Goal: Task Accomplishment & Management: Complete application form

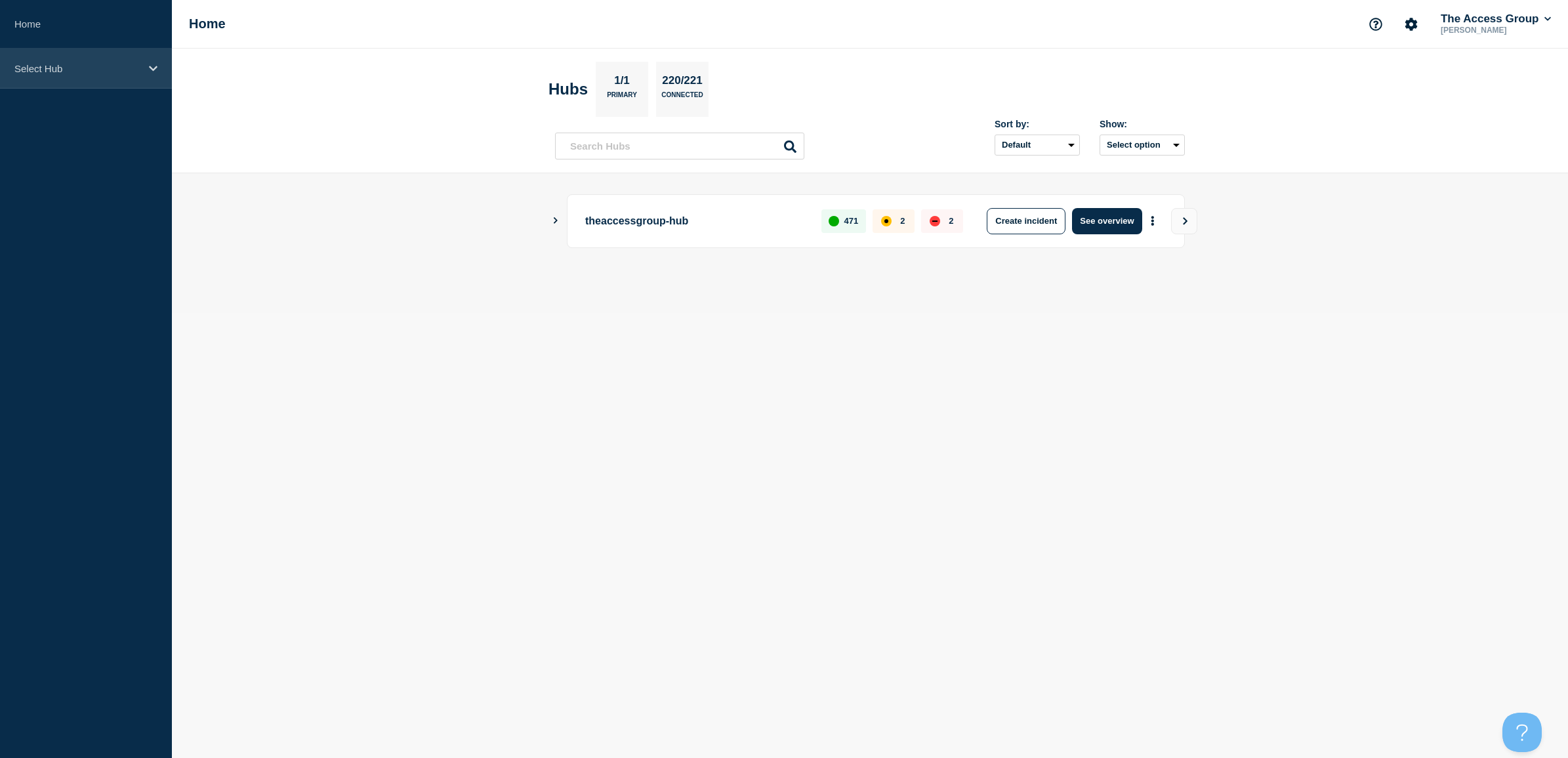
click at [63, 76] on div "Select Hub" at bounding box center [86, 68] width 172 height 40
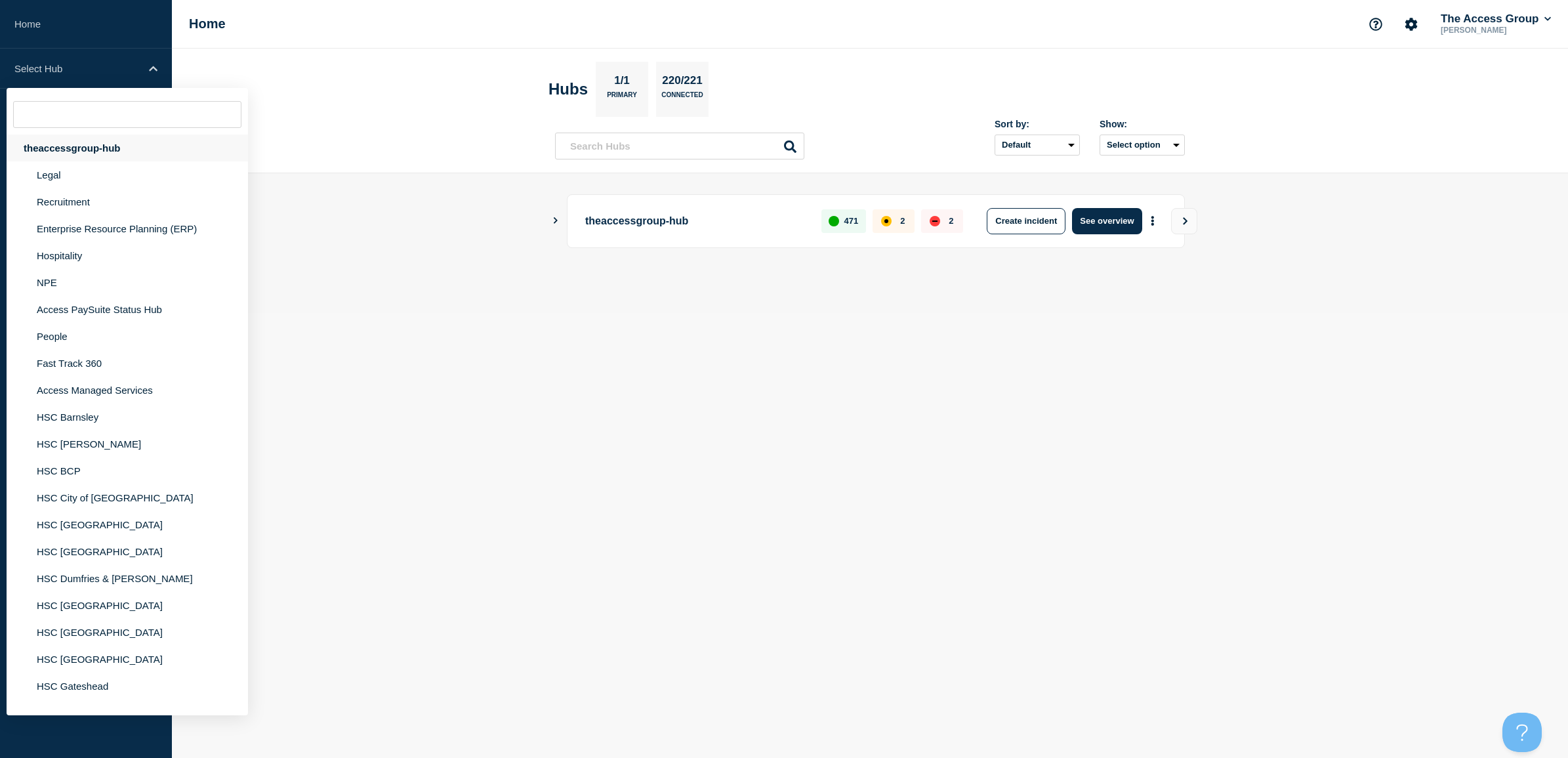
click at [56, 150] on div "theaccessgroup-hub" at bounding box center [127, 148] width 241 height 27
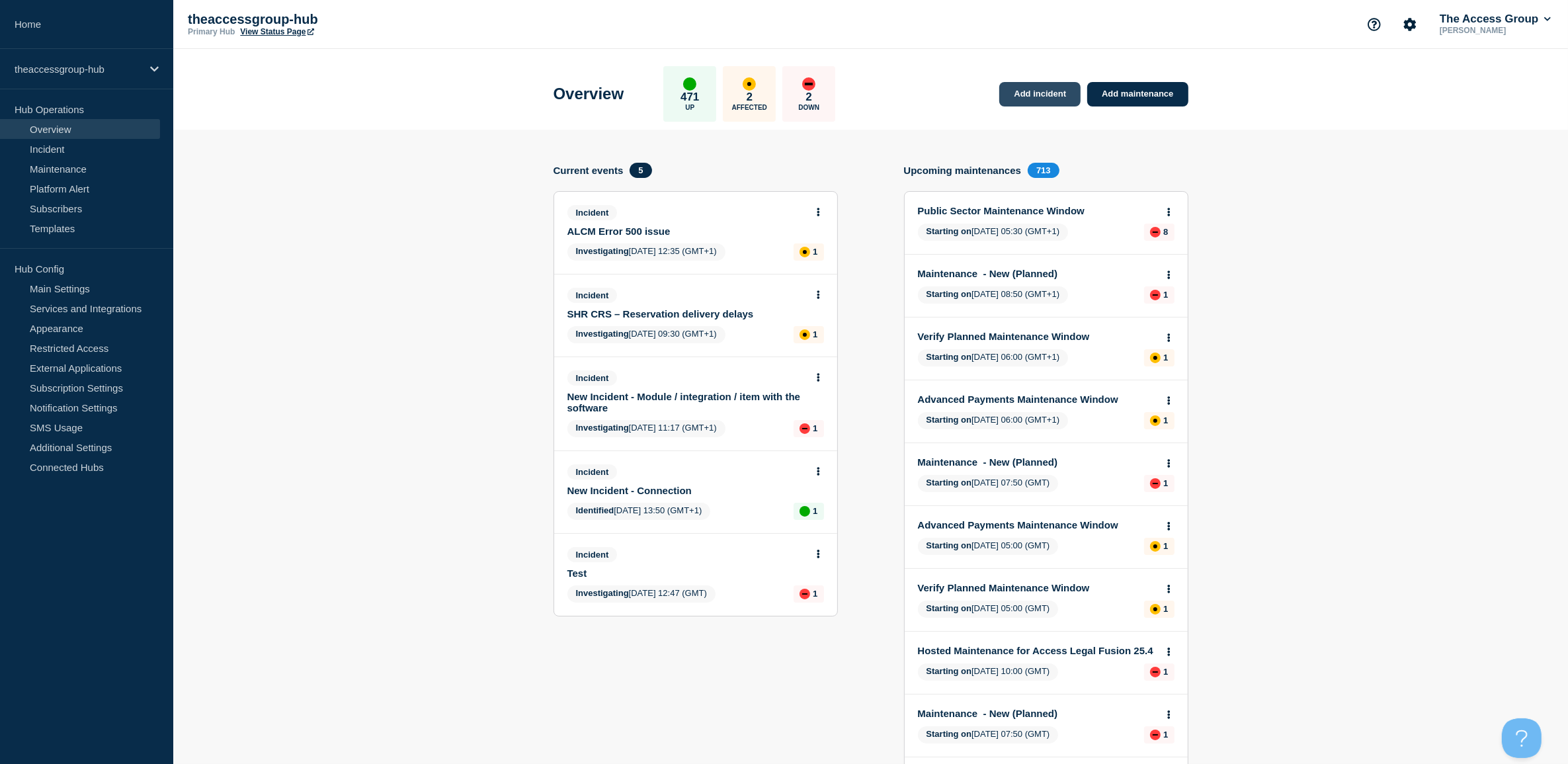
click at [1046, 94] on link "Add incident" at bounding box center [1040, 94] width 81 height 24
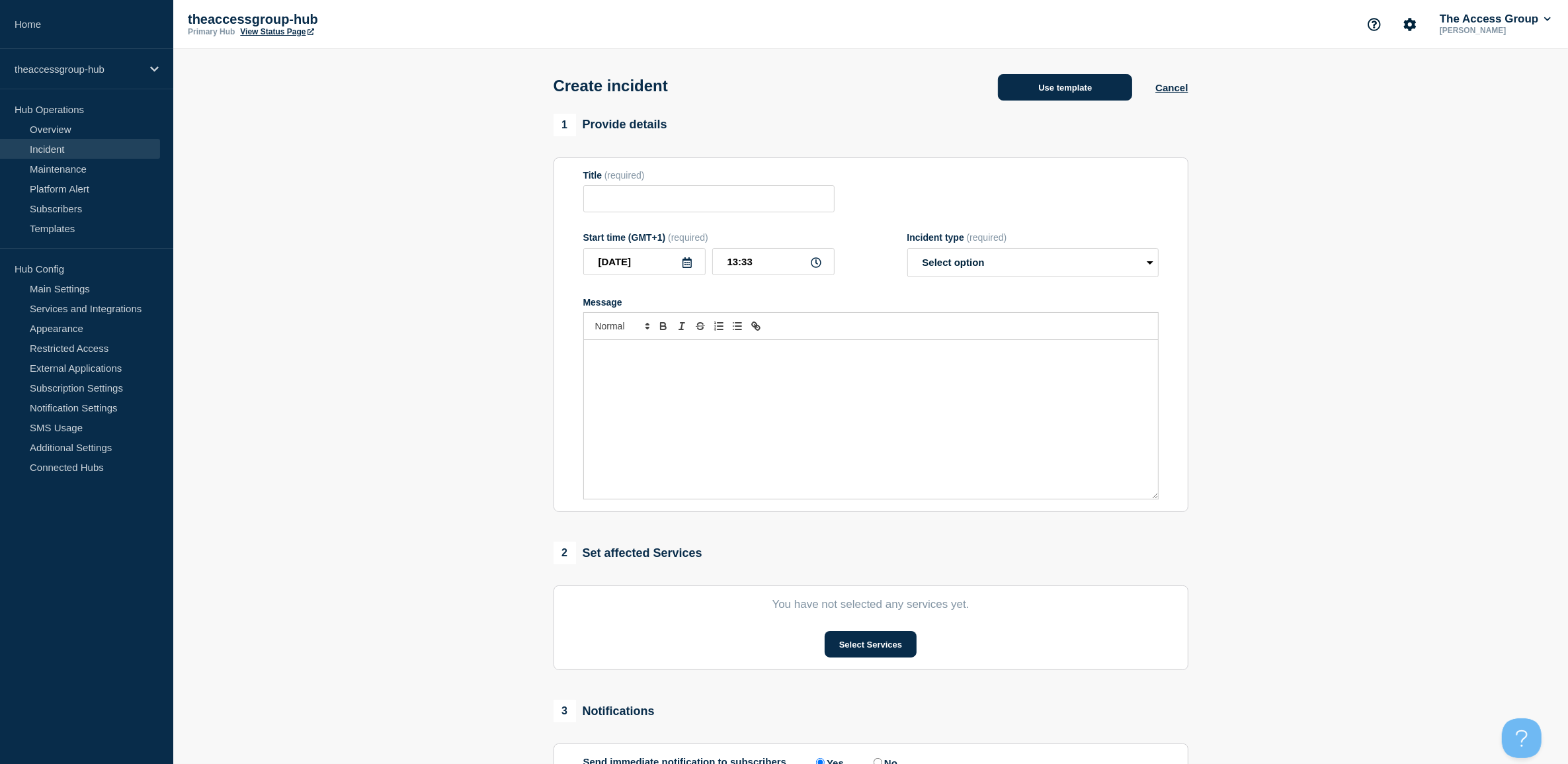
click at [1013, 93] on button "Use template" at bounding box center [1065, 87] width 134 height 26
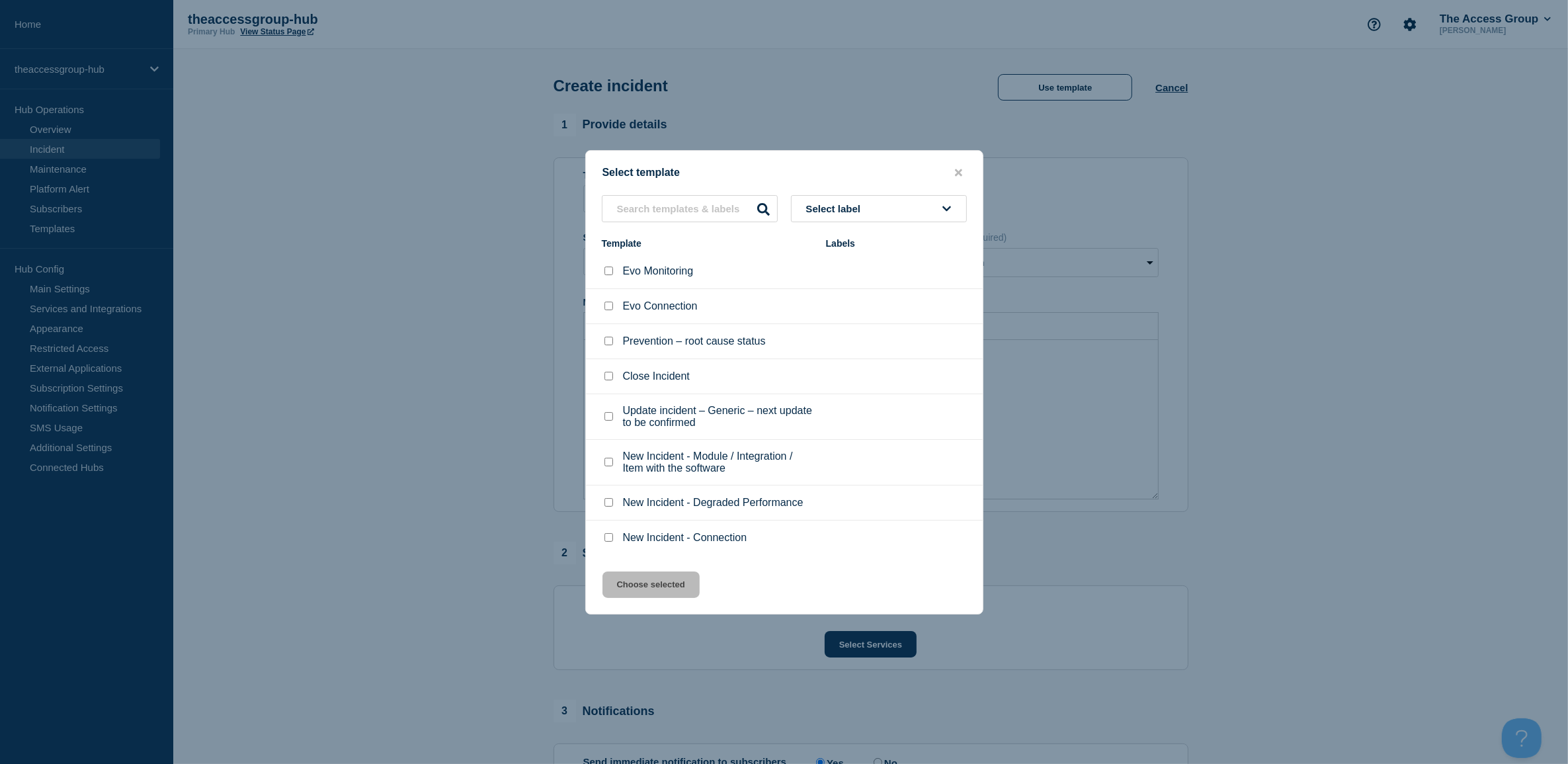
click at [636, 317] on li "Evo Connection" at bounding box center [784, 307] width 397 height 35
click at [610, 302] on input "Evo Connection checkbox" at bounding box center [608, 306] width 9 height 9
checkbox input "true"
click at [652, 586] on button "Choose selected" at bounding box center [651, 584] width 97 height 26
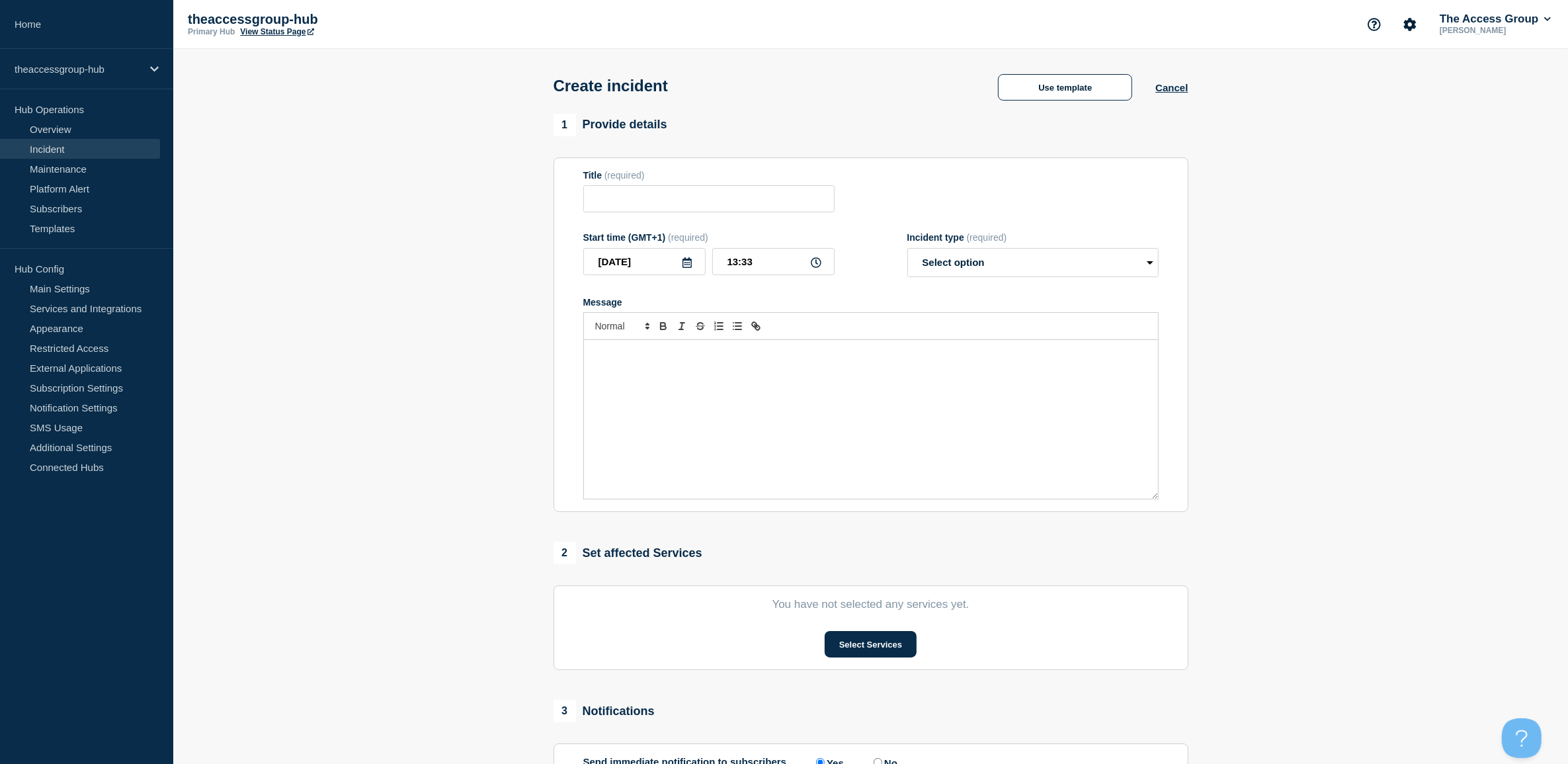
type input "Evo Connection"
select select "identified"
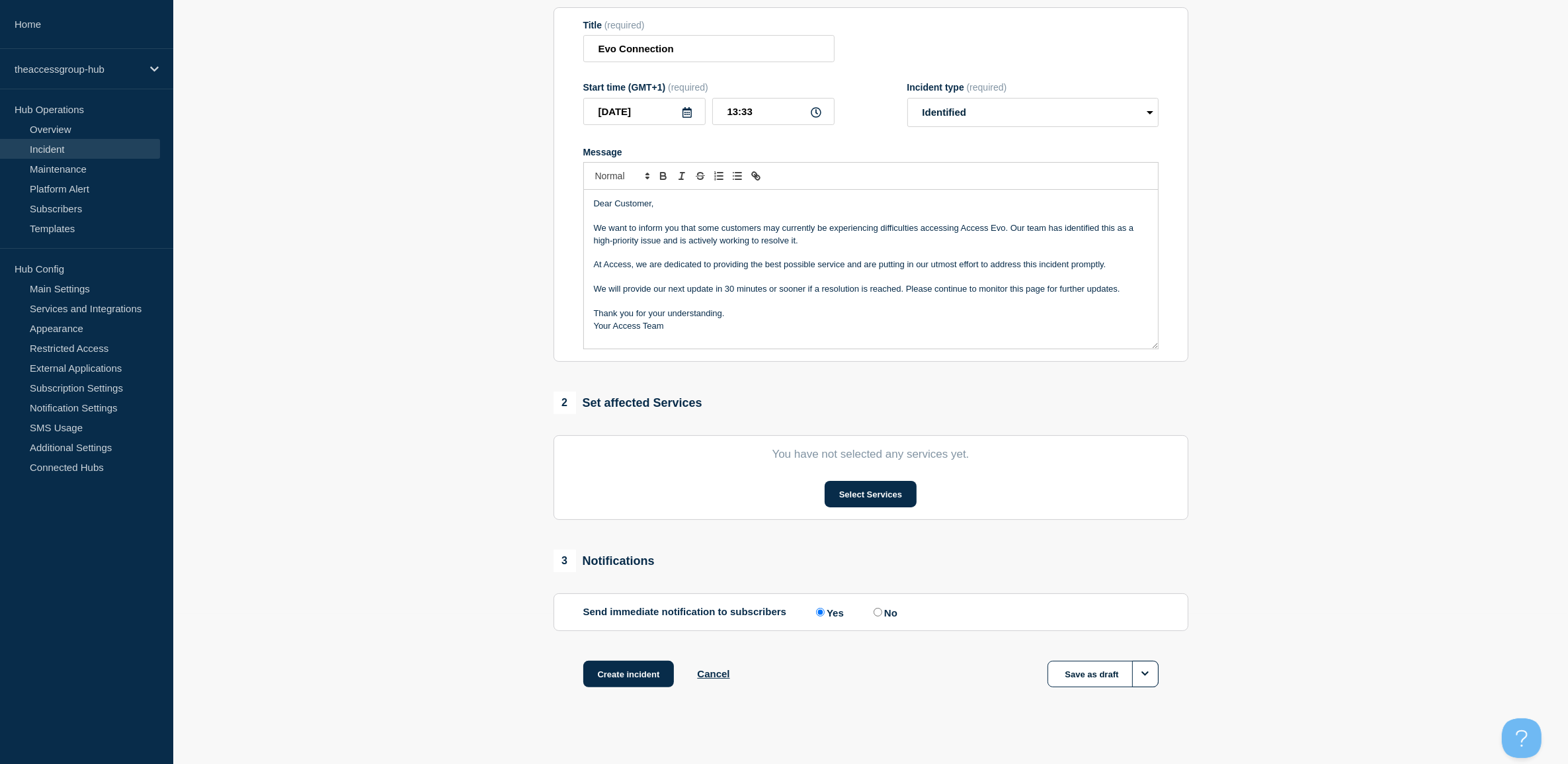
scroll to position [163, 0]
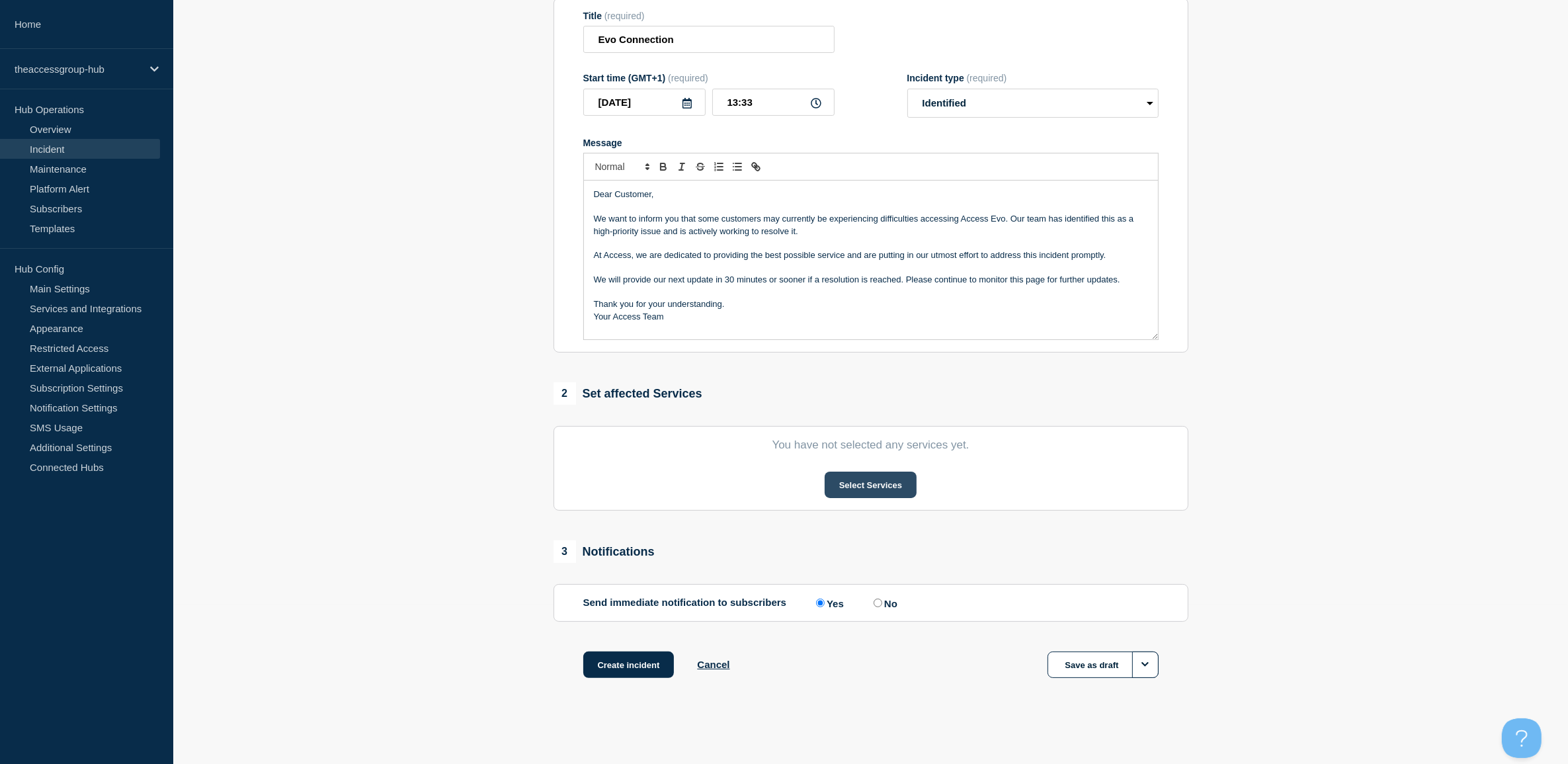
click at [869, 485] on button "Select Services" at bounding box center [870, 484] width 92 height 26
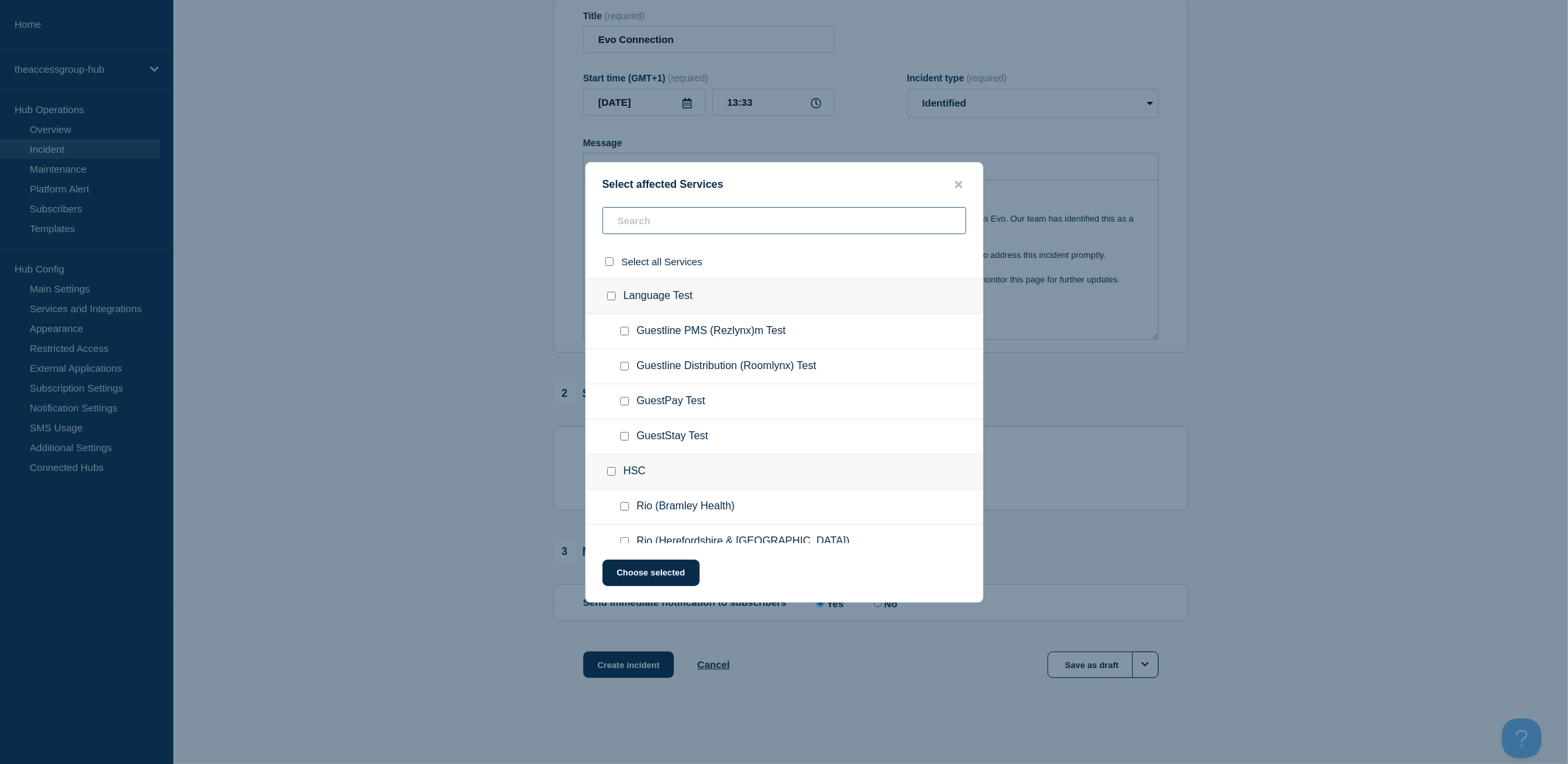
click at [682, 225] on input "text" at bounding box center [784, 221] width 364 height 27
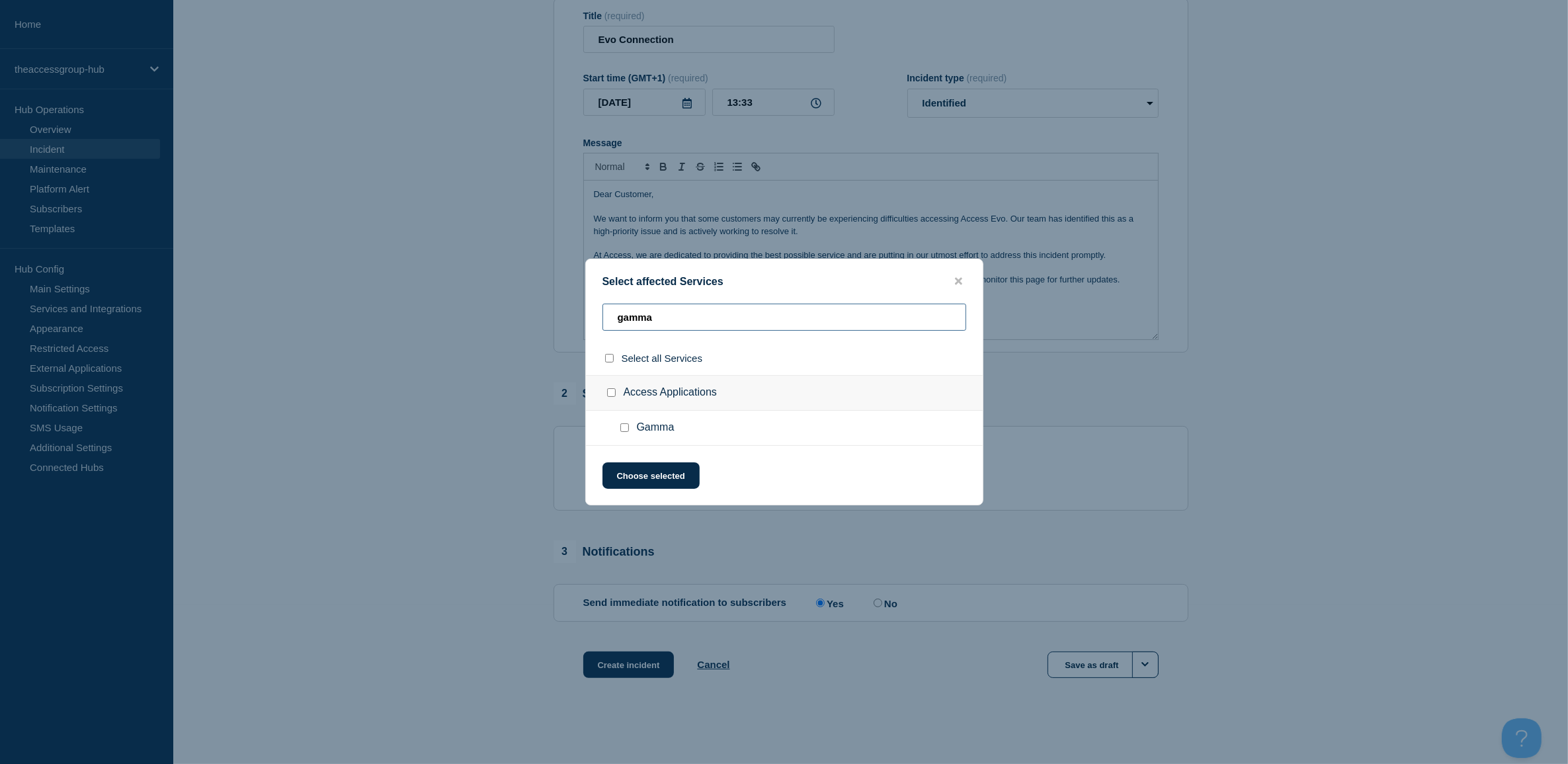
type input "gamma"
click at [620, 429] on input "Gamma checkbox" at bounding box center [624, 427] width 9 height 9
checkbox input "true"
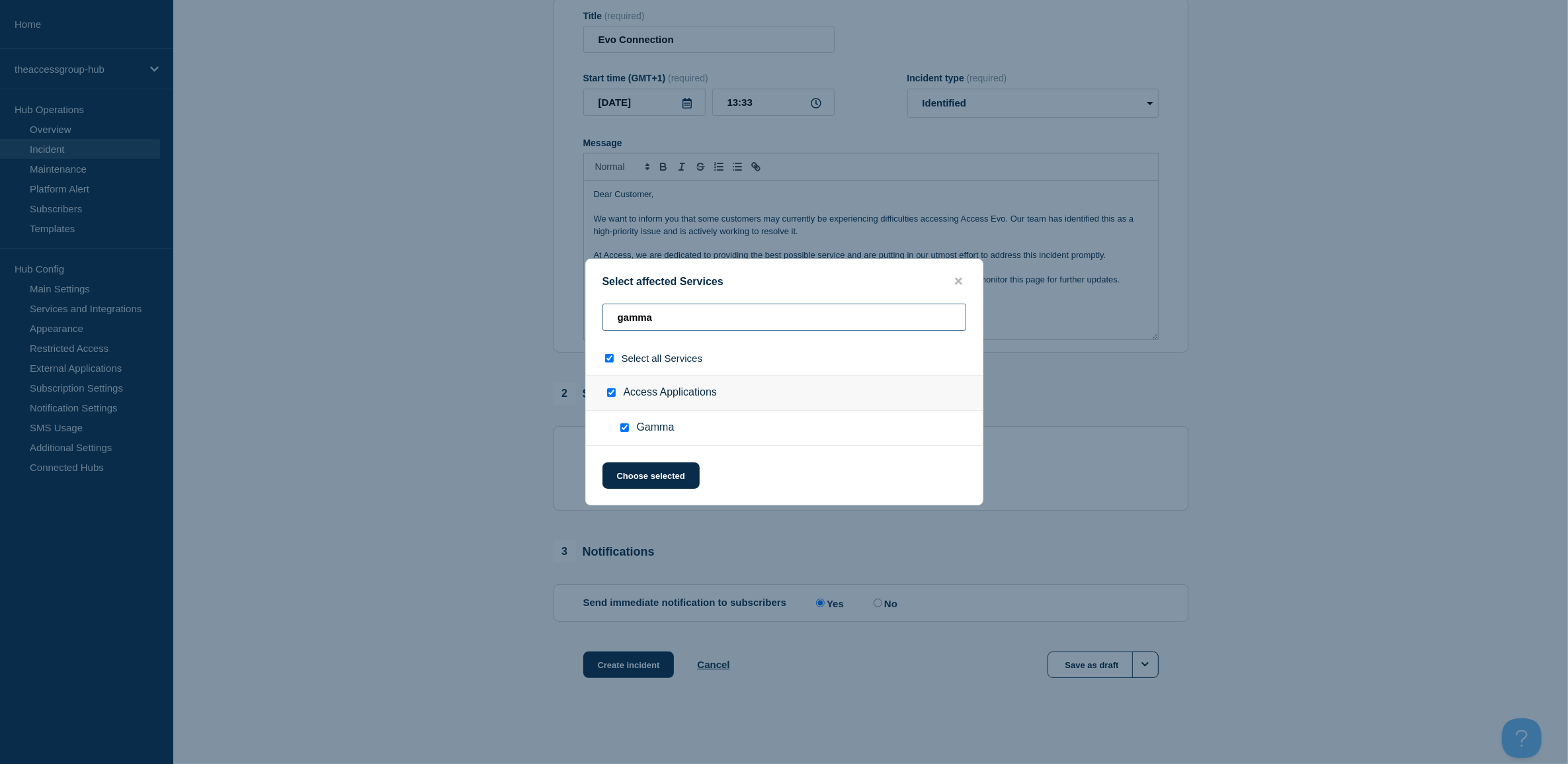
drag, startPoint x: 663, startPoint y: 316, endPoint x: 545, endPoint y: 305, distance: 118.5
click at [545, 305] on div "Select affected Services gamma Select all Services Access Applications Gamma Ch…" at bounding box center [784, 382] width 1568 height 764
type input "s"
checkbox input "false"
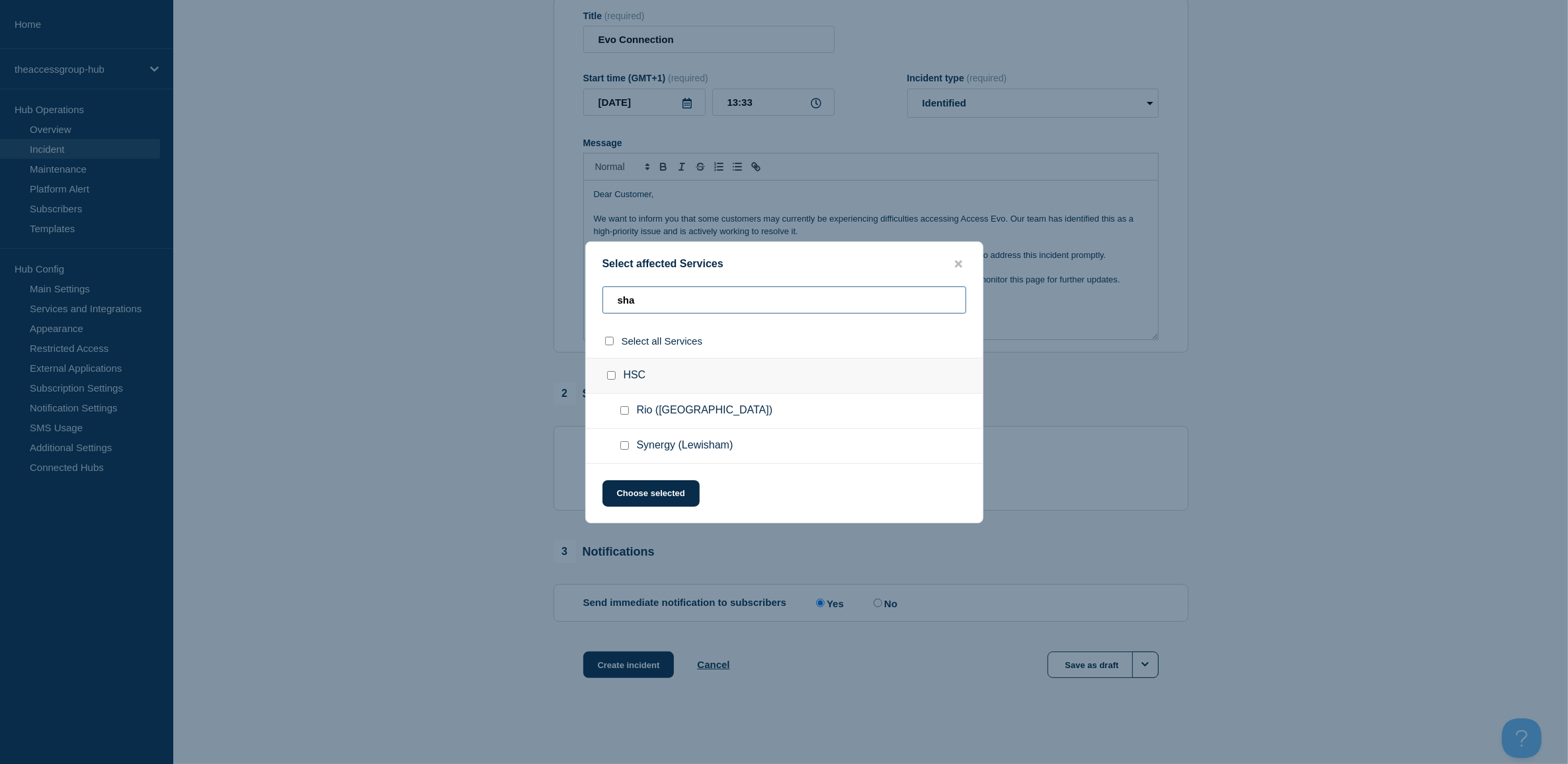
type input "shar"
checkbox input "true"
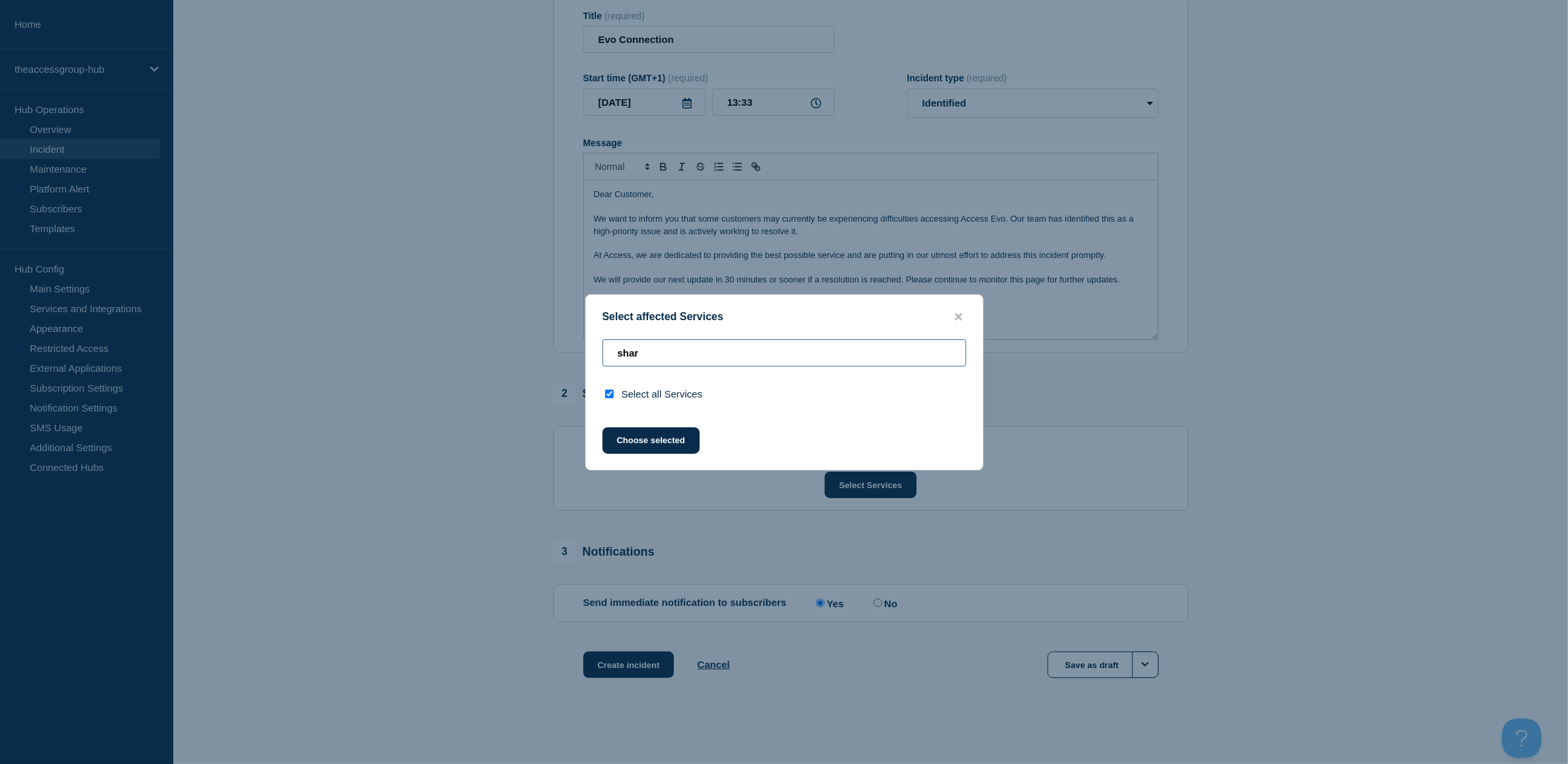
type input "sha"
checkbox input "false"
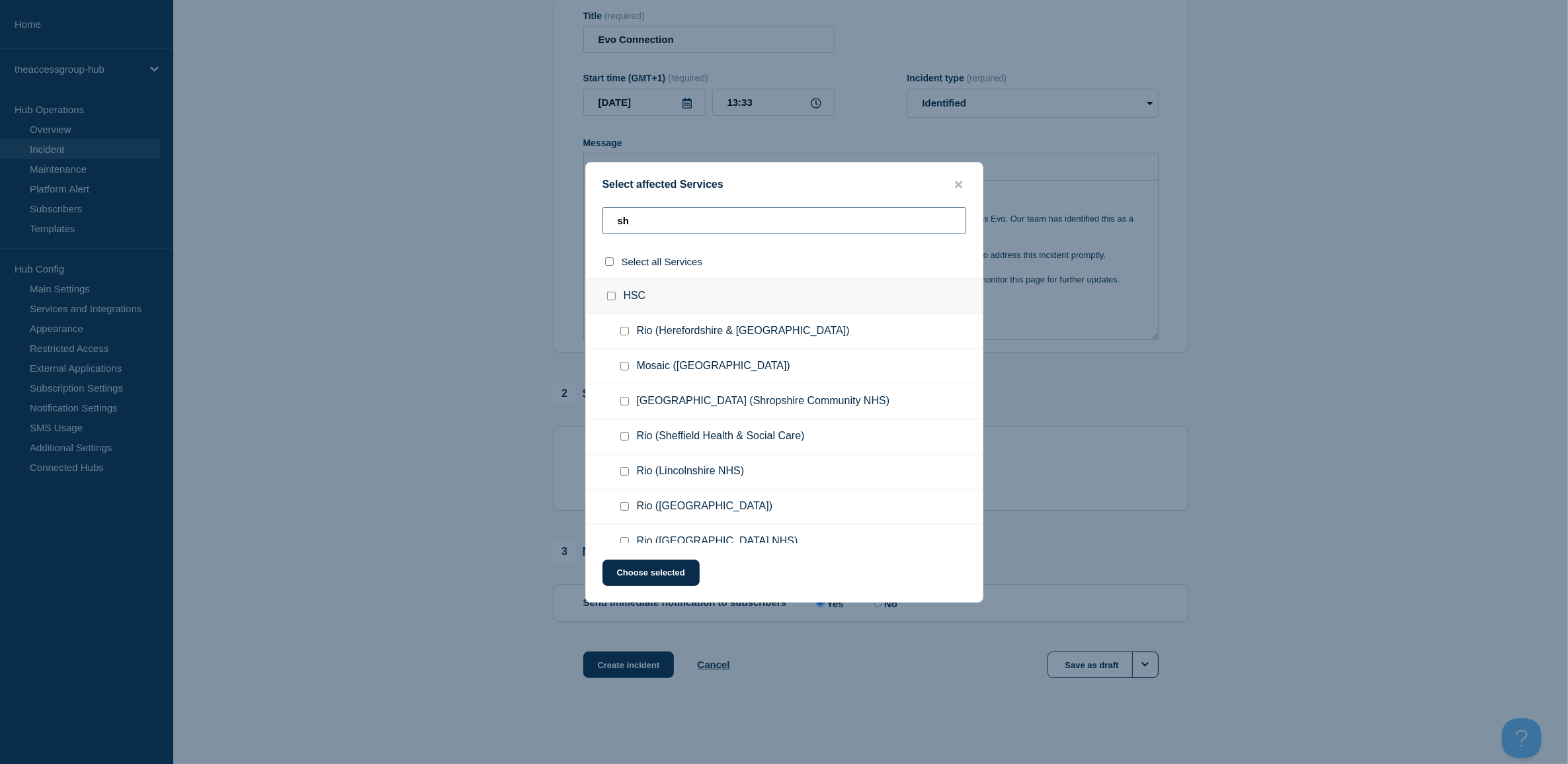
type input "s"
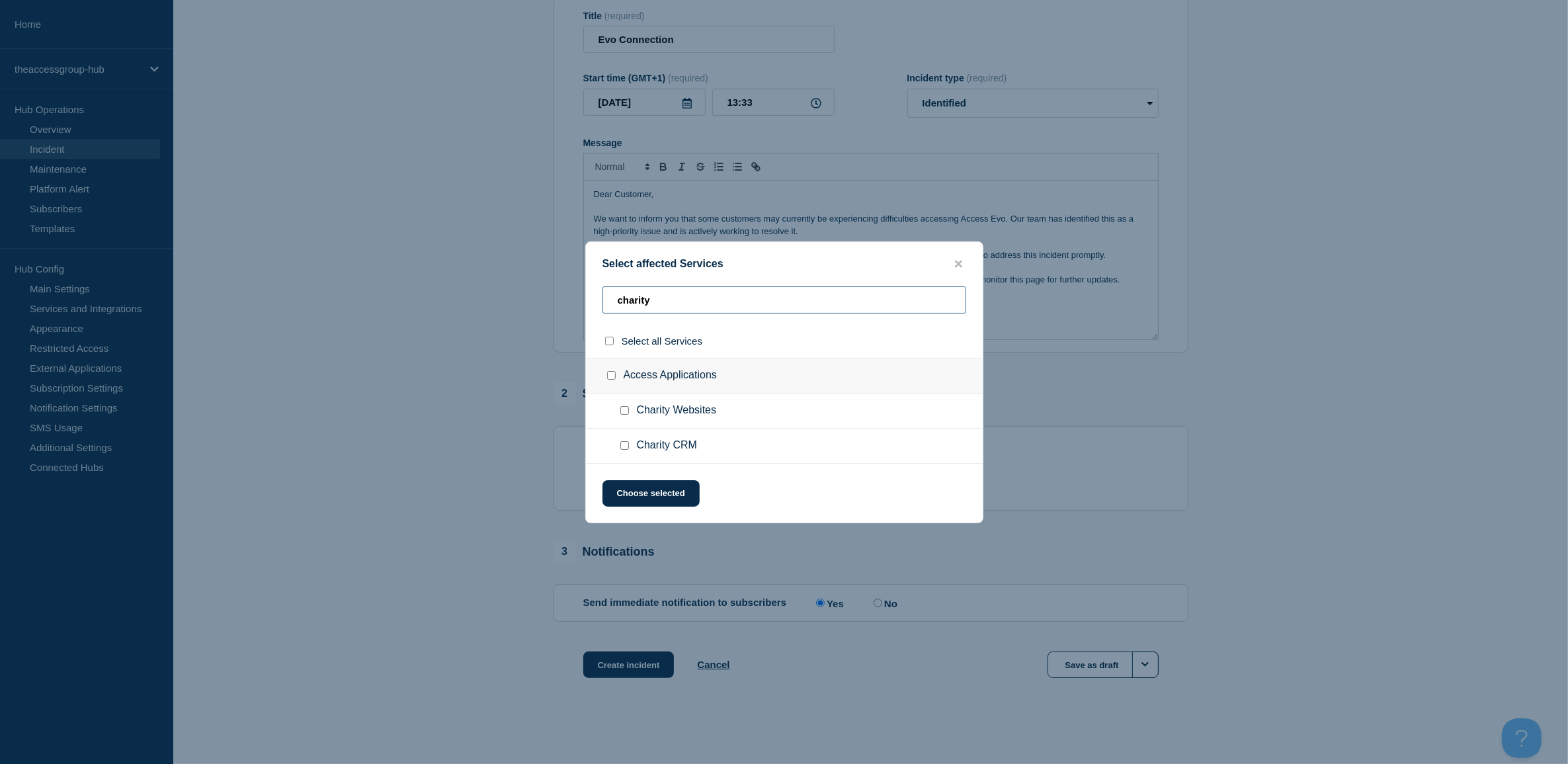
type input "charity"
click at [621, 447] on input "Charity CRM checkbox" at bounding box center [624, 445] width 9 height 9
checkbox input "true"
drag, startPoint x: 570, startPoint y: 287, endPoint x: 484, endPoint y: 270, distance: 87.7
click at [484, 270] on div "Select affected Services charity Select all Services Access Applications Charit…" at bounding box center [784, 382] width 1568 height 764
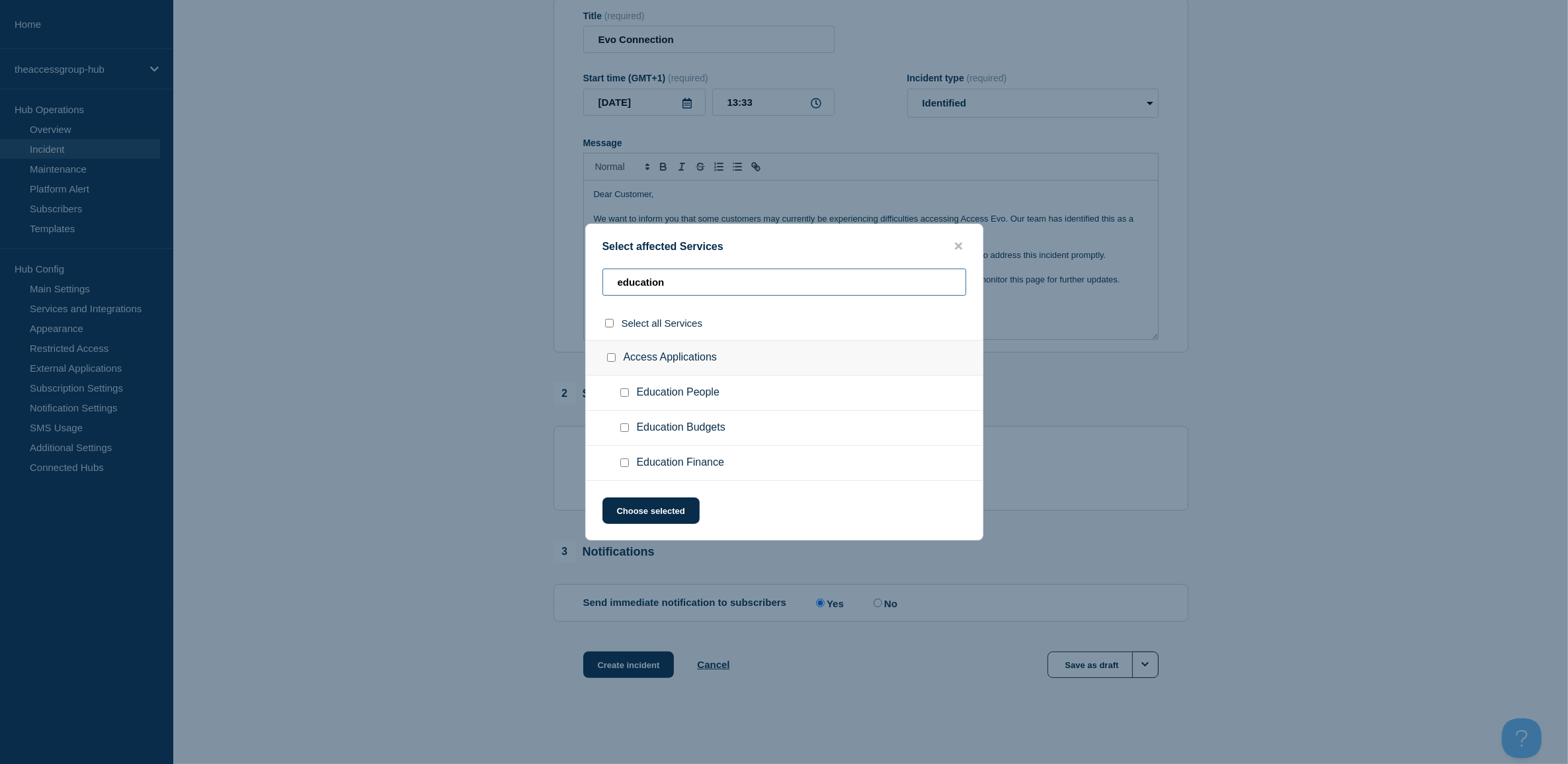
type input "education"
click at [625, 391] on input "Education People checkbox" at bounding box center [624, 393] width 9 height 9
checkbox input "true"
click at [625, 425] on input "Education Budgets checkbox" at bounding box center [624, 427] width 9 height 9
checkbox input "true"
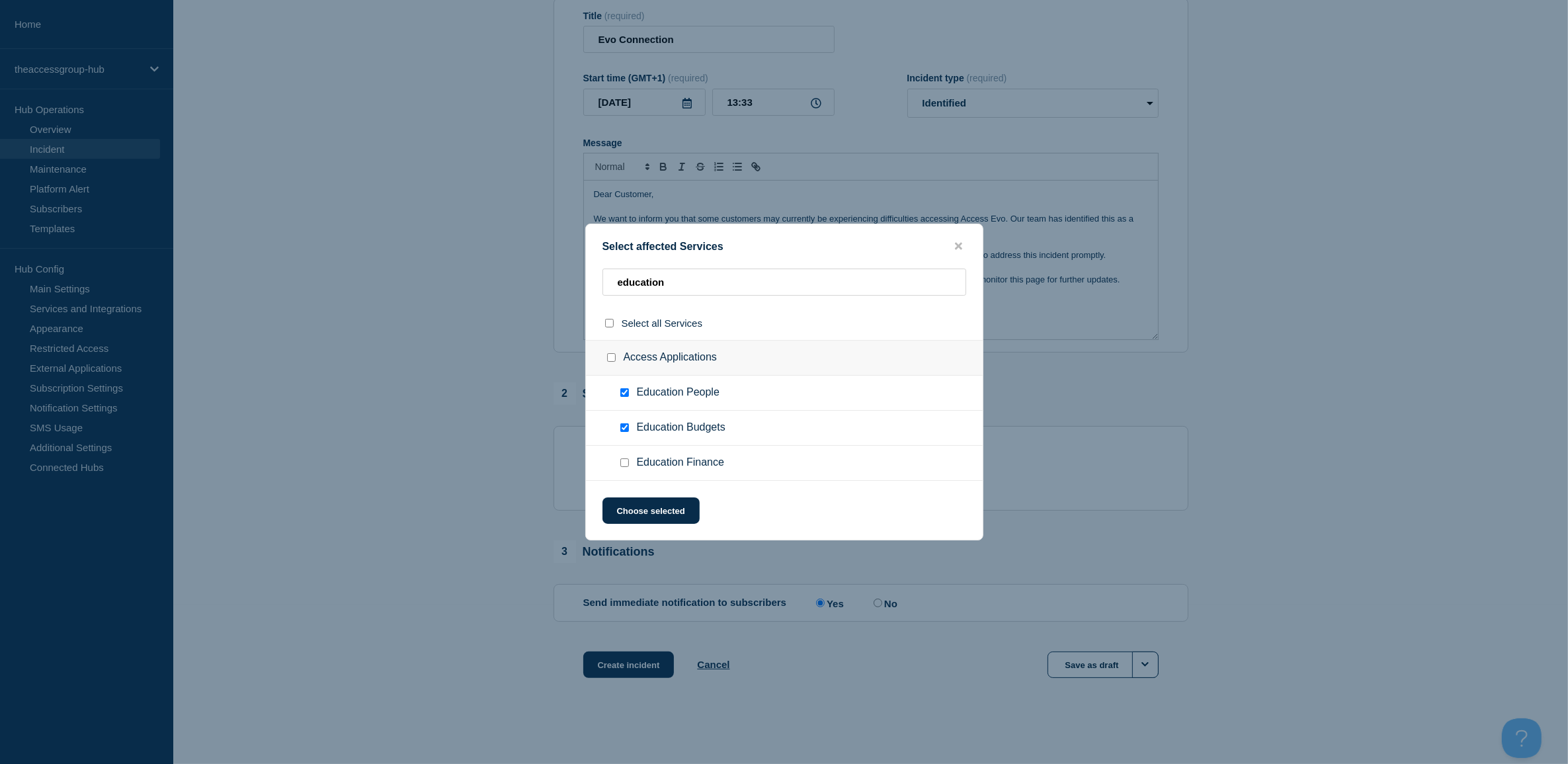
click at [625, 463] on input "Education Finance checkbox" at bounding box center [624, 462] width 9 height 9
checkbox input "true"
click at [640, 508] on button "Choose selected" at bounding box center [651, 510] width 97 height 26
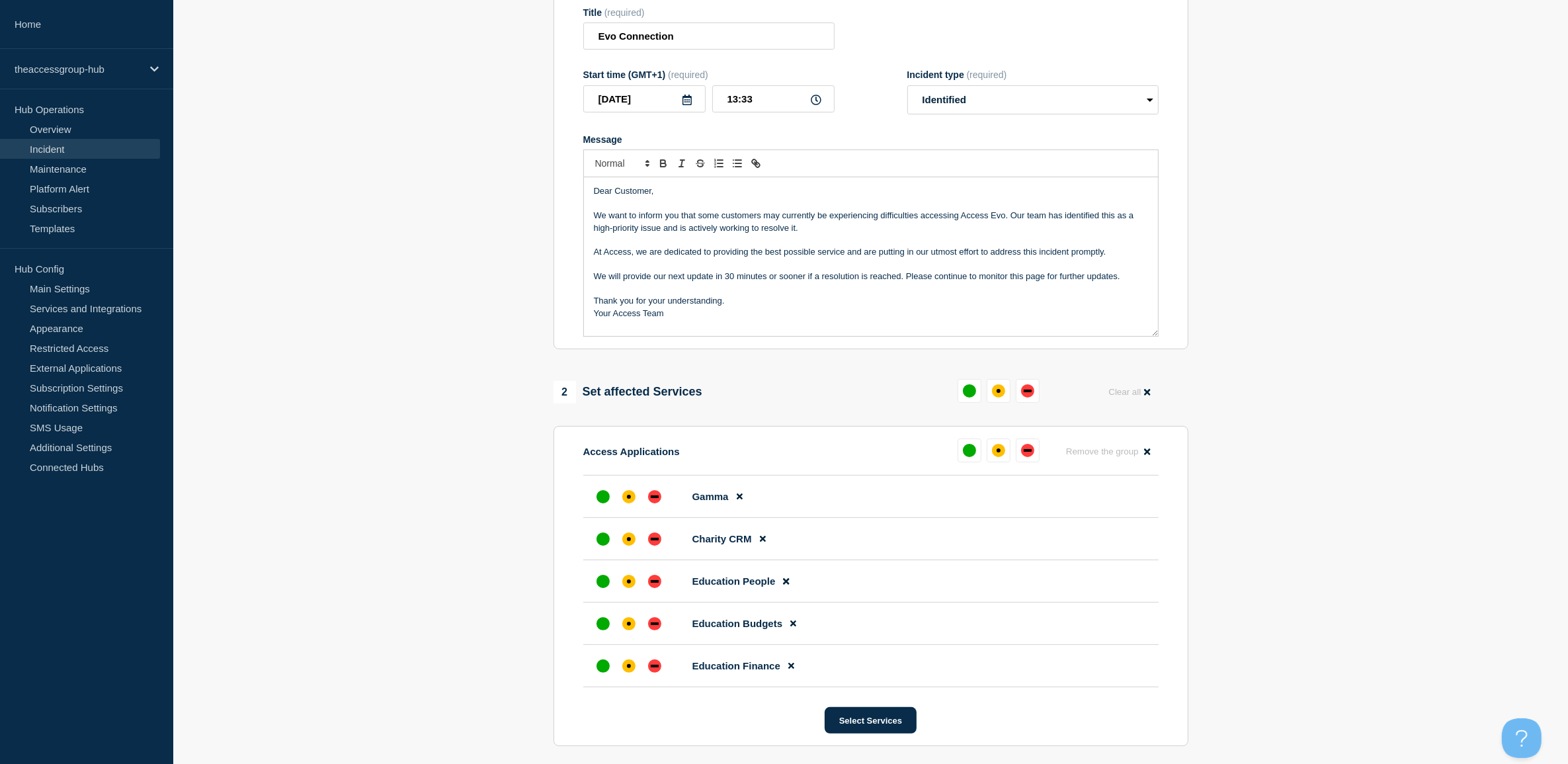
click at [848, 709] on section "Access Applications Remove the group Remove Gamma Charity CRM Education People …" at bounding box center [871, 585] width 635 height 320
click at [850, 714] on button "Select Services" at bounding box center [870, 720] width 92 height 26
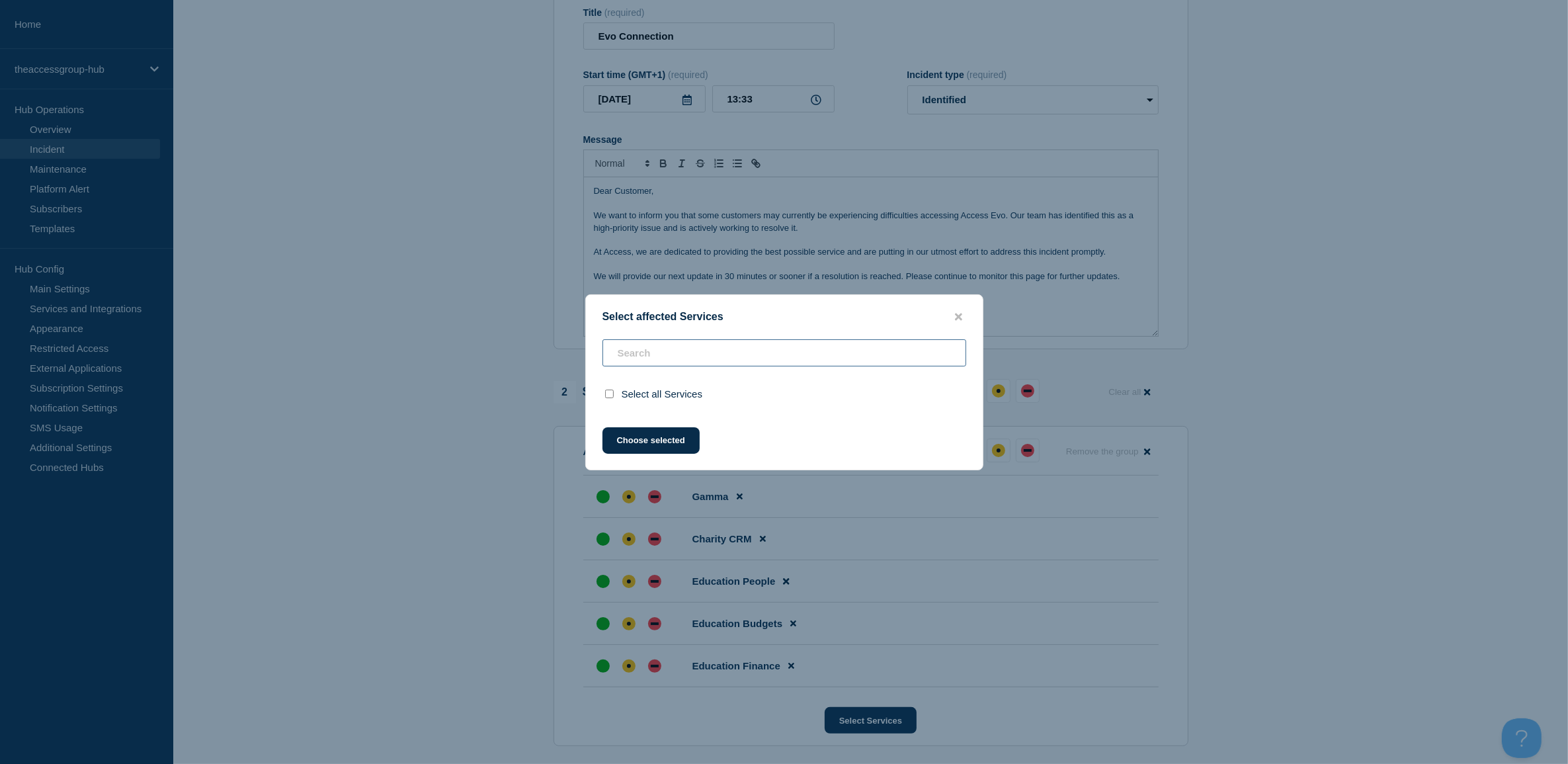
click at [716, 354] on div "Select all Services" at bounding box center [784, 375] width 397 height 71
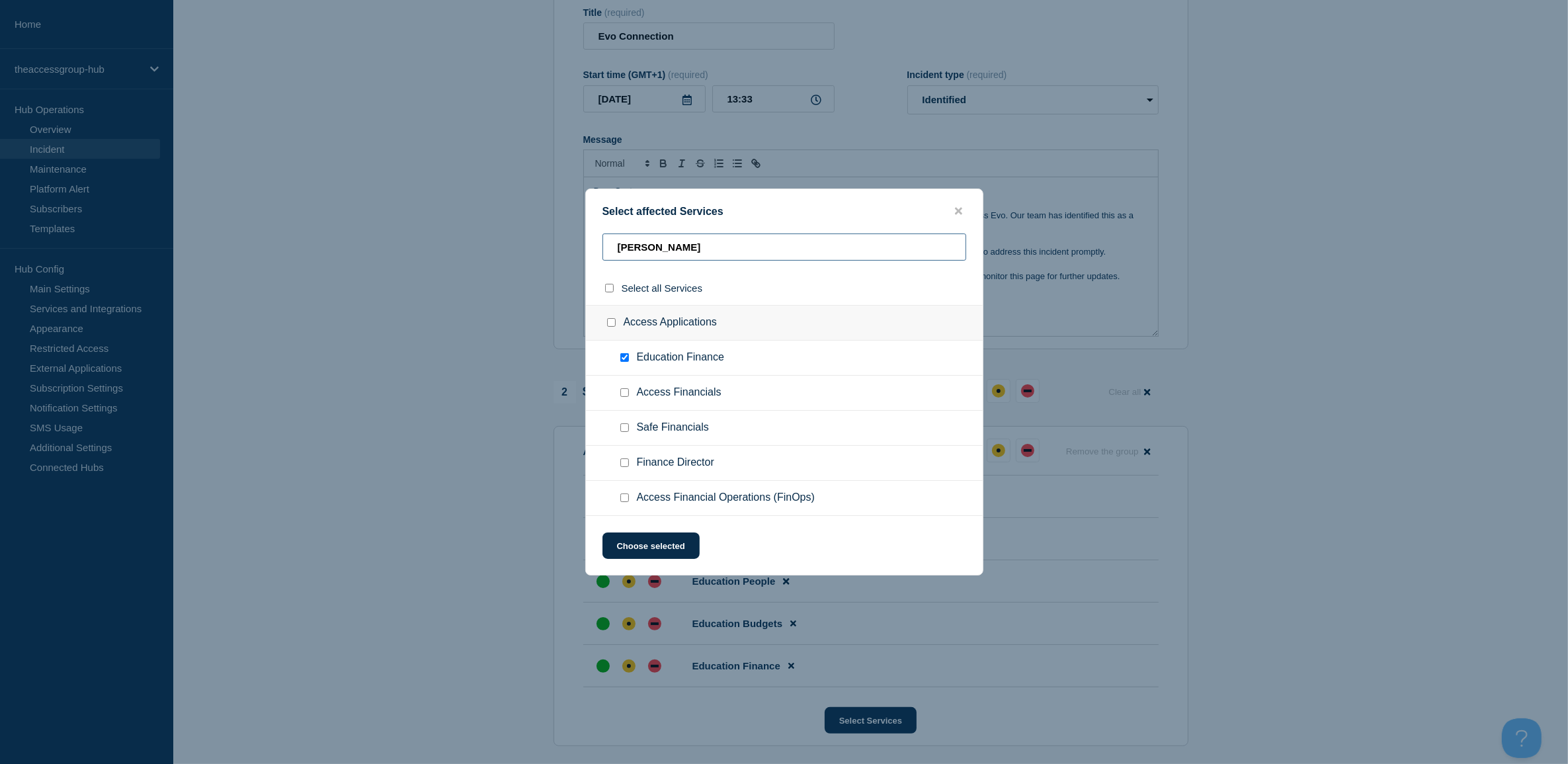
type input "[PERSON_NAME]"
click at [625, 394] on input "Access Financials checkbox" at bounding box center [624, 393] width 9 height 9
checkbox input "true"
click at [667, 251] on input "[PERSON_NAME]" at bounding box center [784, 247] width 364 height 27
click at [586, 240] on div "[PERSON_NAME]" at bounding box center [784, 253] width 397 height 38
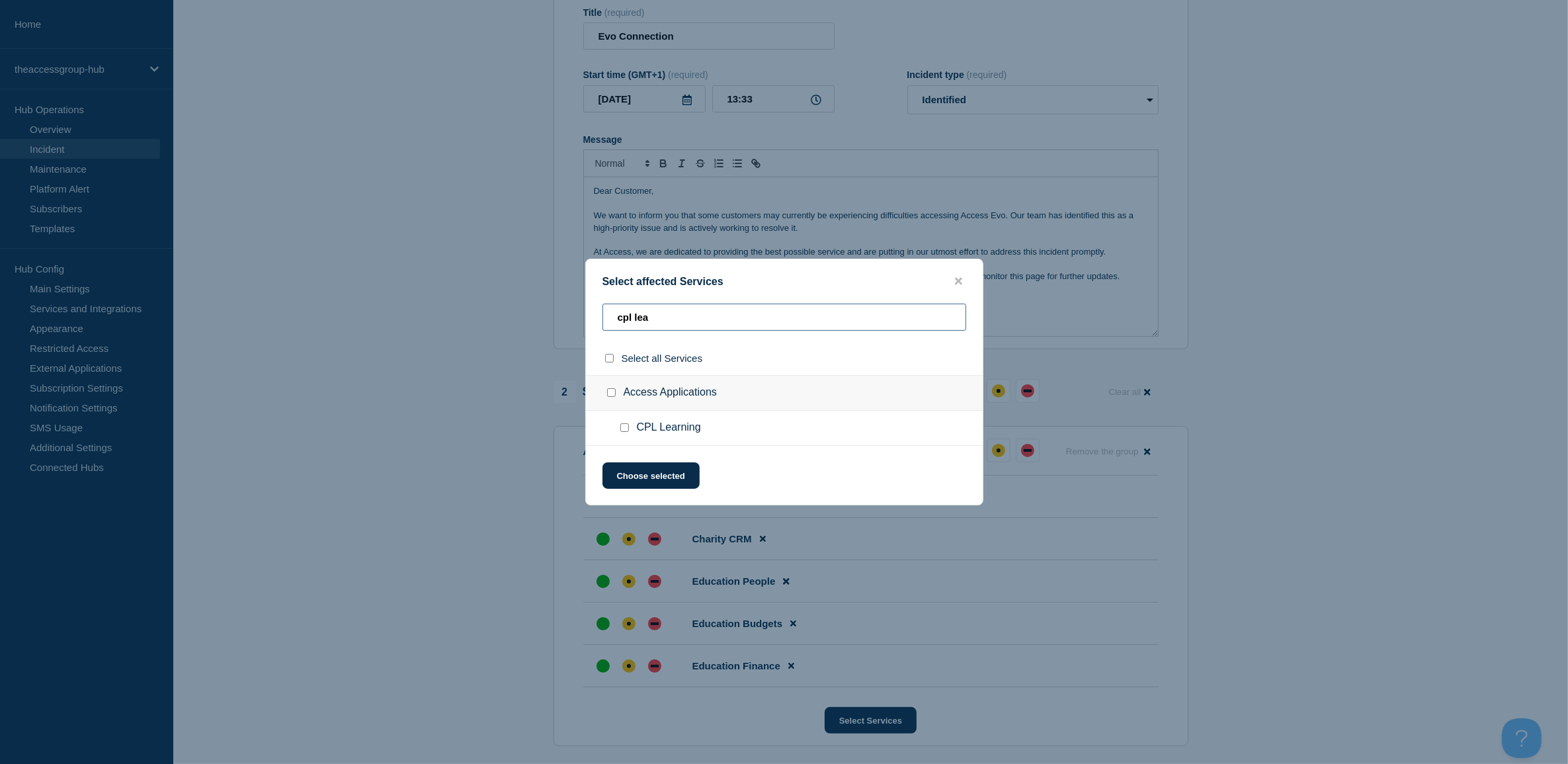
type input "cpl lea"
click at [625, 435] on div at bounding box center [627, 427] width 19 height 13
click at [625, 431] on input "CPL Learning checkbox" at bounding box center [624, 427] width 9 height 9
checkbox input "true"
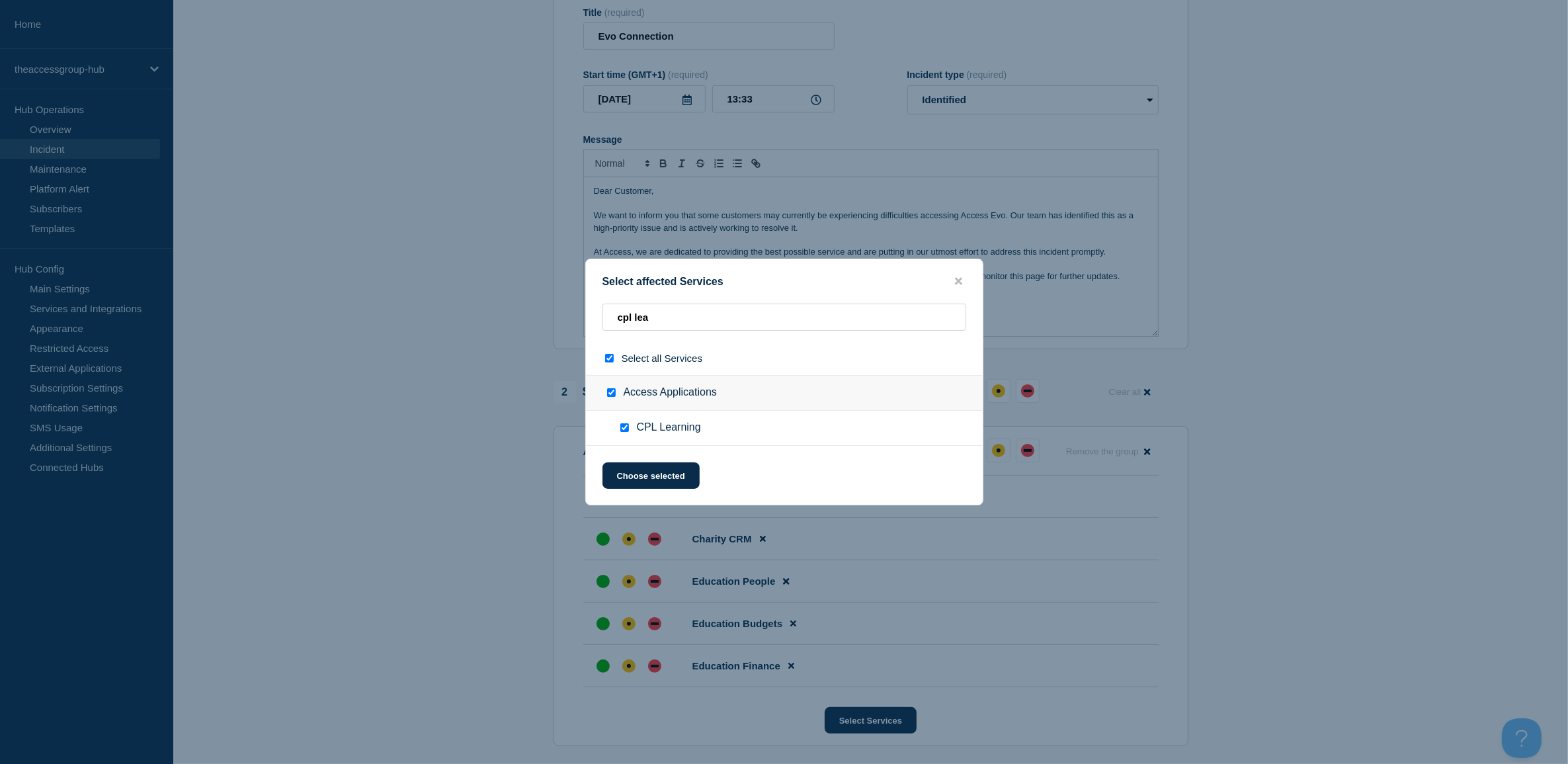
checkbox input "true"
drag, startPoint x: 679, startPoint y: 319, endPoint x: 539, endPoint y: 295, distance: 142.0
click at [539, 295] on div "Select affected Services cpl lea Select all Services Access Applications CPL Le…" at bounding box center [784, 382] width 1568 height 764
type input "p"
checkbox input "false"
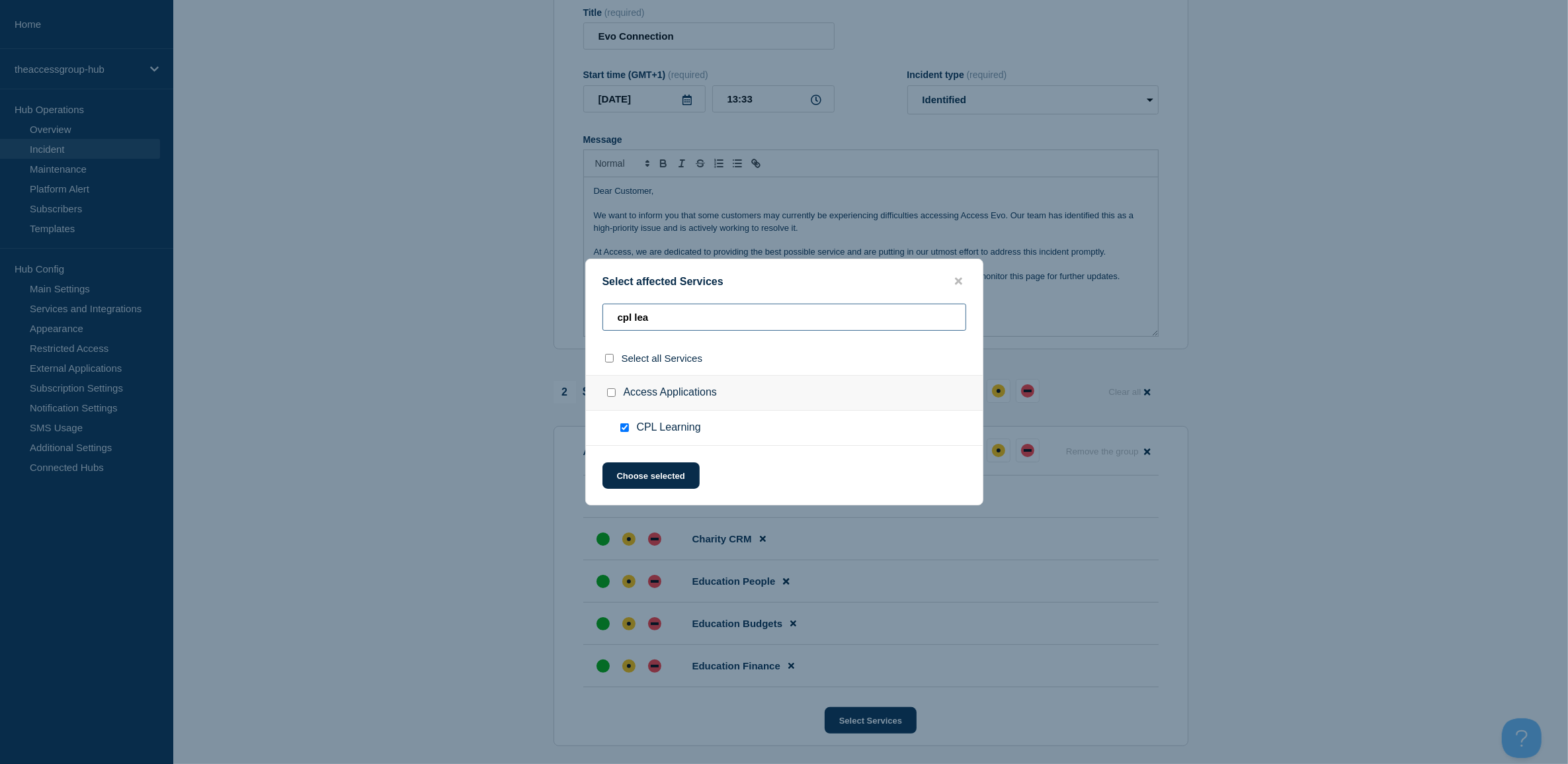
checkbox input "false"
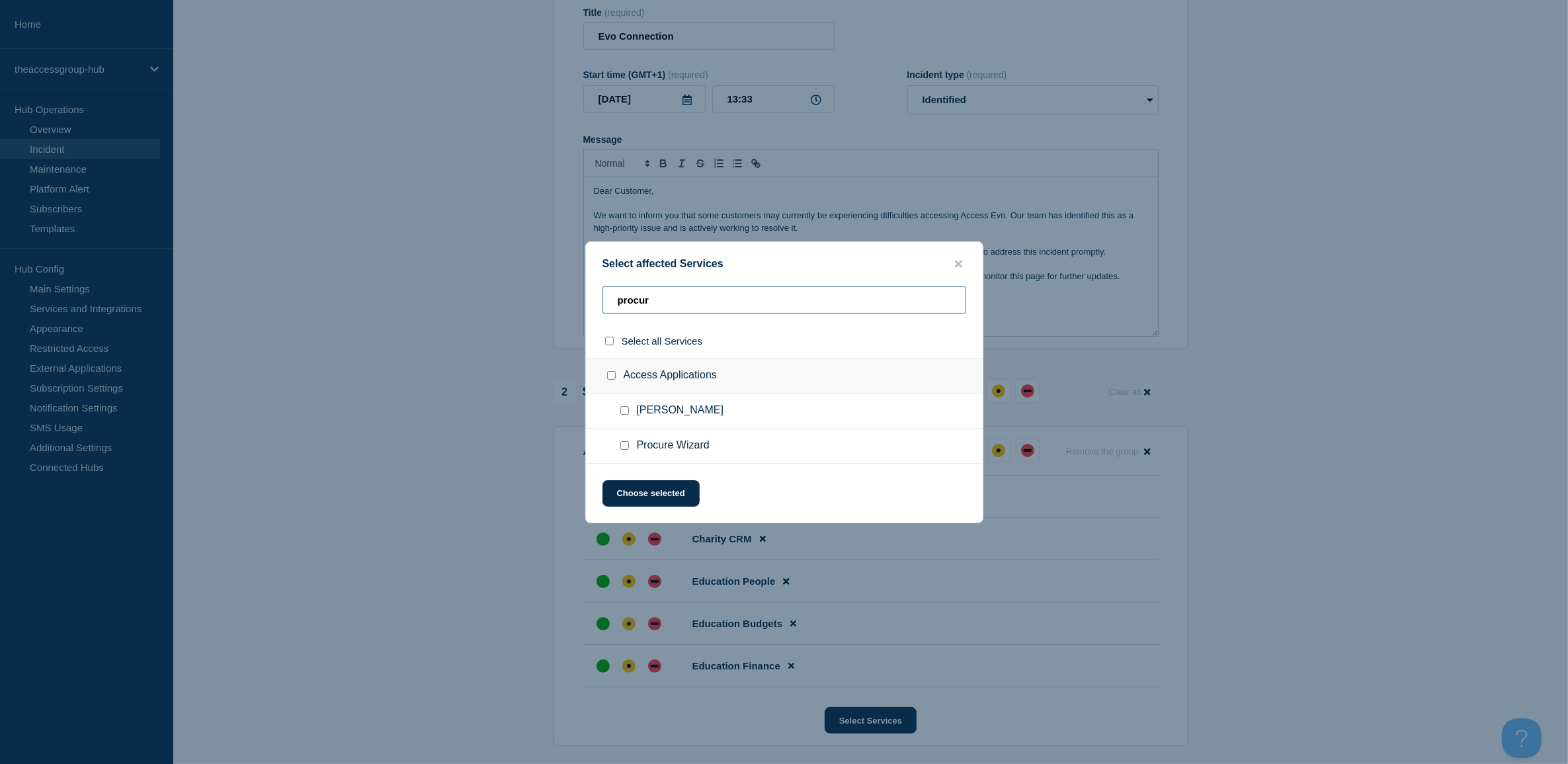
type input "procur"
click at [625, 446] on input "Procure Wizard checkbox" at bounding box center [624, 445] width 9 height 9
checkbox input "true"
drag, startPoint x: 692, startPoint y: 302, endPoint x: 498, endPoint y: 285, distance: 194.7
click at [498, 285] on div "Select affected Services procur Select all Services Access Applications [PERSON…" at bounding box center [784, 382] width 1568 height 764
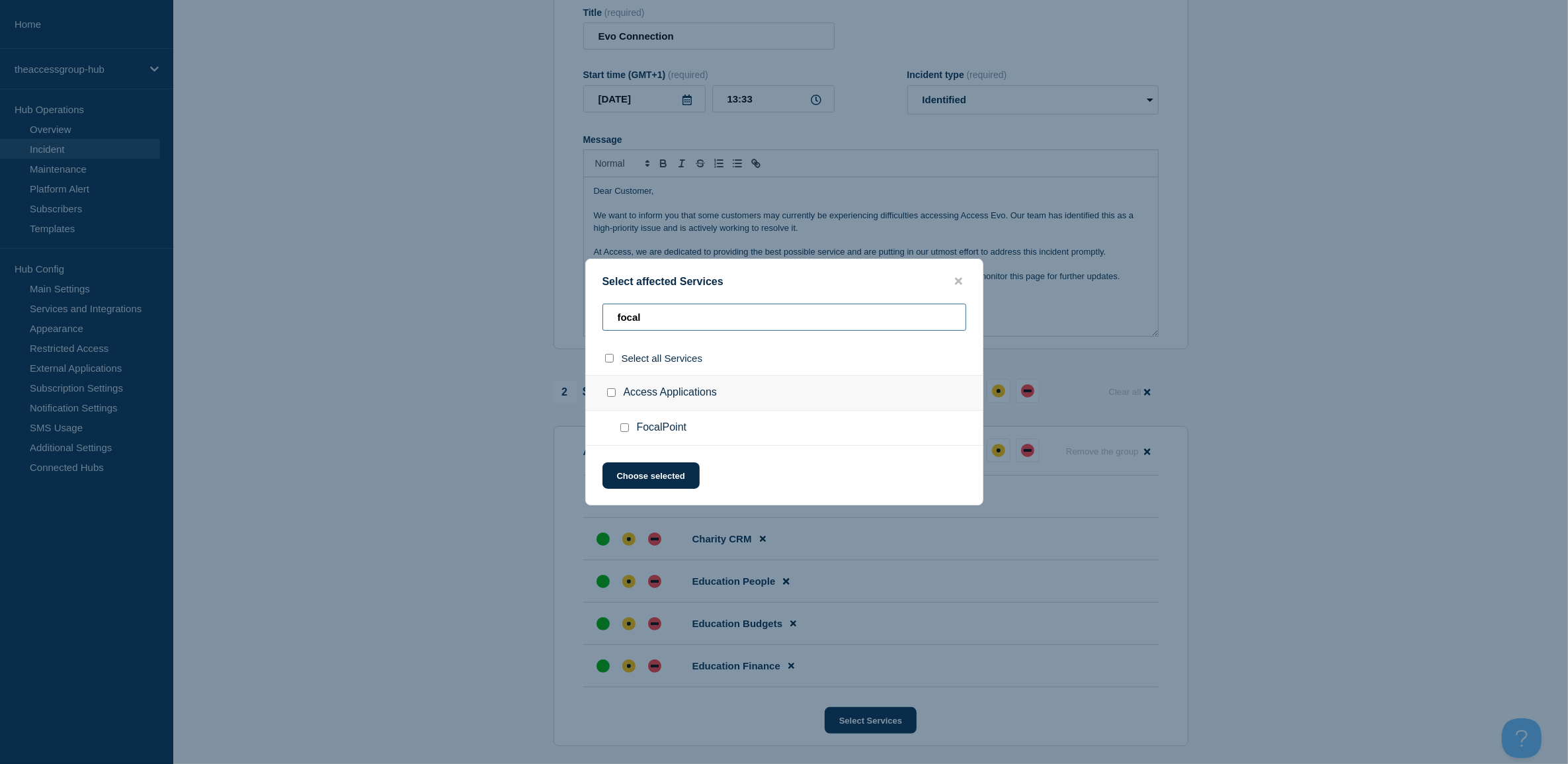
type input "focal"
click at [626, 431] on input "FocalPoint checkbox" at bounding box center [624, 427] width 9 height 9
checkbox input "true"
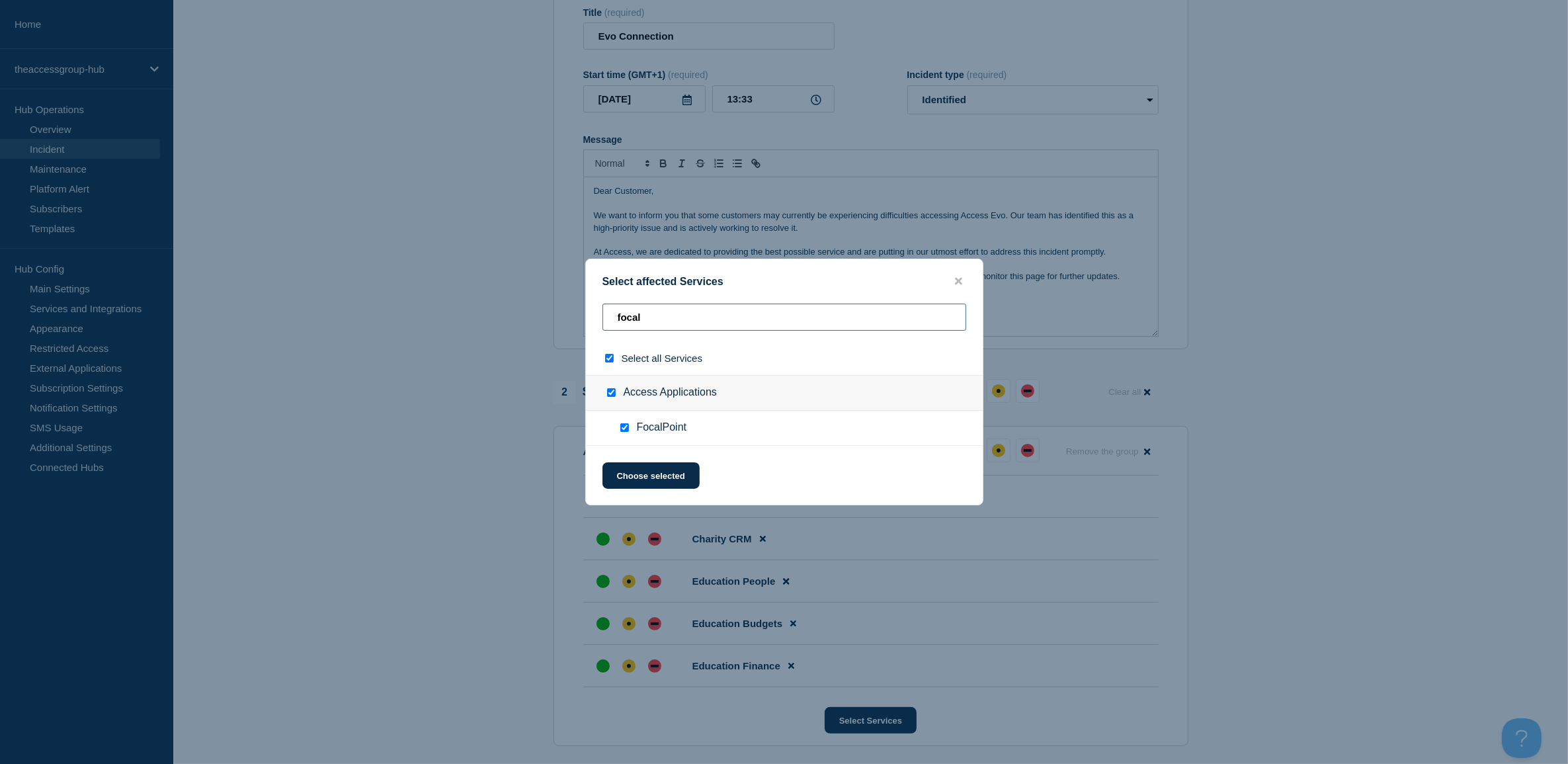
click at [670, 304] on input "focal" at bounding box center [784, 317] width 364 height 27
drag, startPoint x: 670, startPoint y: 314, endPoint x: 544, endPoint y: 268, distance: 134.1
click at [537, 302] on div "Select affected Services focal Select all Services Access Applications FocalPoi…" at bounding box center [784, 382] width 1568 height 764
type input "x"
checkbox input "false"
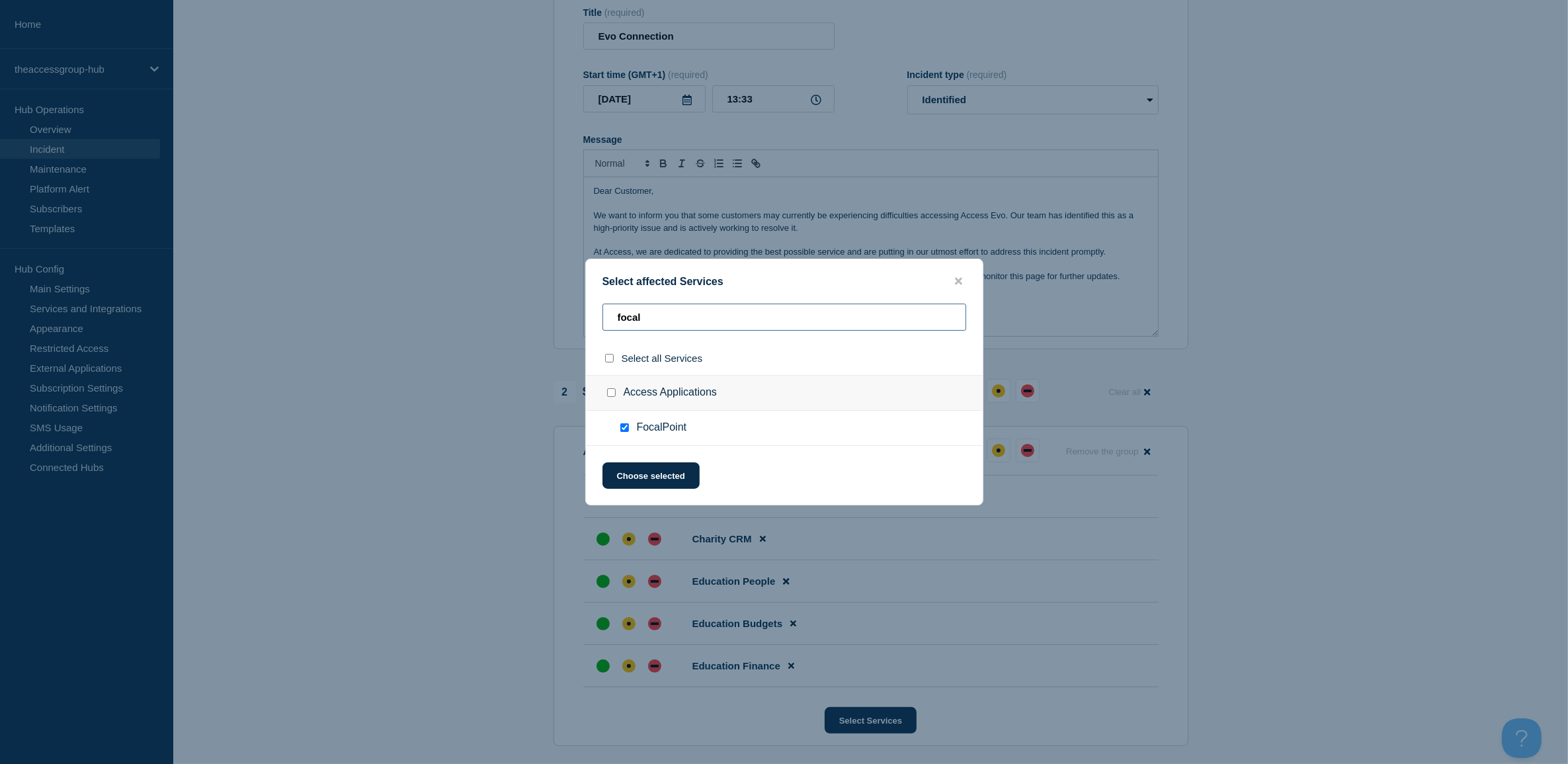
checkbox input "false"
type input "xd"
checkbox input "true"
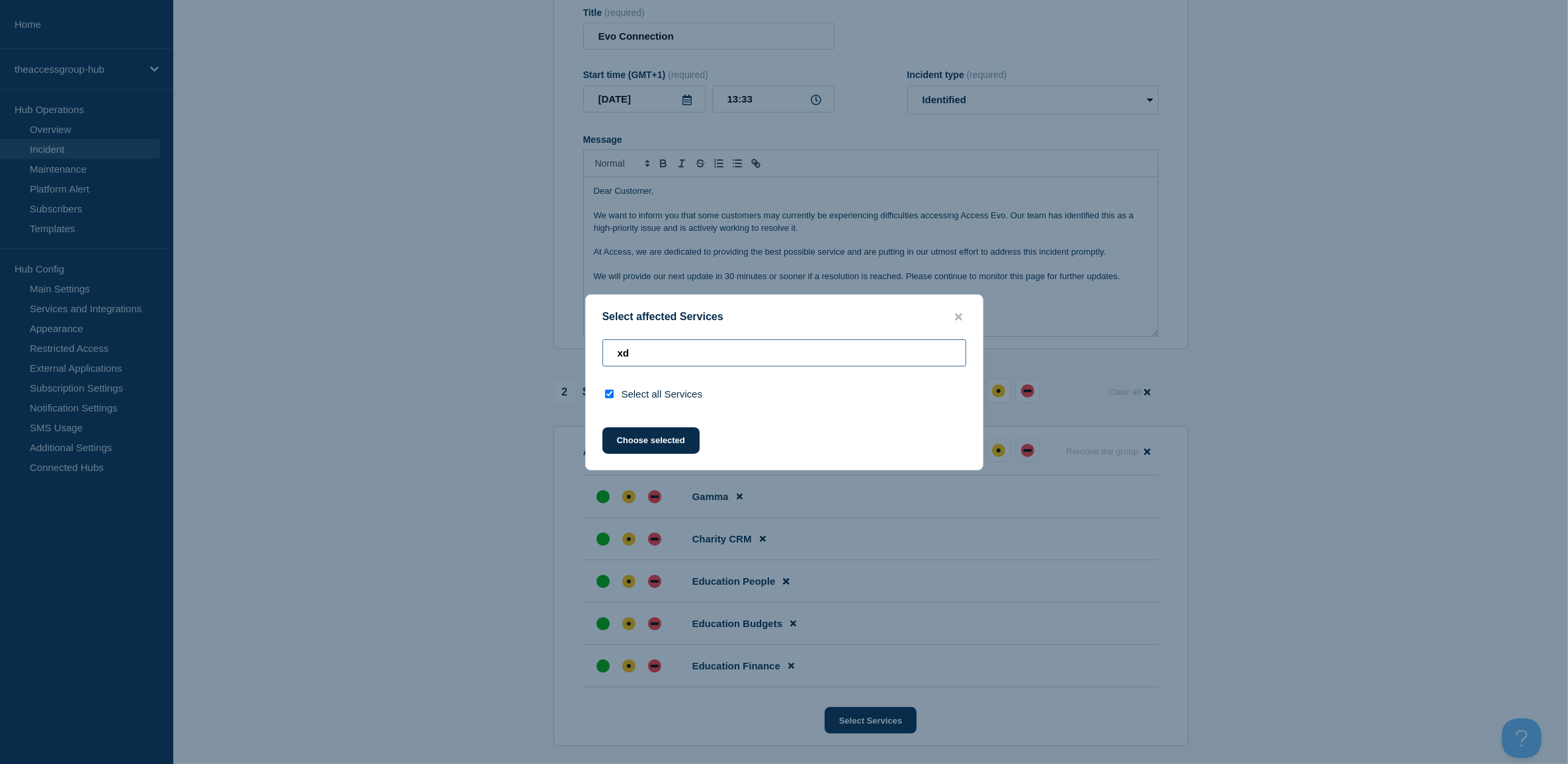
drag, startPoint x: 649, startPoint y: 356, endPoint x: 563, endPoint y: 340, distance: 87.5
click at [563, 340] on div "Select affected Services xd Select all Services Choose selected" at bounding box center [784, 382] width 1568 height 764
checkbox input "false"
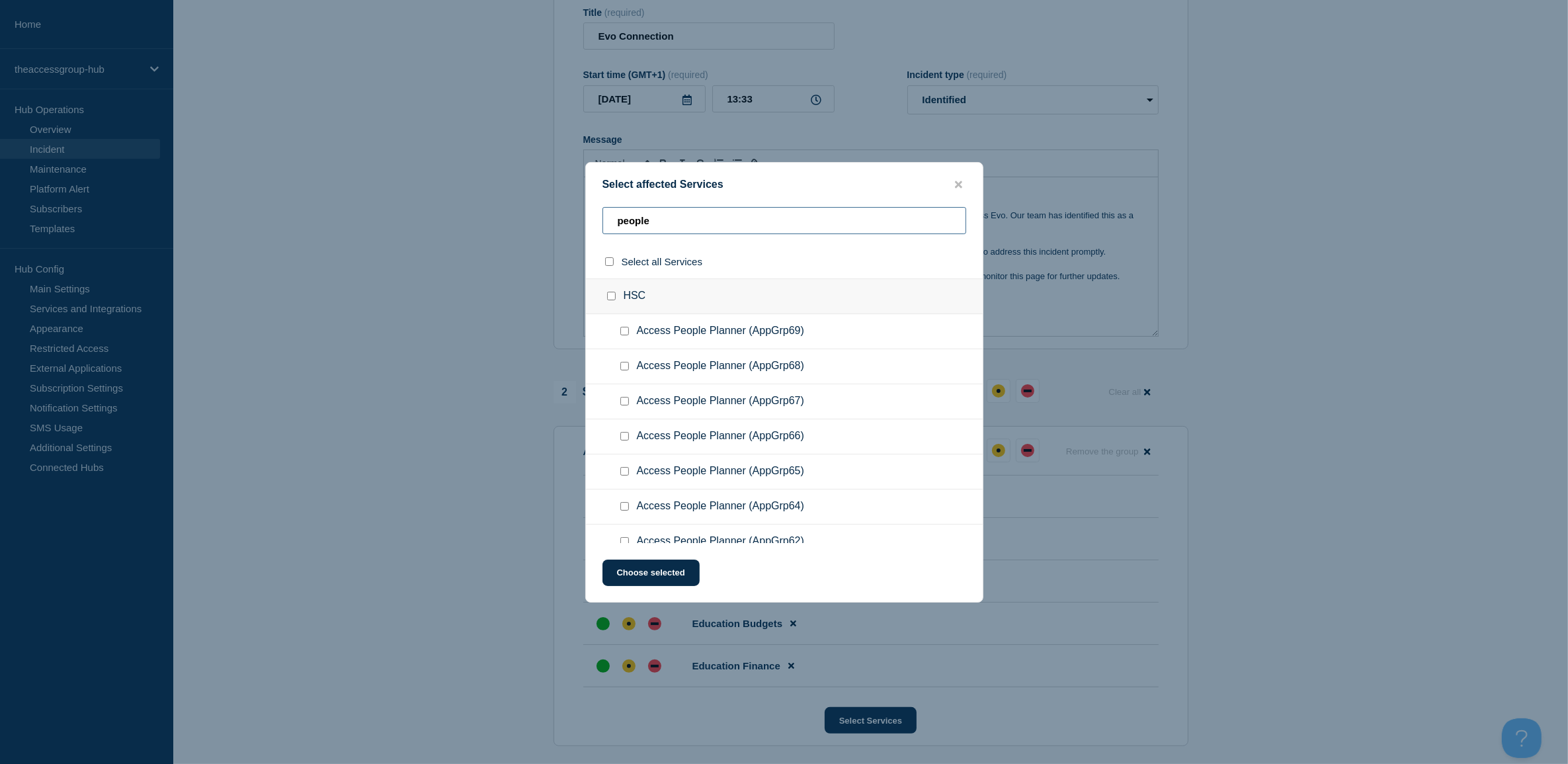
type input "people"
drag, startPoint x: 668, startPoint y: 223, endPoint x: 551, endPoint y: 205, distance: 118.4
click at [552, 205] on div "Select affected Services people Select all Services HSC Access People Planner (…" at bounding box center [784, 382] width 1568 height 764
type input "se;"
checkbox input "true"
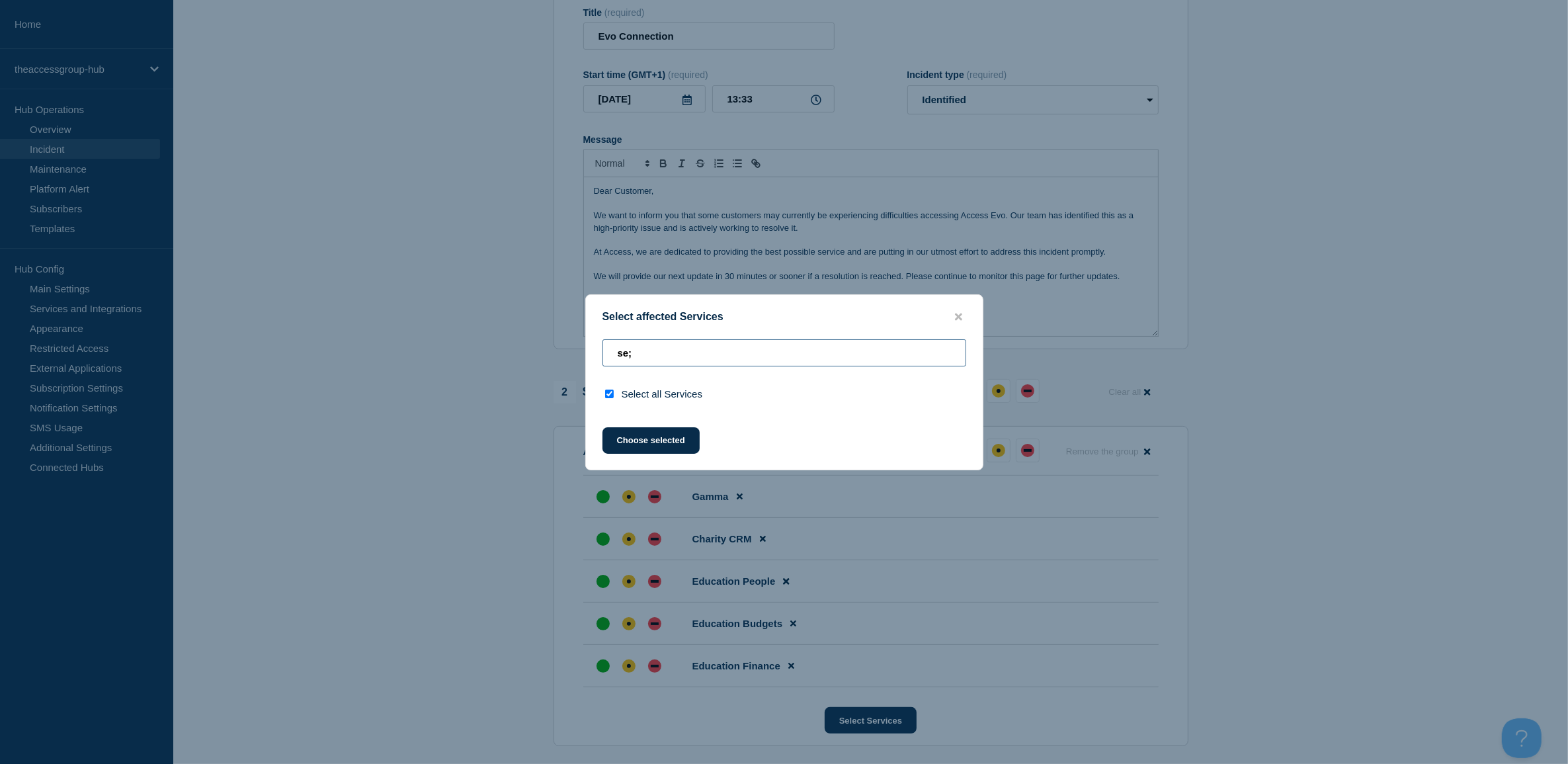
type input "se"
checkbox input "false"
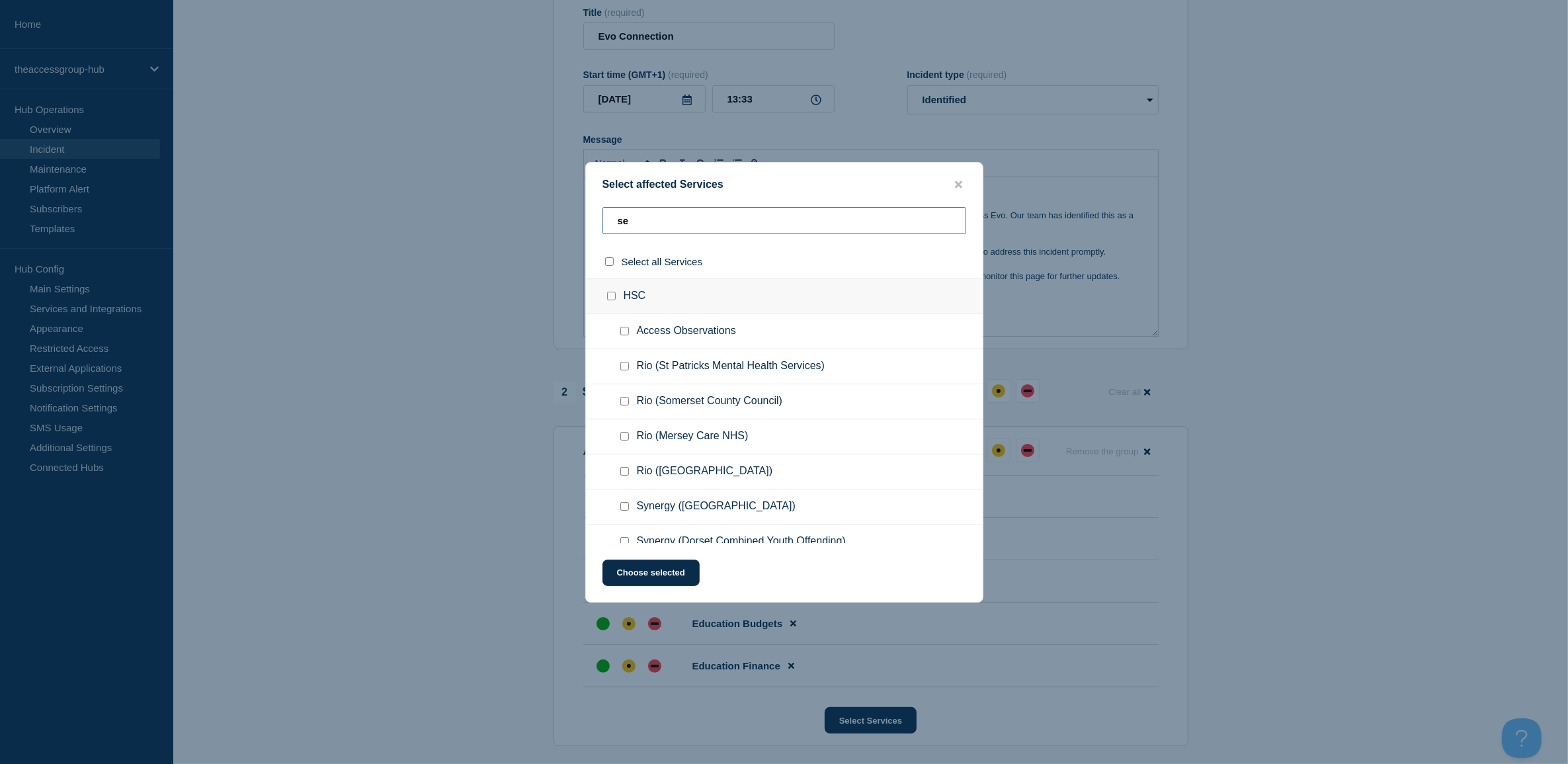
type input "sel"
checkbox input "true"
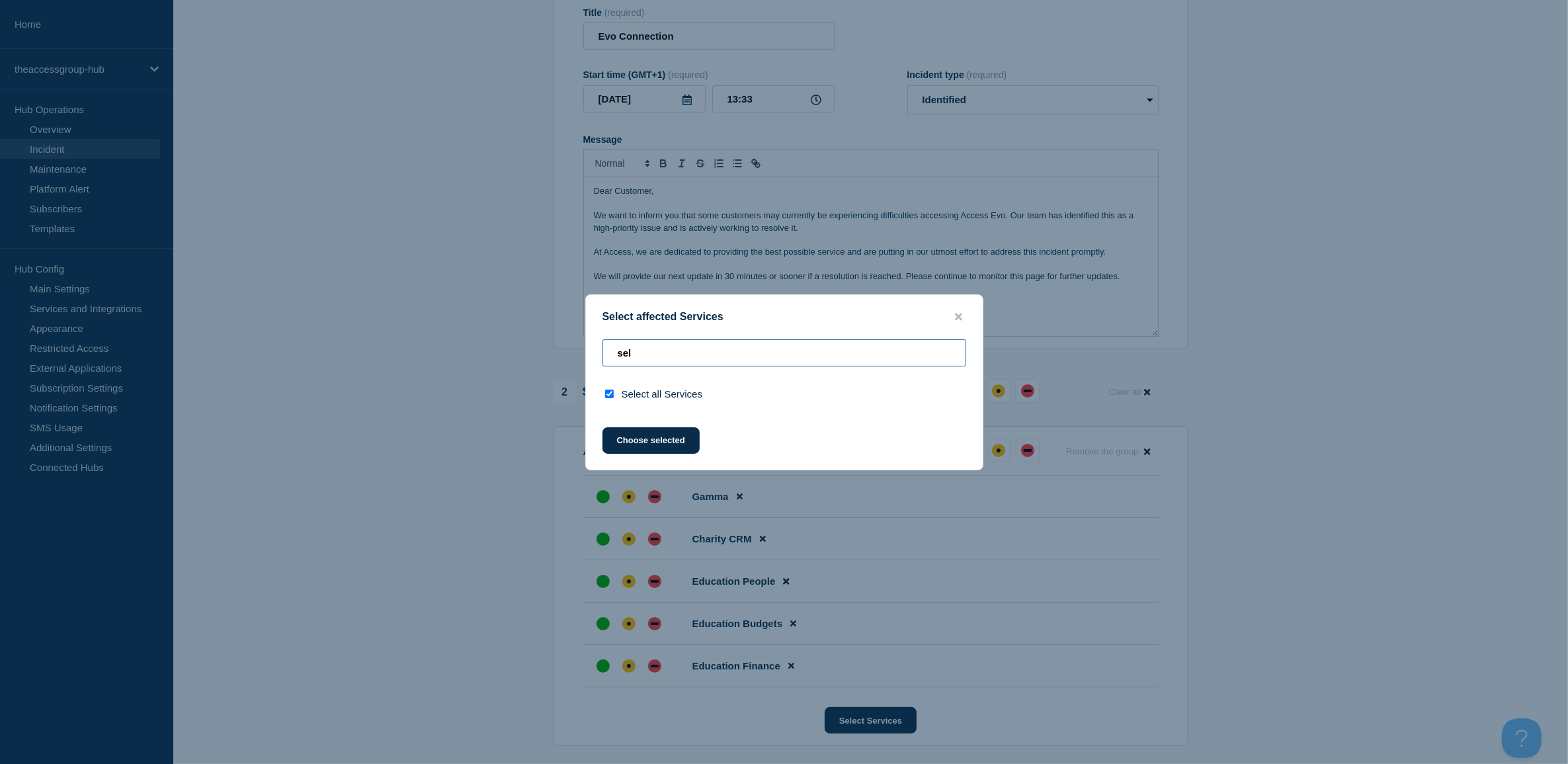
type input "se"
checkbox input "false"
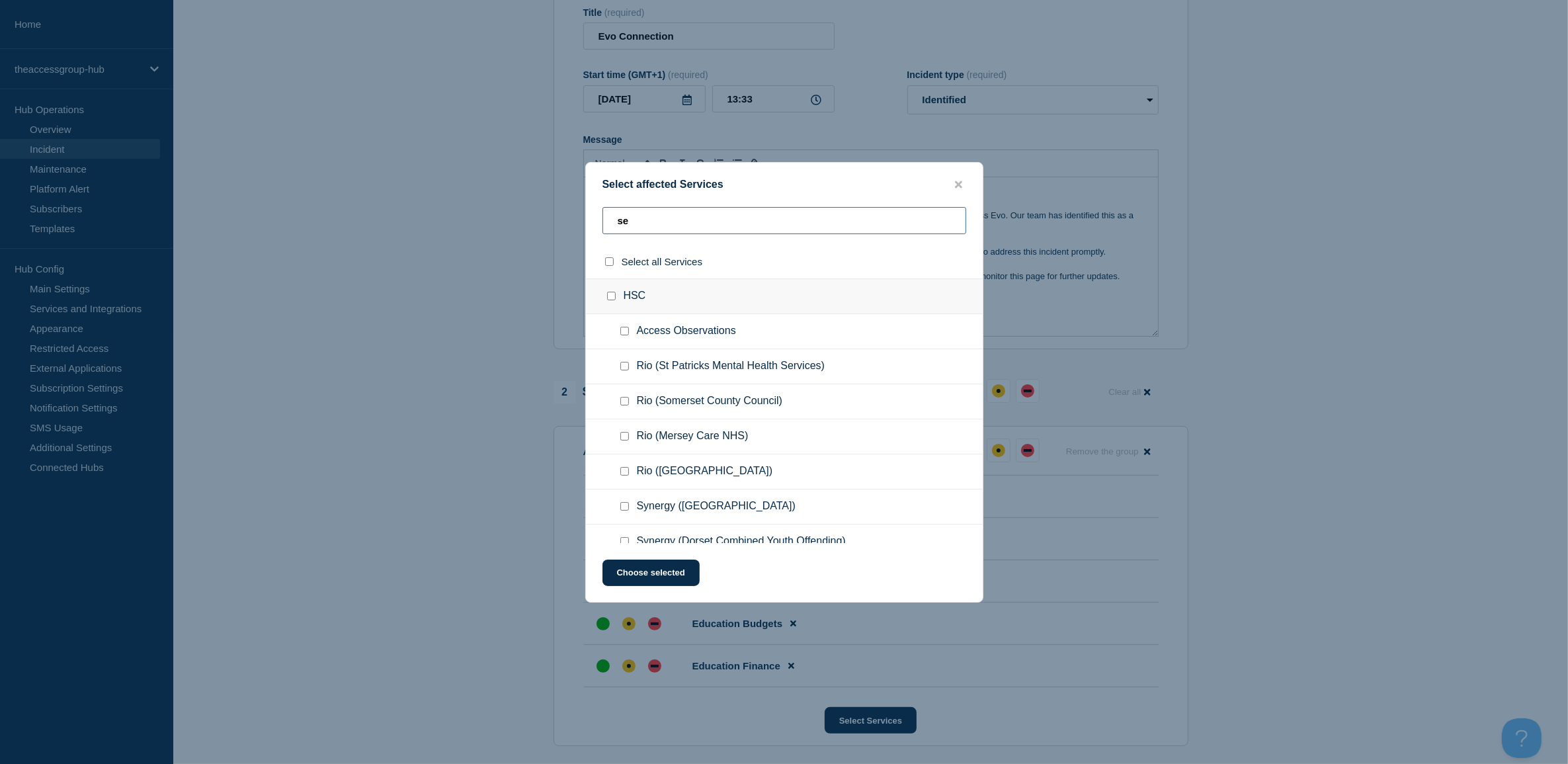
type input "s"
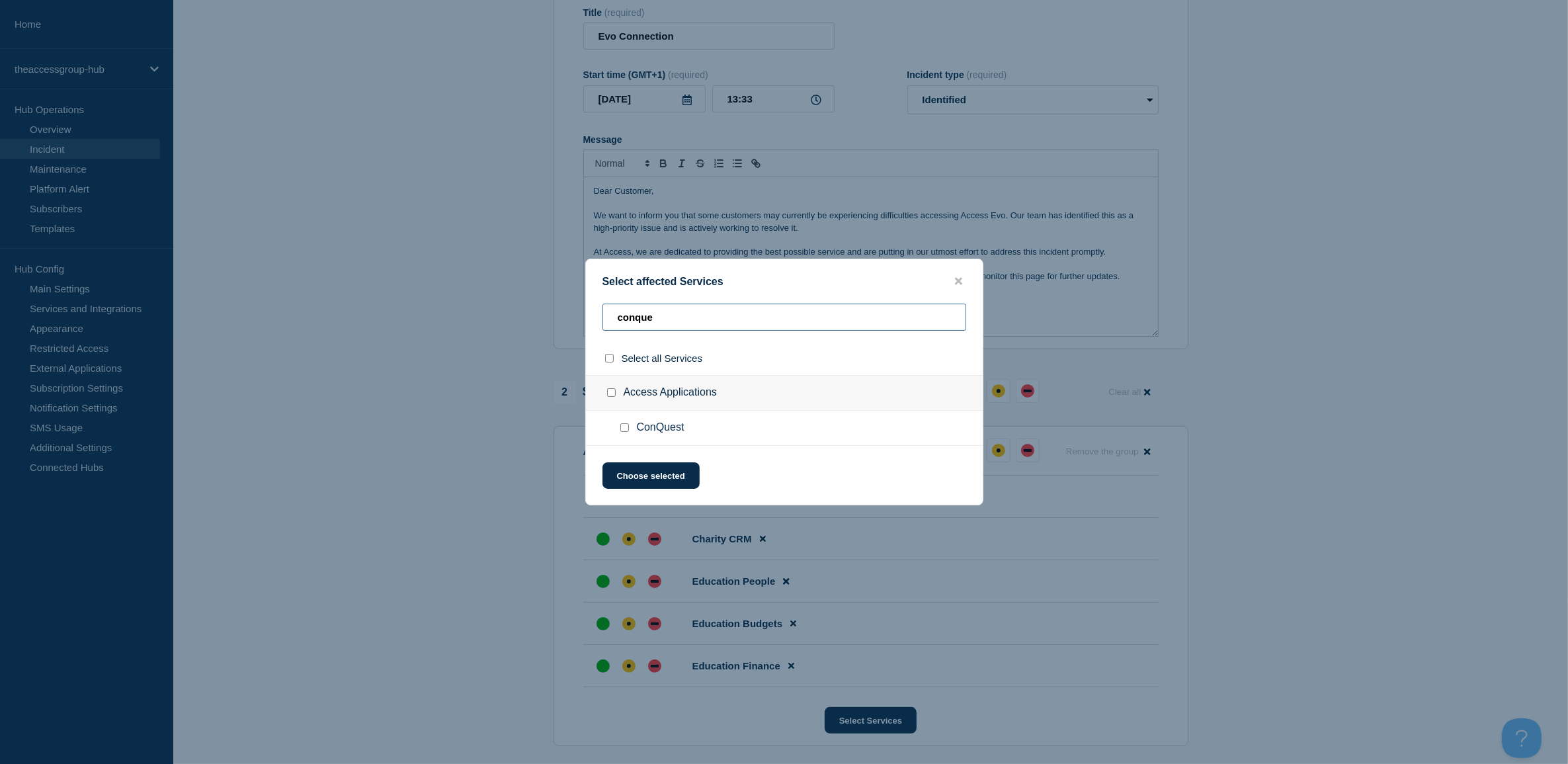
type input "conque"
click at [626, 431] on input "ConQuest checkbox" at bounding box center [624, 427] width 9 height 9
checkbox input "true"
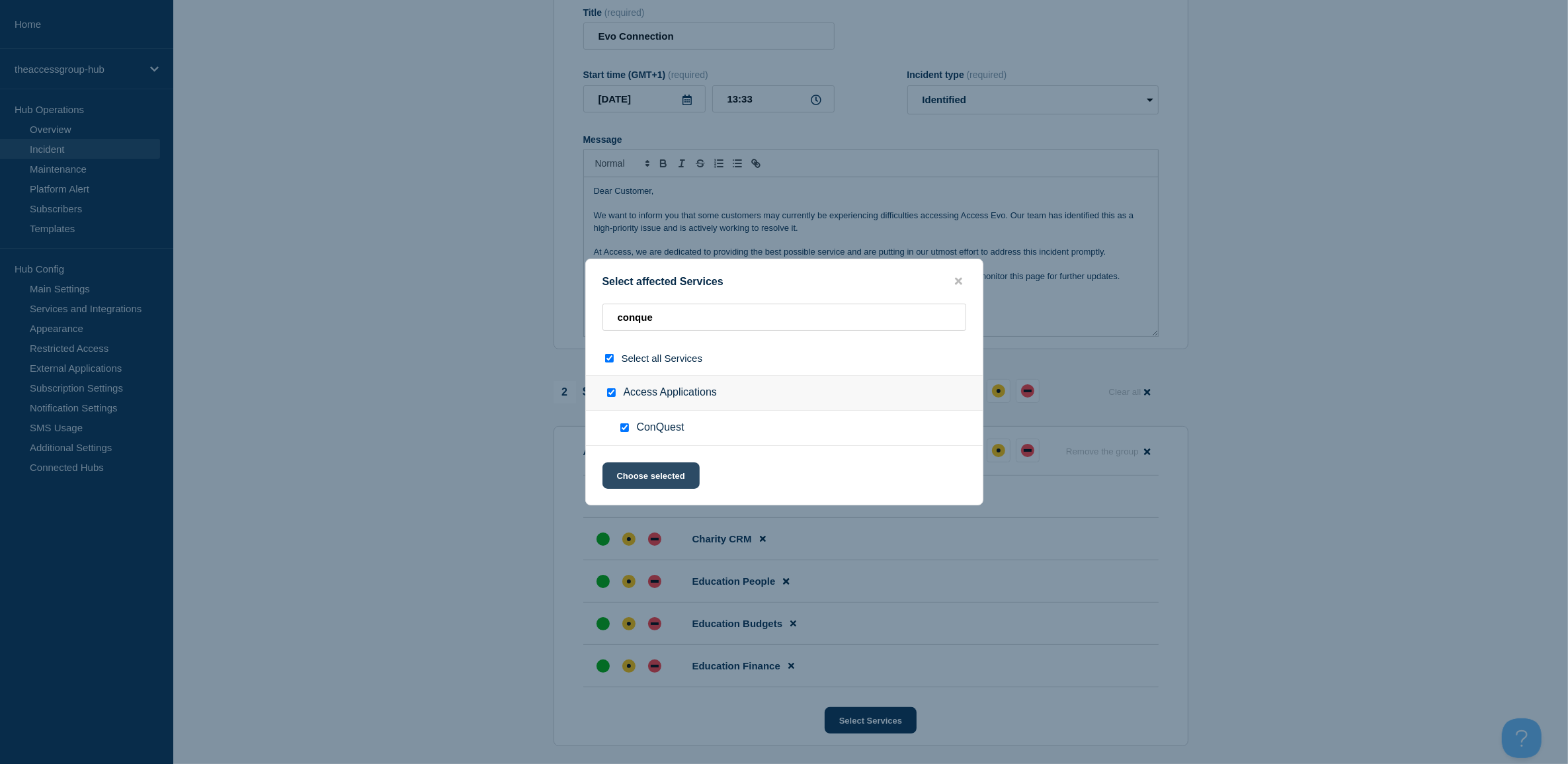
click at [632, 471] on button "Choose selected" at bounding box center [651, 475] width 97 height 26
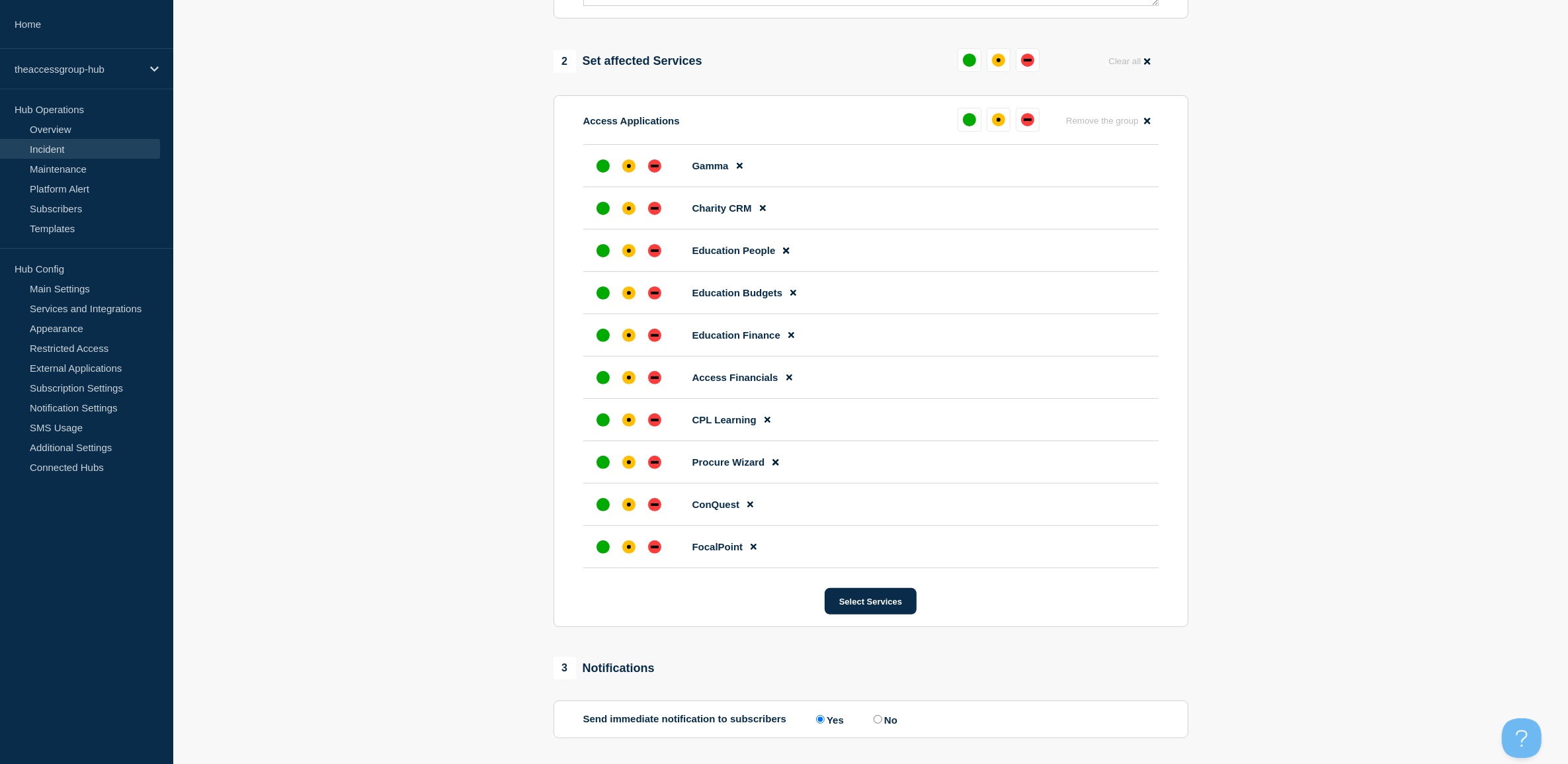
scroll to position [411, 0]
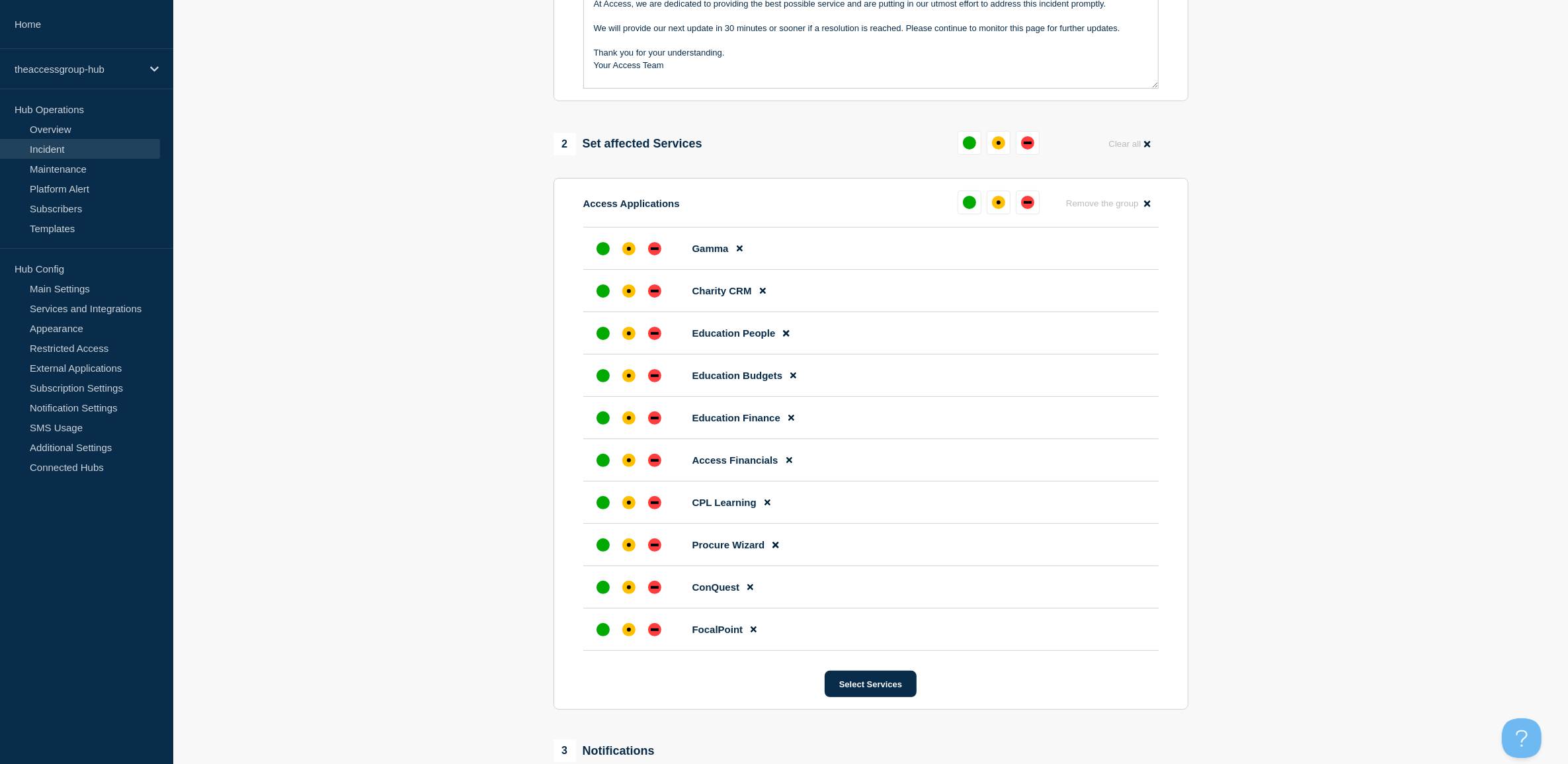
click at [409, 513] on section "1 Provide details Title (required) Evo Connection Start time (GMT+1) (required)…" at bounding box center [871, 307] width 1395 height 1207
click at [880, 697] on button "Select Services" at bounding box center [870, 683] width 92 height 26
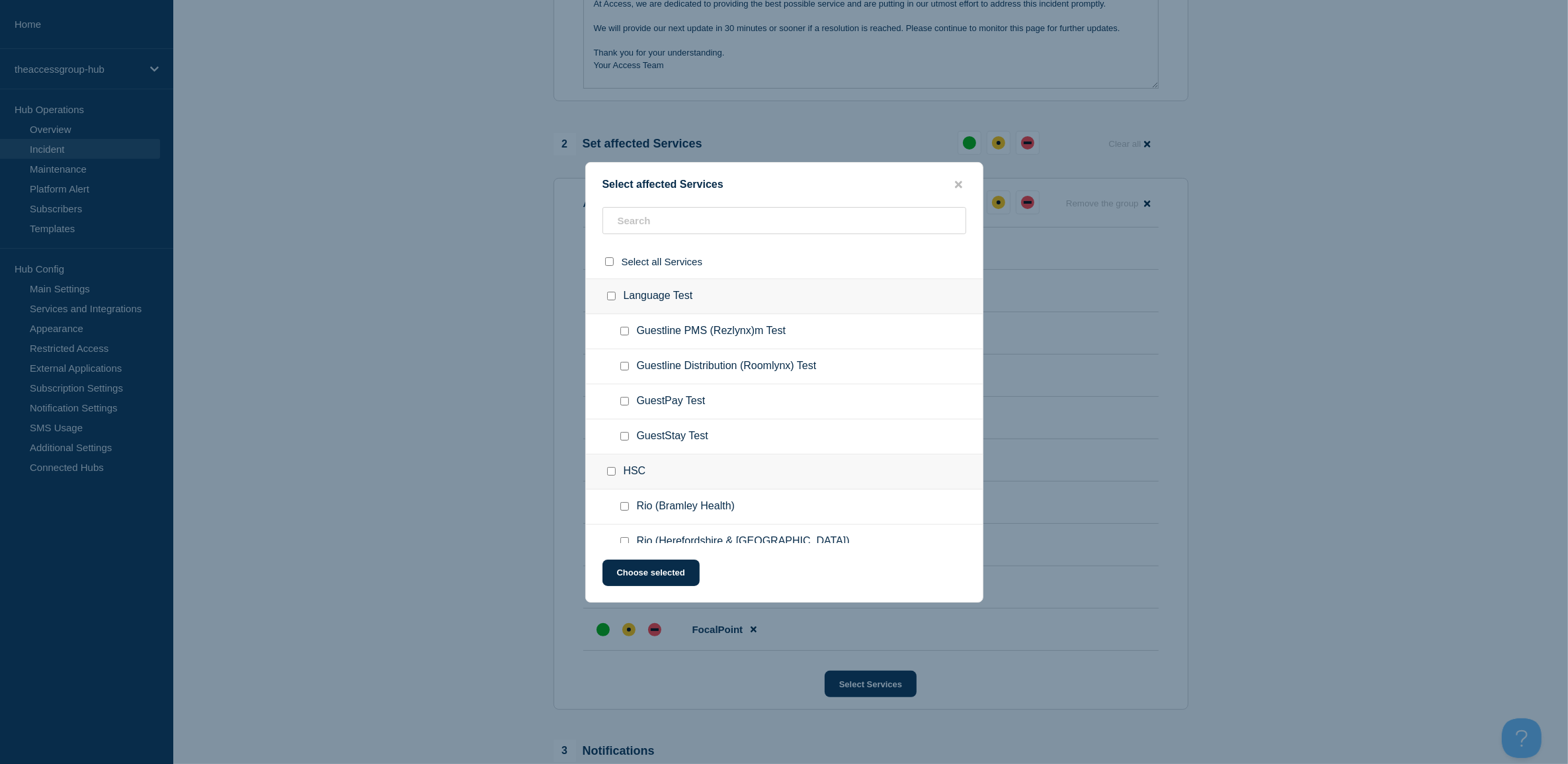
click at [716, 351] on ul "Guestline Distribution (Roomlynx) Test" at bounding box center [784, 367] width 397 height 35
click at [697, 225] on input "text" at bounding box center [784, 221] width 364 height 27
type input "care pl"
click at [958, 183] on icon "close button" at bounding box center [958, 184] width 7 height 7
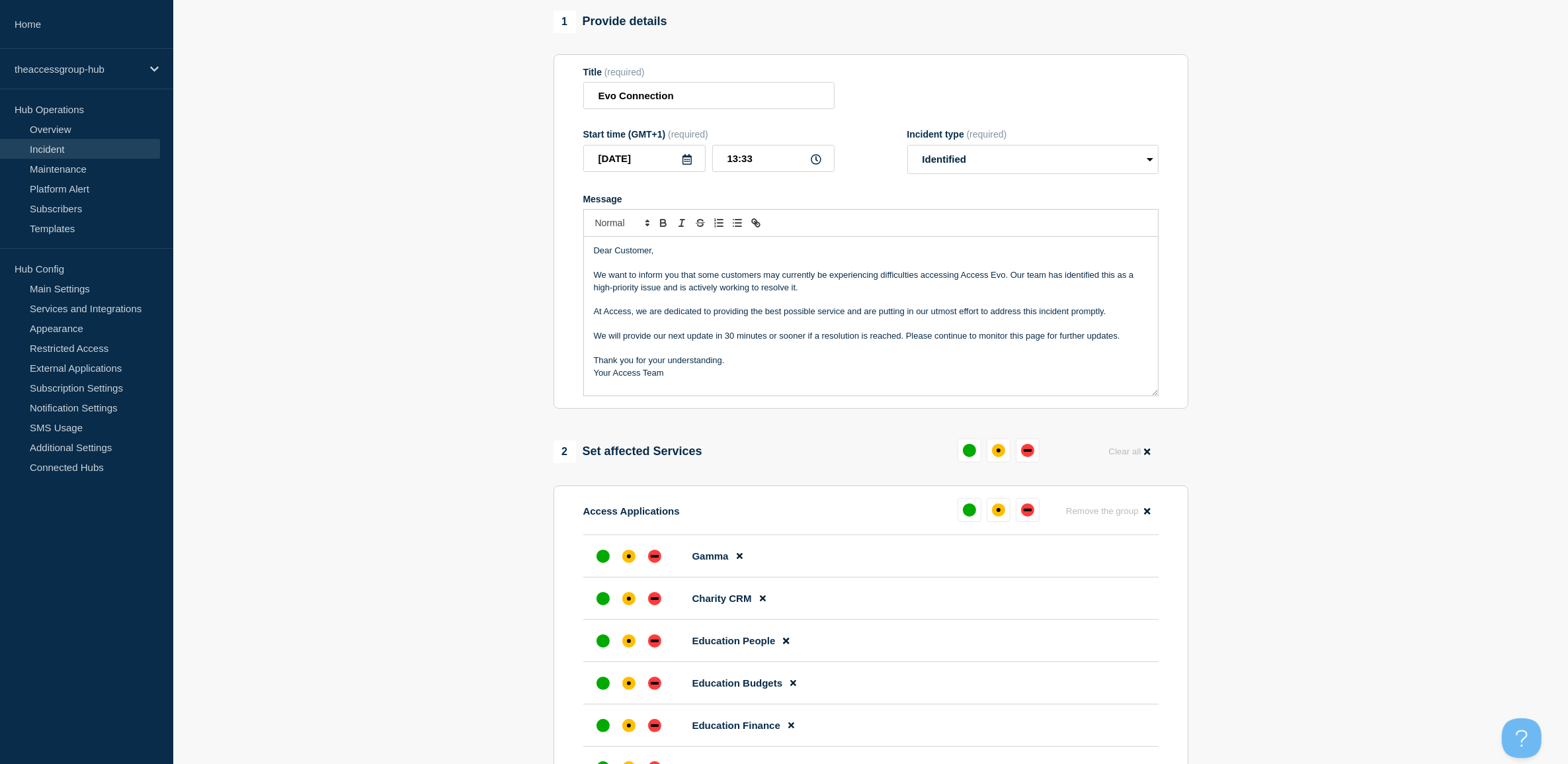
scroll to position [0, 0]
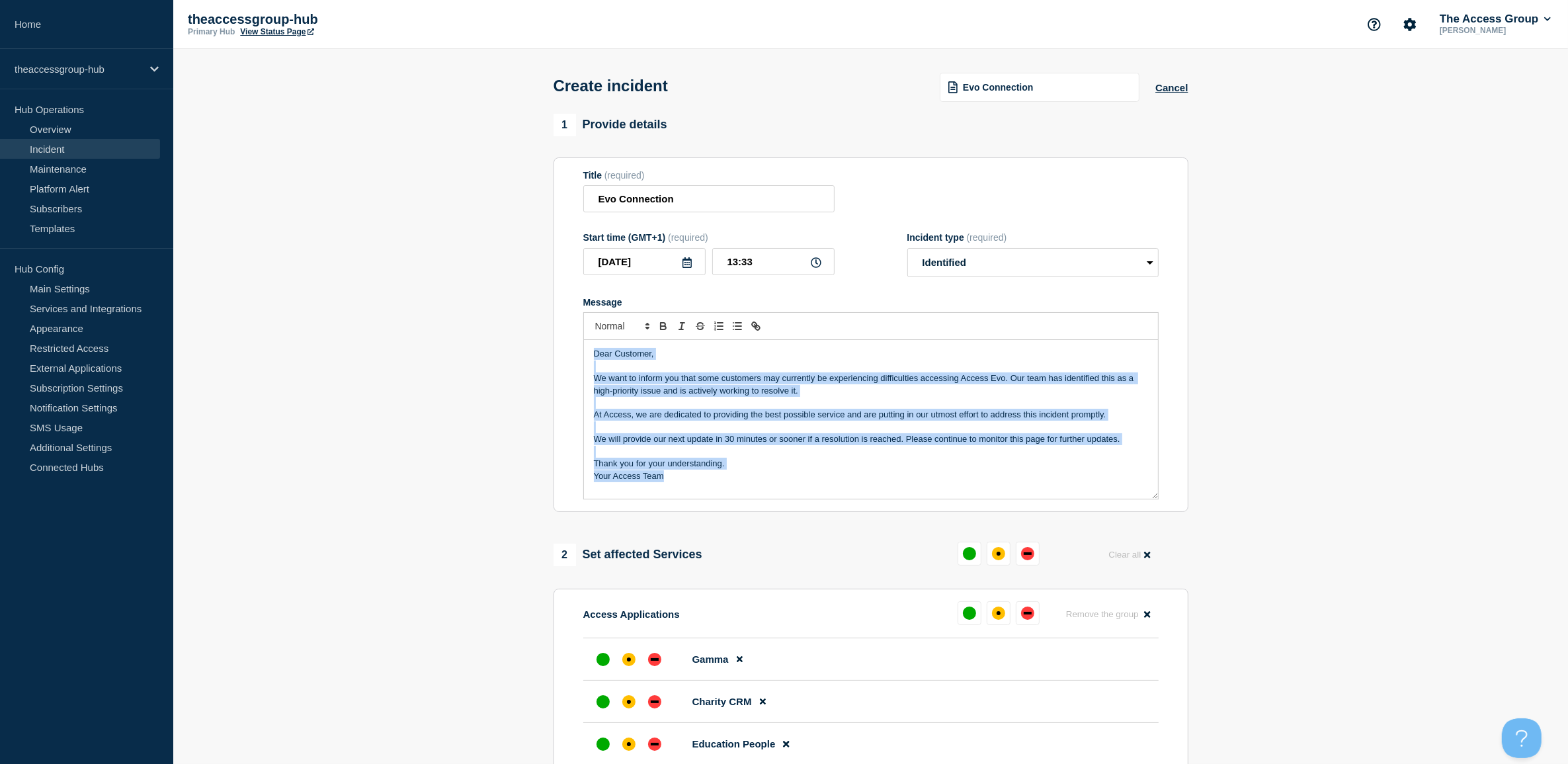
drag, startPoint x: 591, startPoint y: 356, endPoint x: 701, endPoint y: 493, distance: 175.7
click at [701, 493] on div "Dear Customer, We want to inform you that some customers may currently be exper…" at bounding box center [871, 419] width 574 height 159
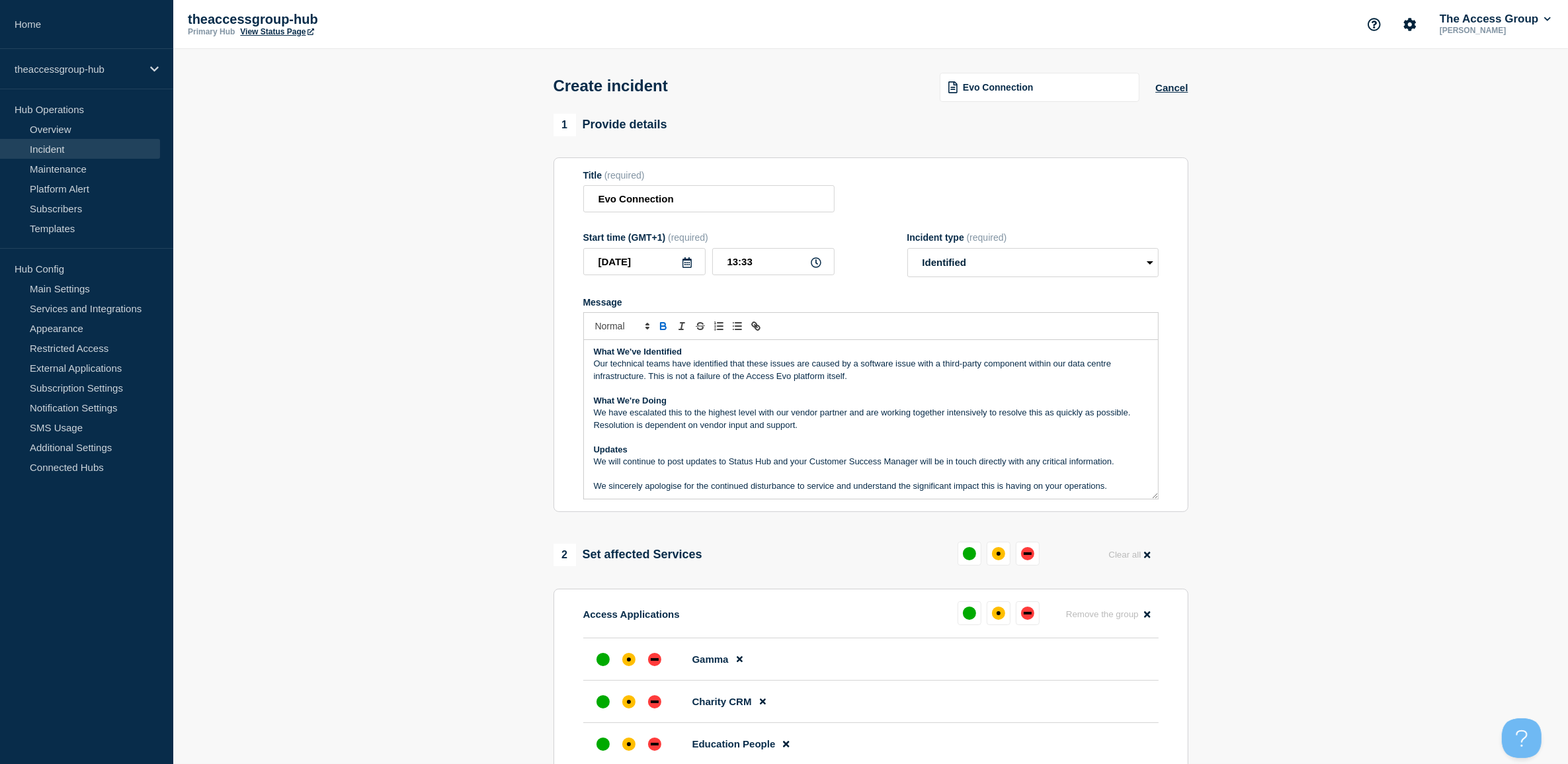
scroll to position [77, 0]
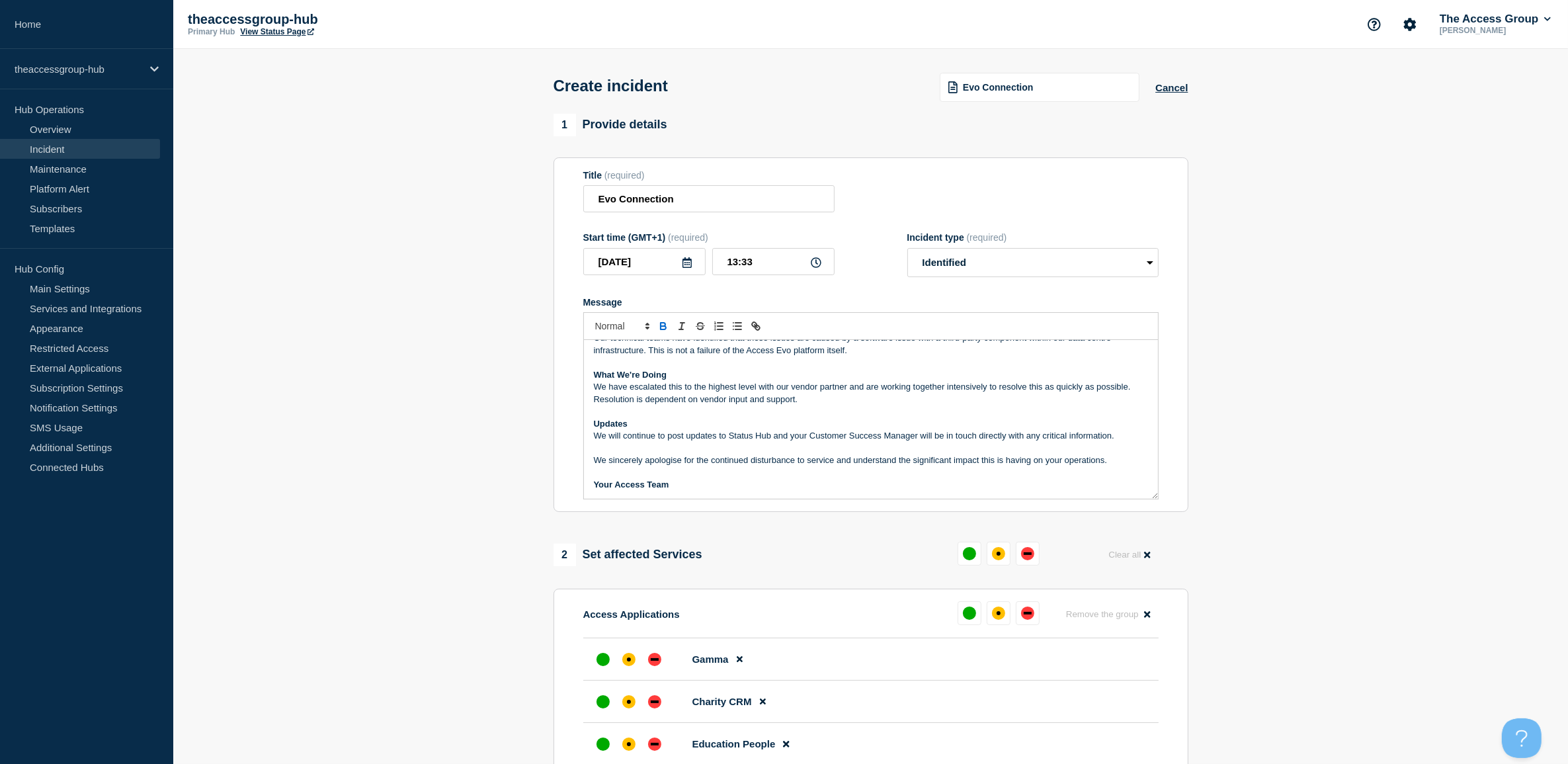
click at [795, 412] on p "Message" at bounding box center [871, 412] width 554 height 12
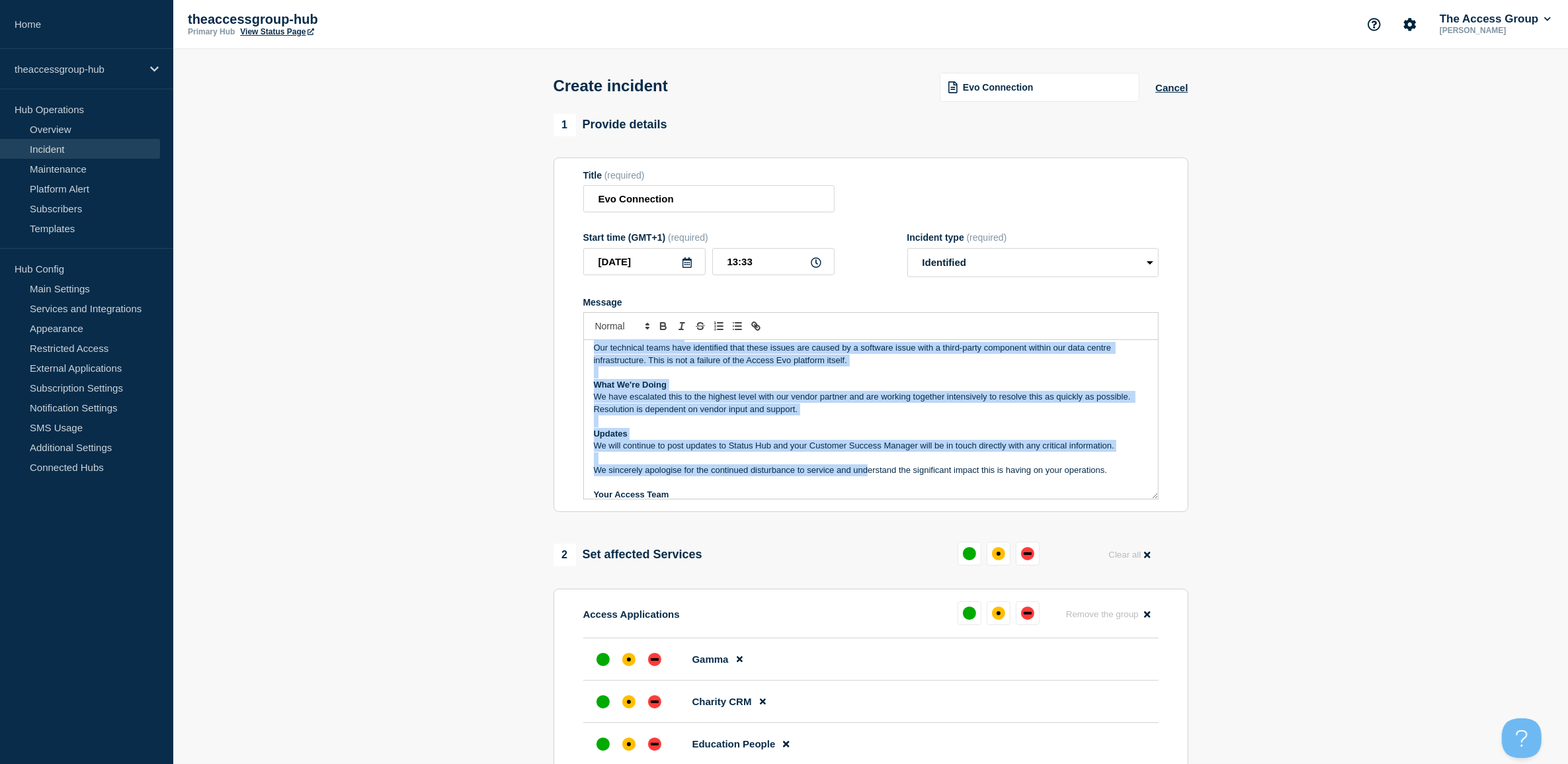
scroll to position [69, 0]
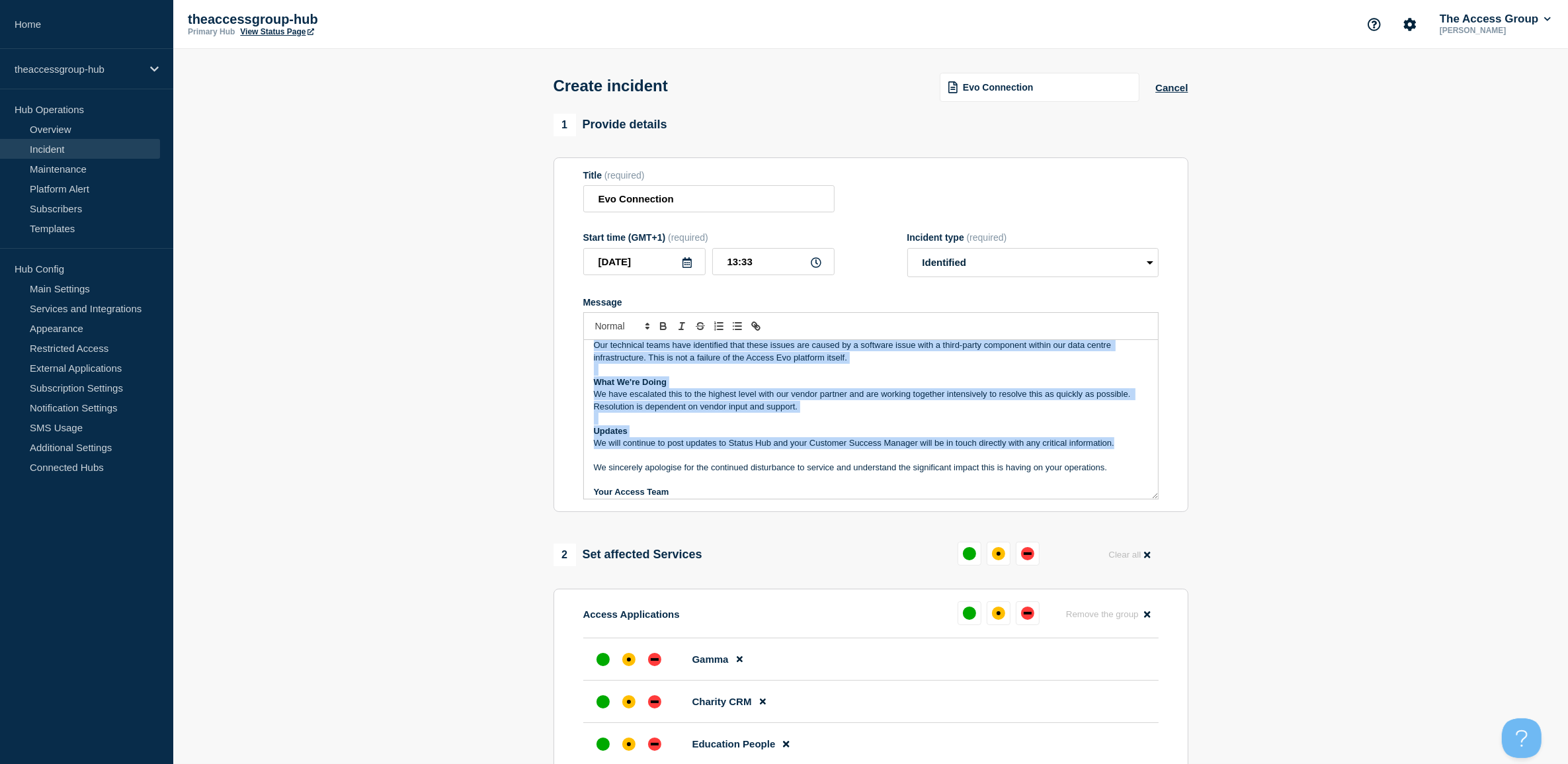
drag, startPoint x: 592, startPoint y: 405, endPoint x: 1135, endPoint y: 441, distance: 544.2
click at [1135, 441] on div "Dear Customer, We are currently experiencing intermittent issues with Access Ev…" at bounding box center [871, 419] width 574 height 159
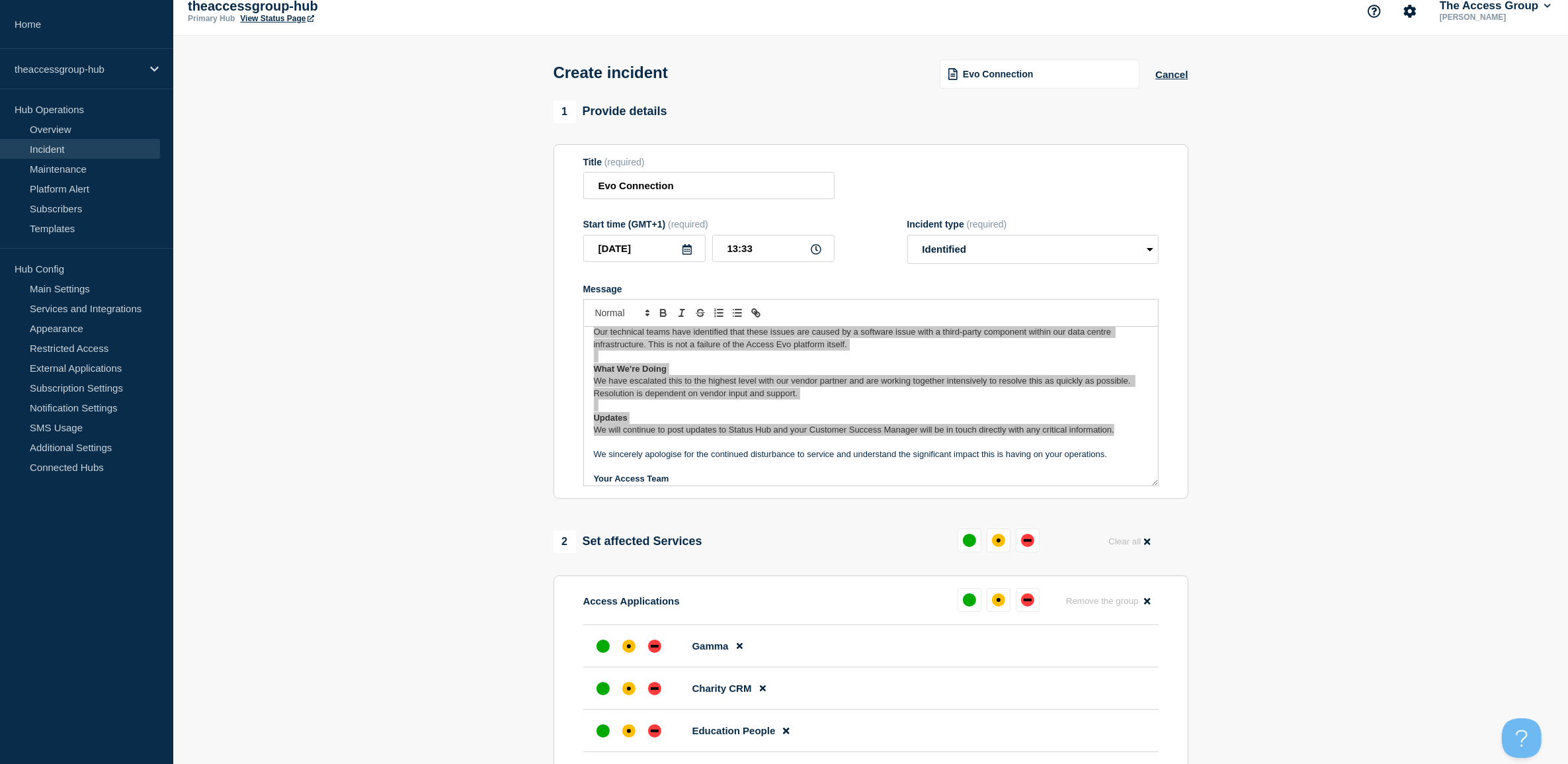
scroll to position [579, 0]
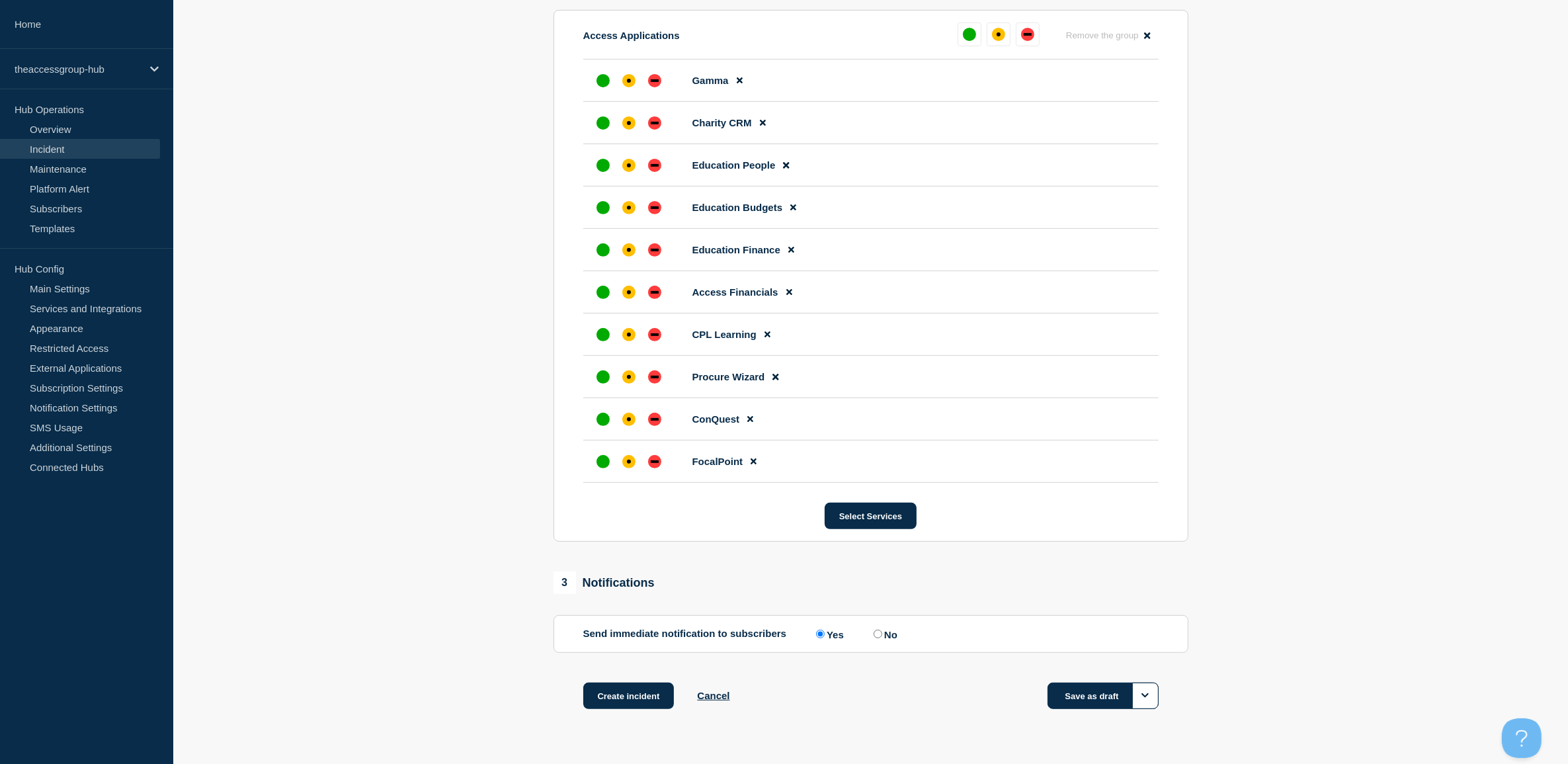
click at [1067, 698] on button "Save as draft" at bounding box center [1103, 695] width 111 height 26
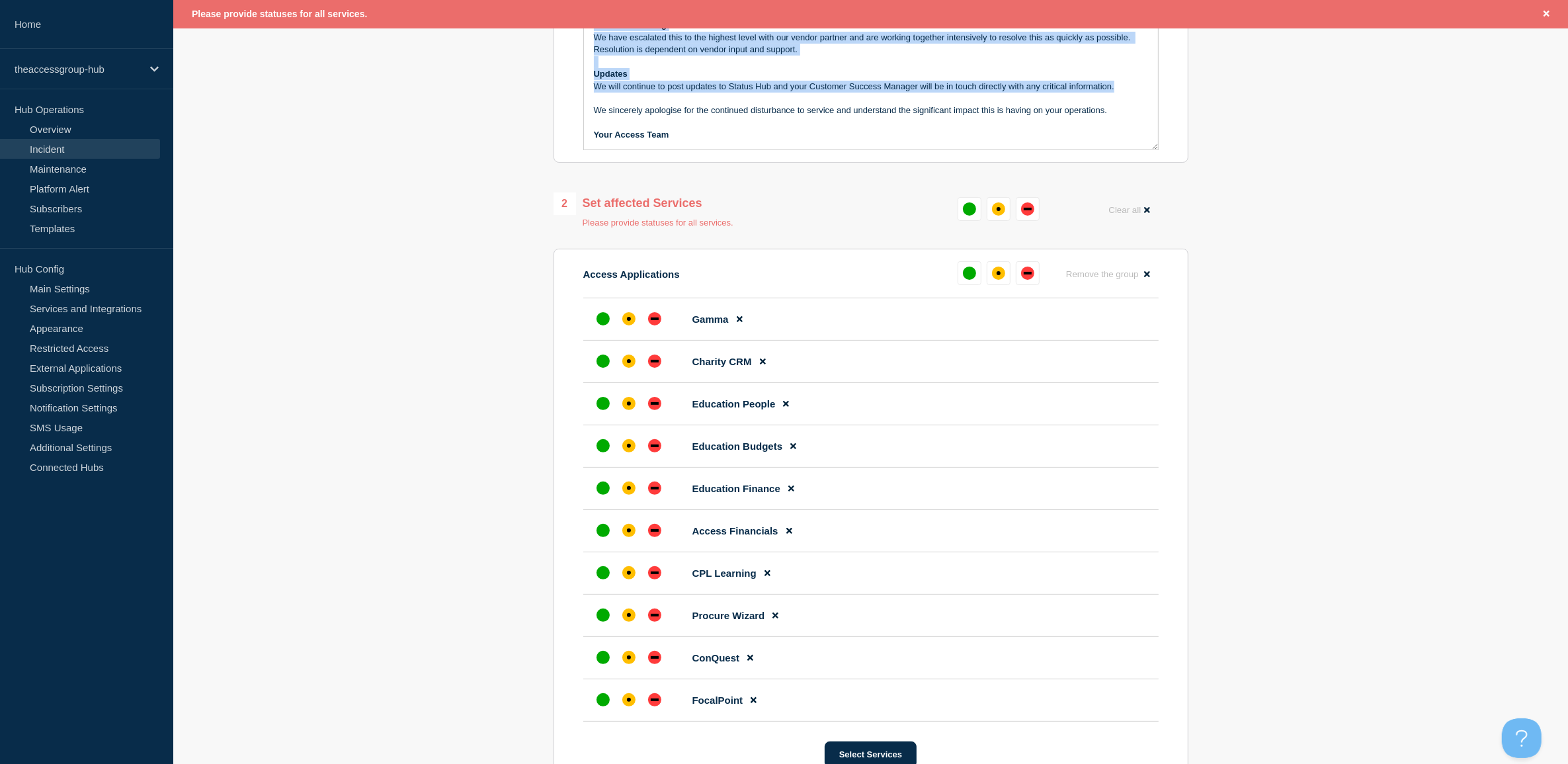
scroll to position [414, 0]
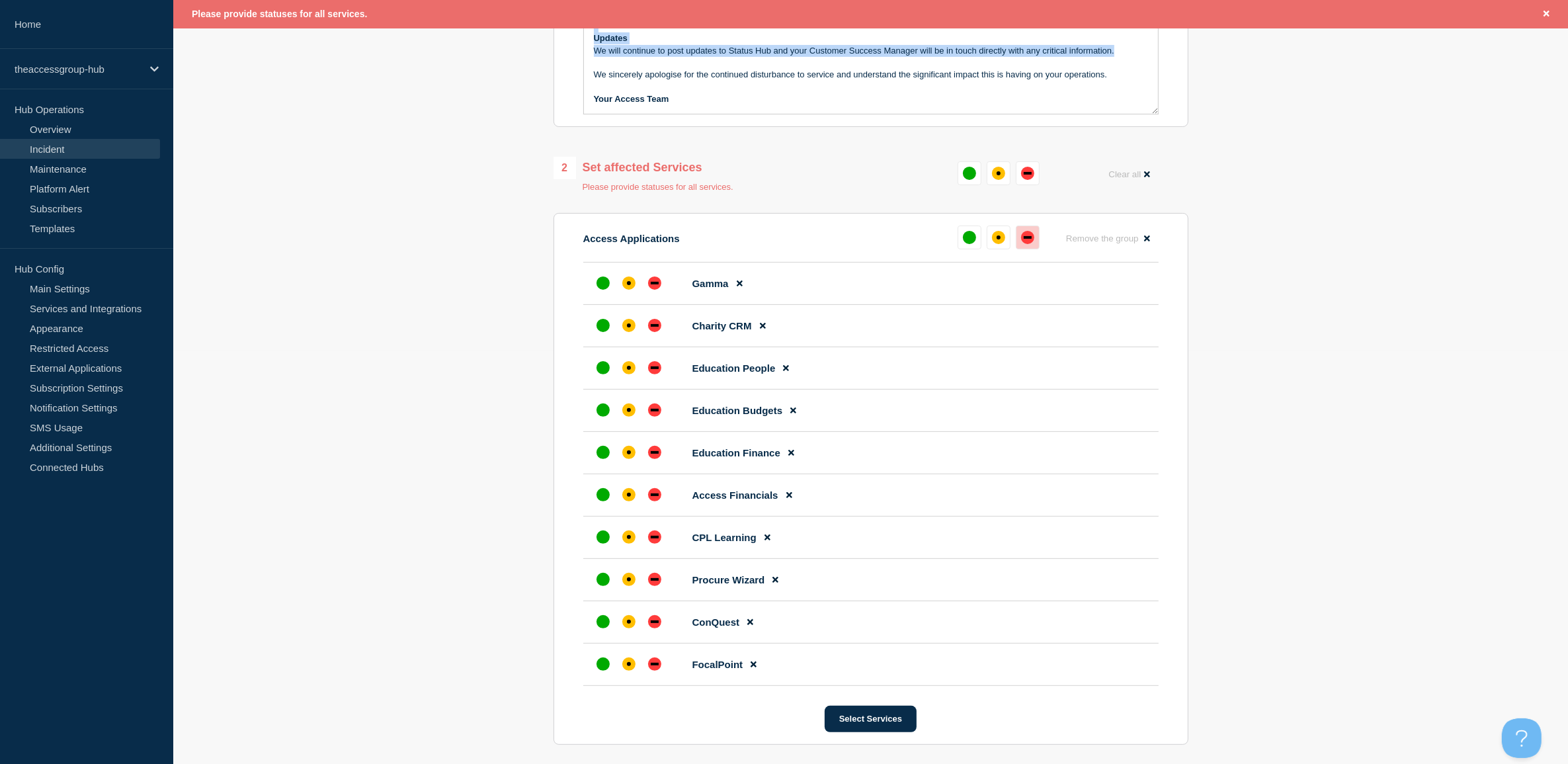
click at [1023, 239] on div "down" at bounding box center [1027, 238] width 8 height 3
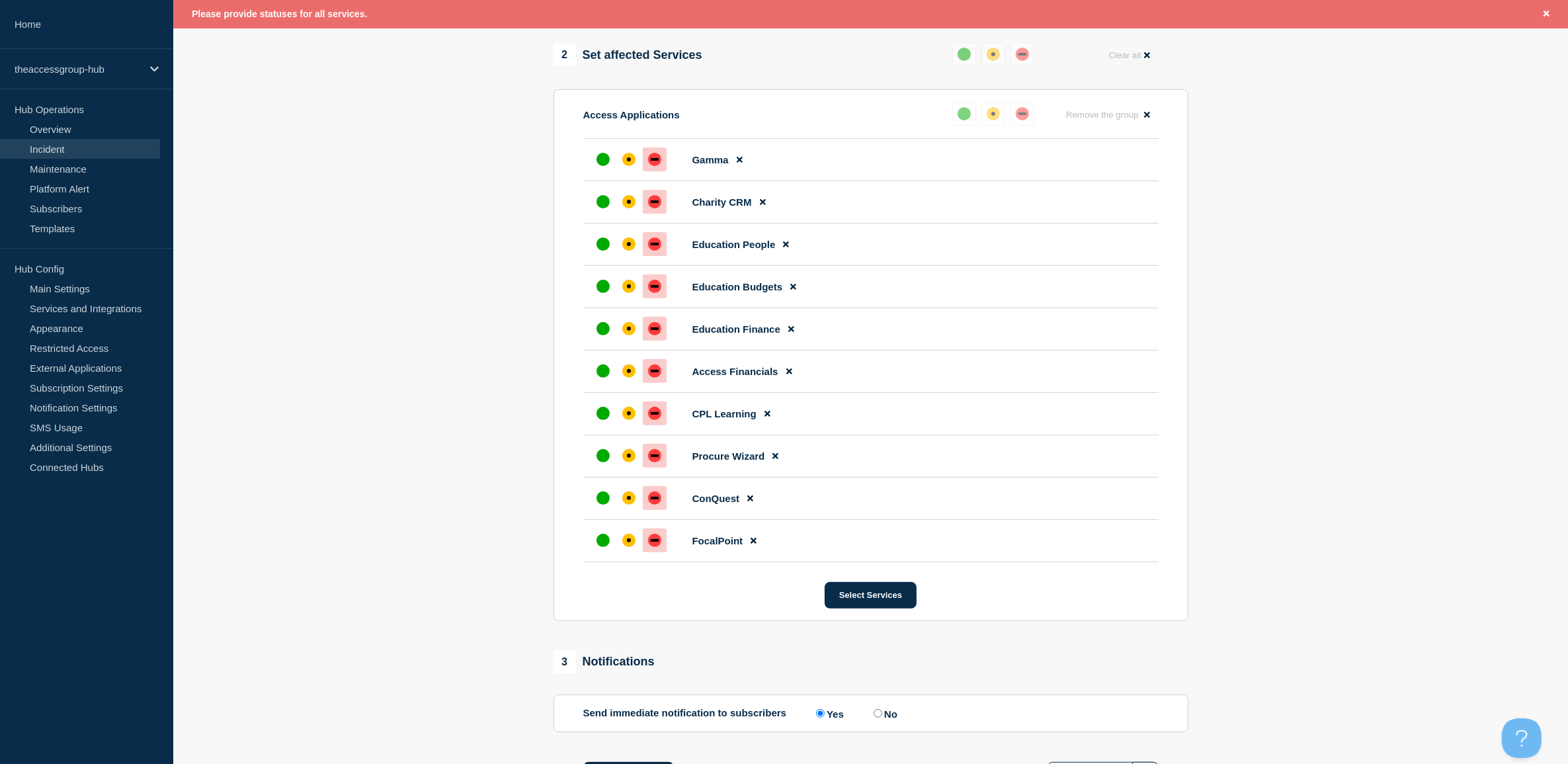
scroll to position [643, 0]
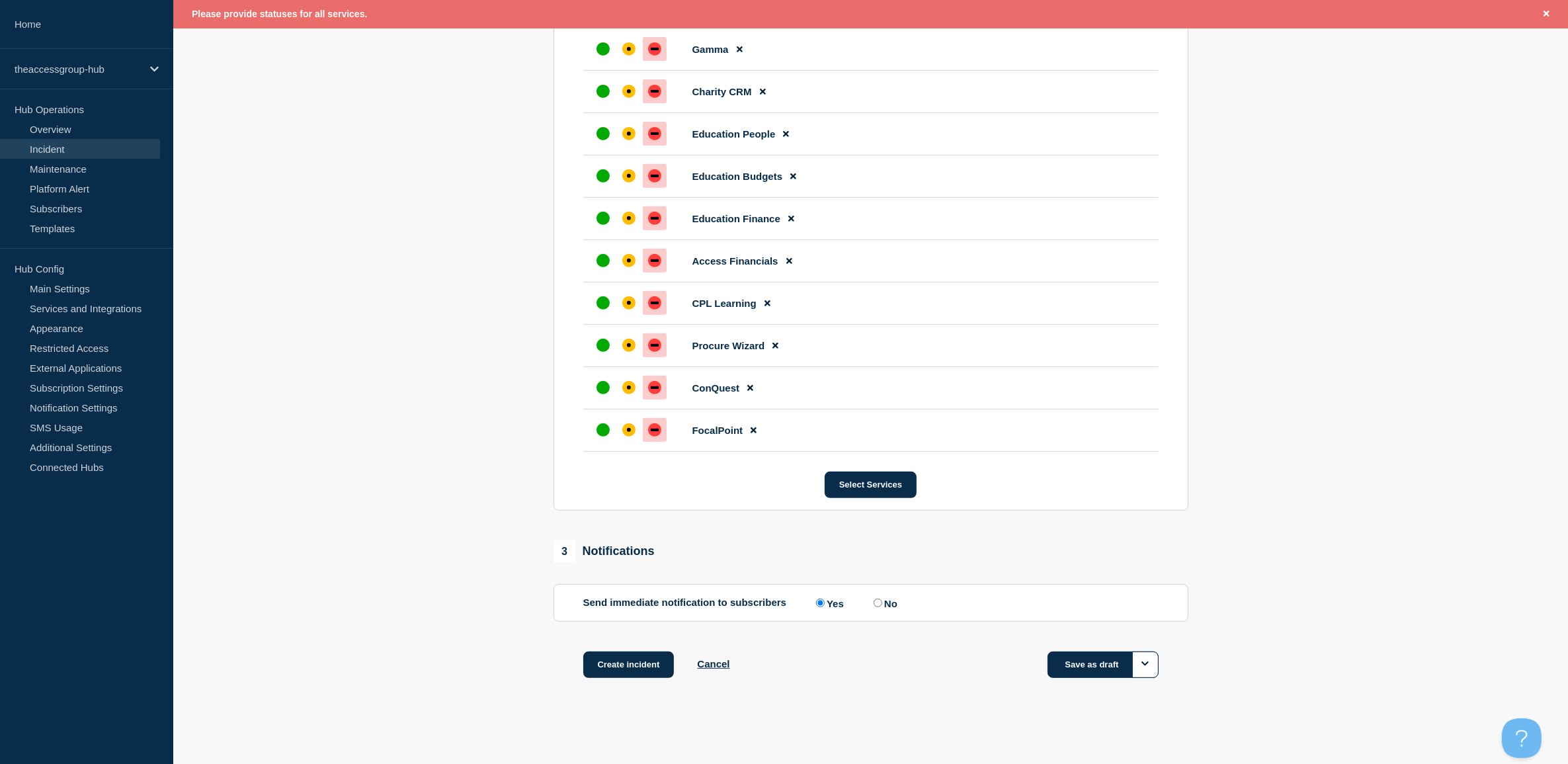
click at [1073, 666] on button "Save as draft" at bounding box center [1103, 664] width 111 height 26
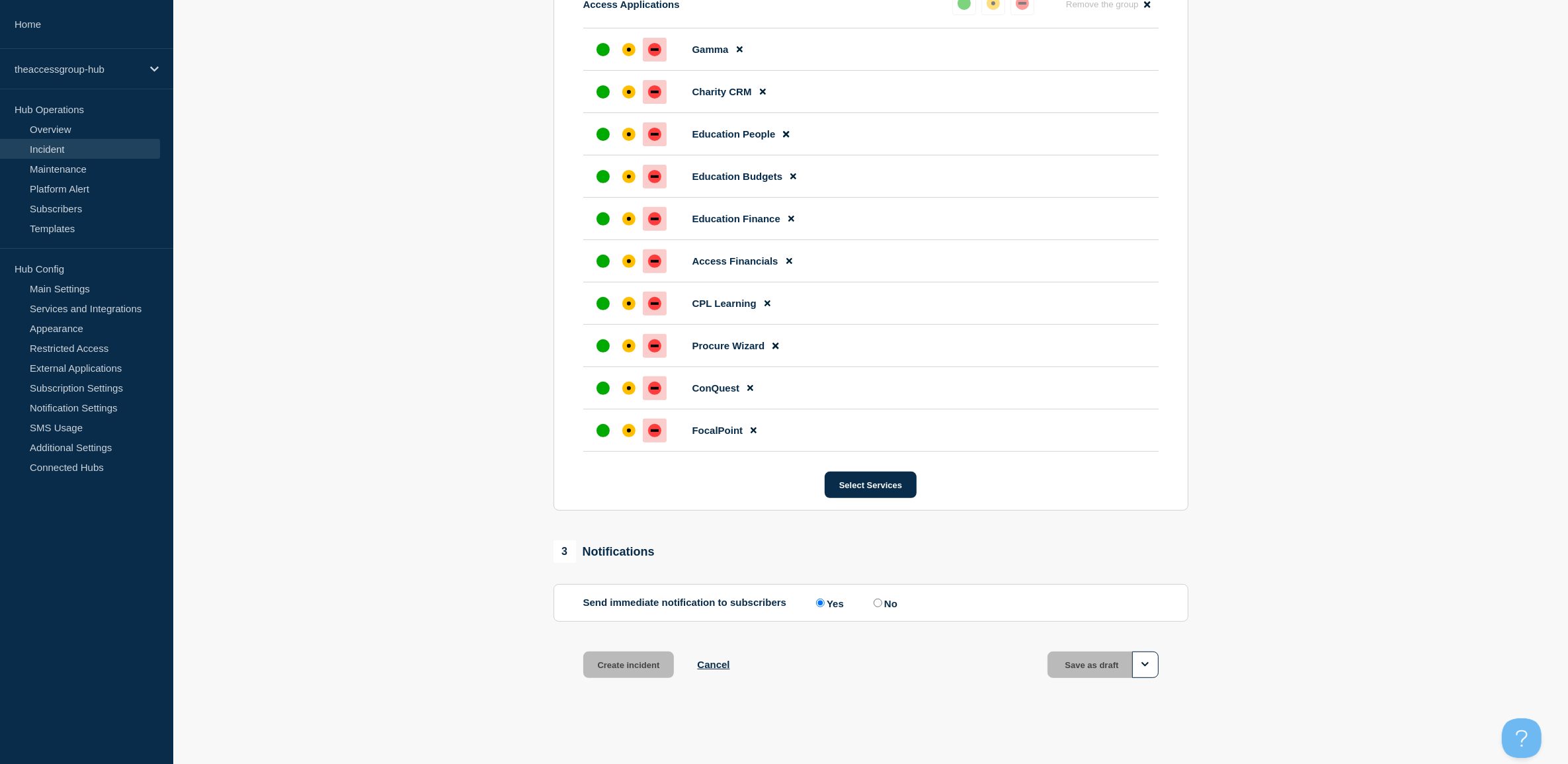
scroll to position [616, 0]
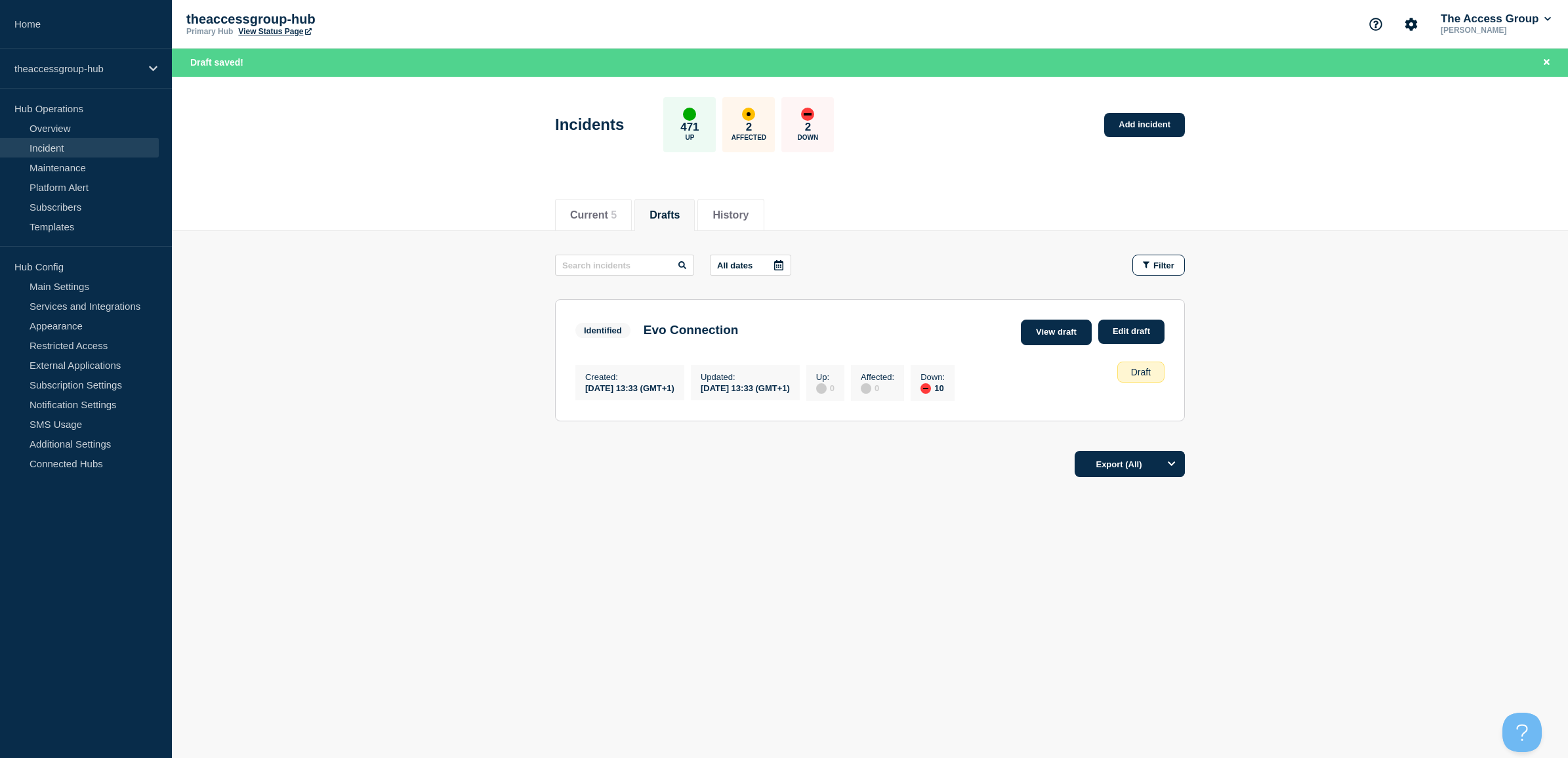
click at [1073, 336] on link "View draft" at bounding box center [1056, 332] width 71 height 26
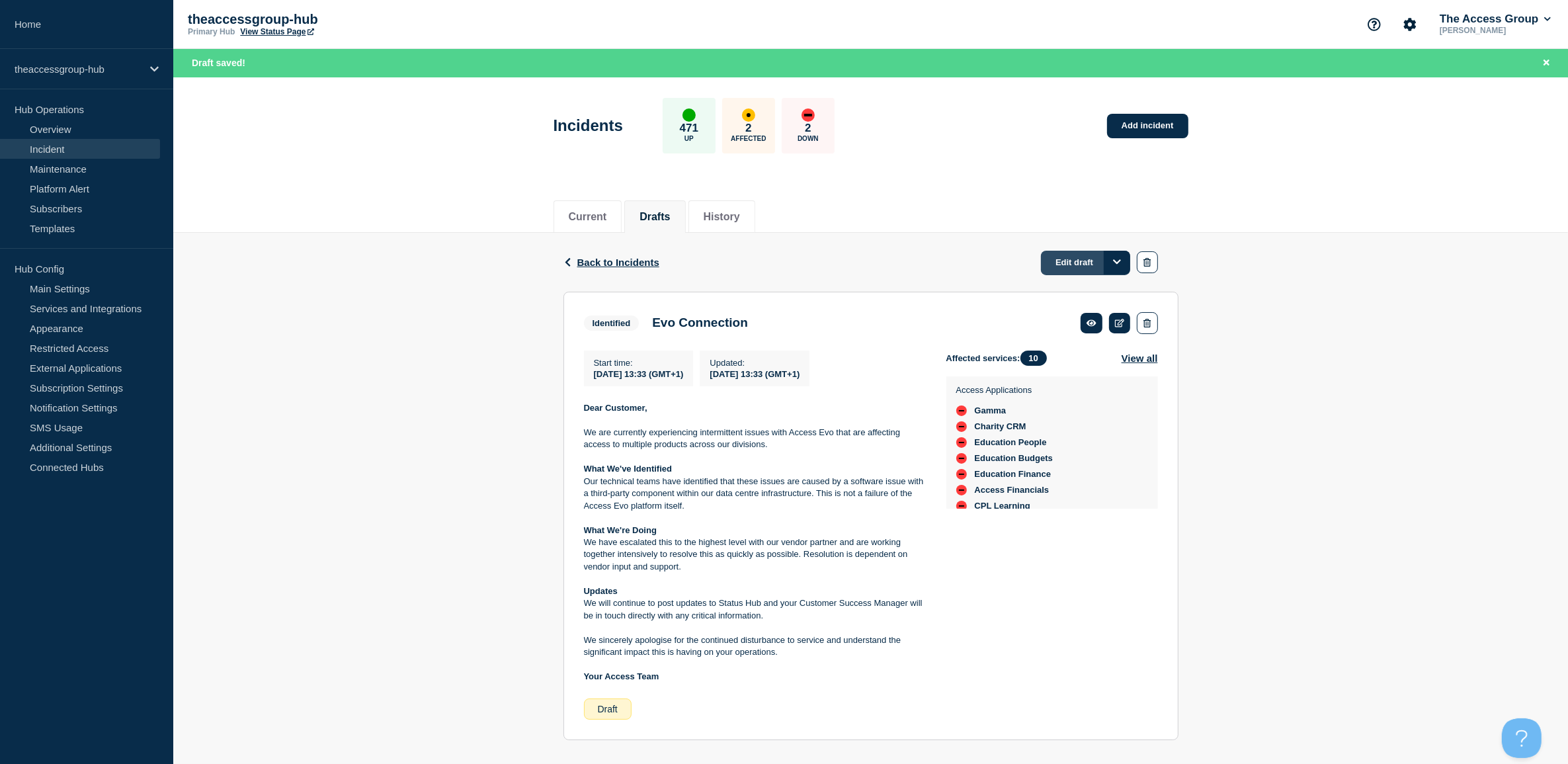
click at [1081, 255] on link "Edit draft" at bounding box center [1085, 263] width 89 height 24
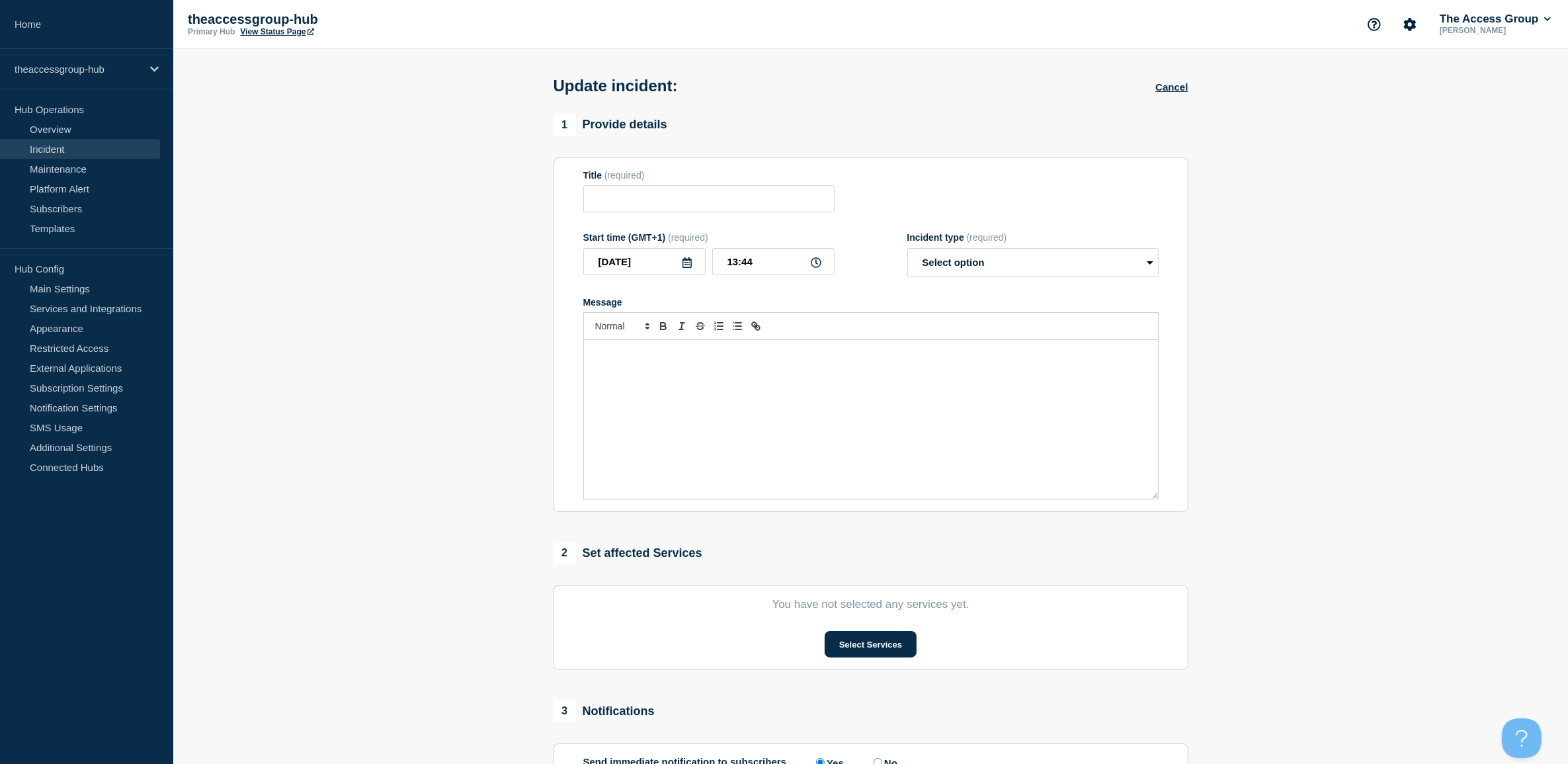
type input "Evo Connection"
type input "13:33"
select select "identified"
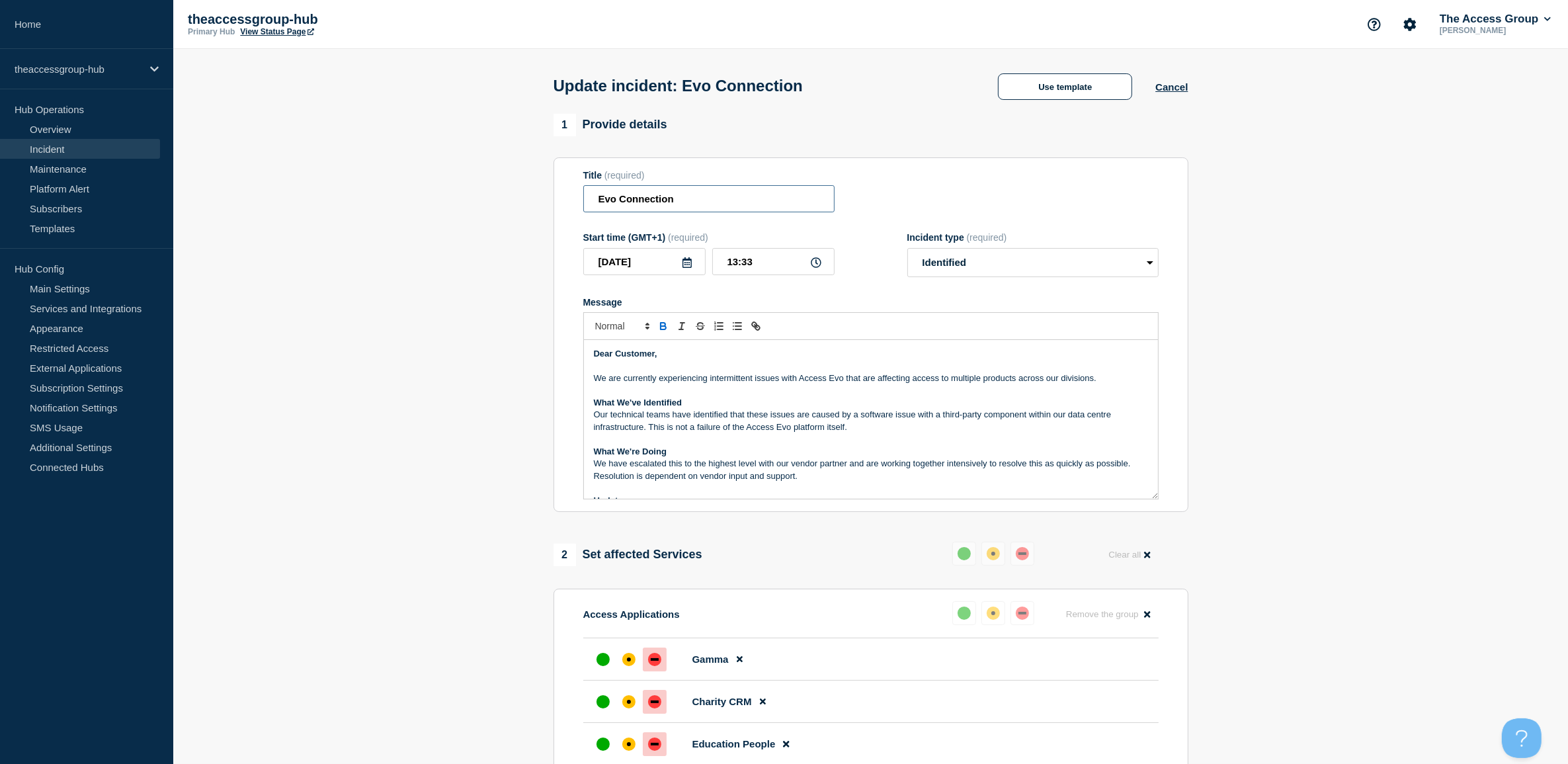
drag, startPoint x: 617, startPoint y: 202, endPoint x: 471, endPoint y: 175, distance: 148.5
click at [471, 175] on section "1 Provide details Title (required) Evo Connection Start time (GMT+1) (required)…" at bounding box center [871, 717] width 1395 height 1207
click at [669, 202] on input "Connection" at bounding box center [709, 199] width 251 height 27
click at [676, 203] on input "Connection" at bounding box center [709, 199] width 251 height 27
type input "Connection to Access Evo"
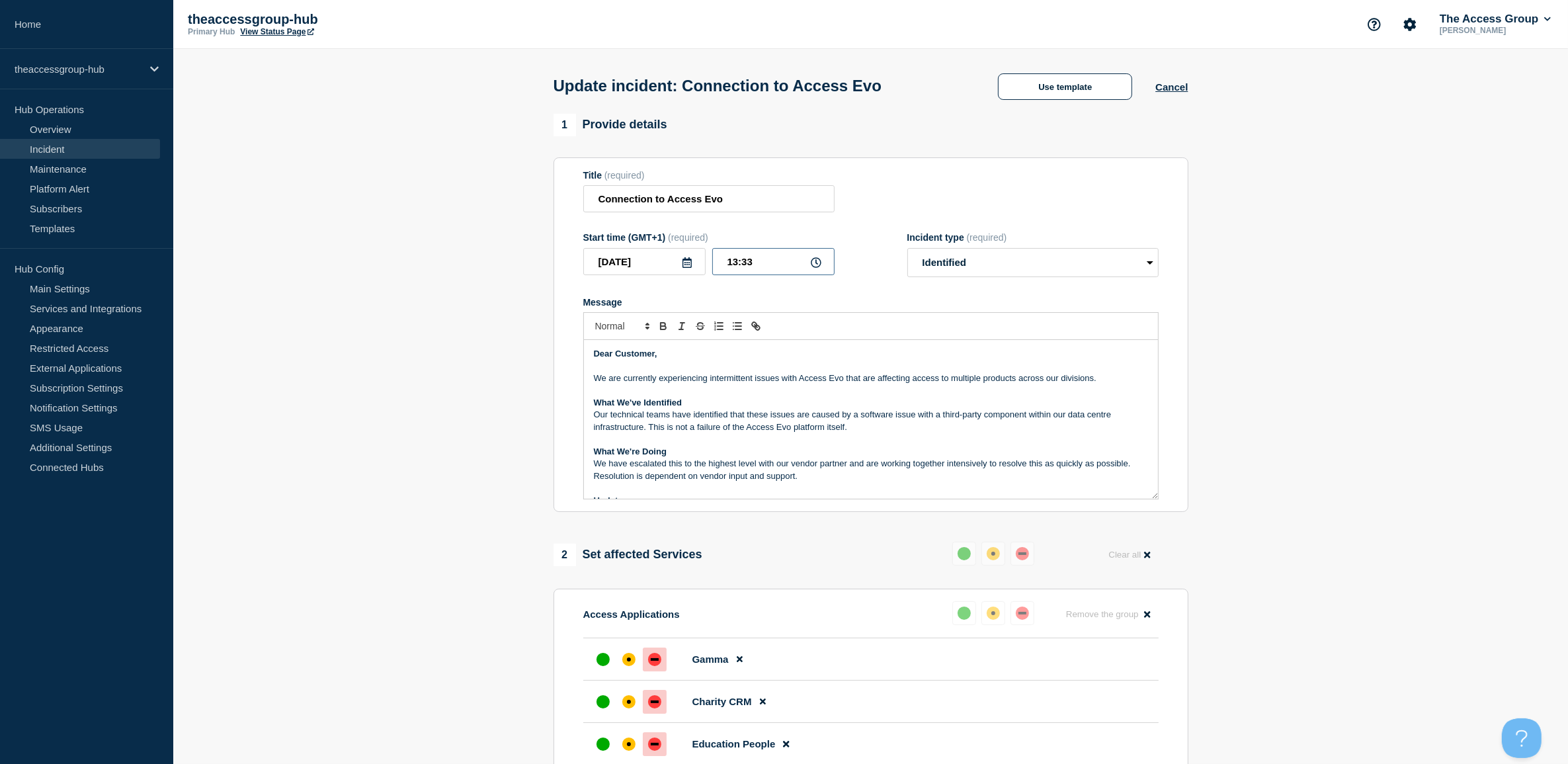
click at [754, 264] on input "13:33" at bounding box center [773, 261] width 122 height 27
type input "13:13"
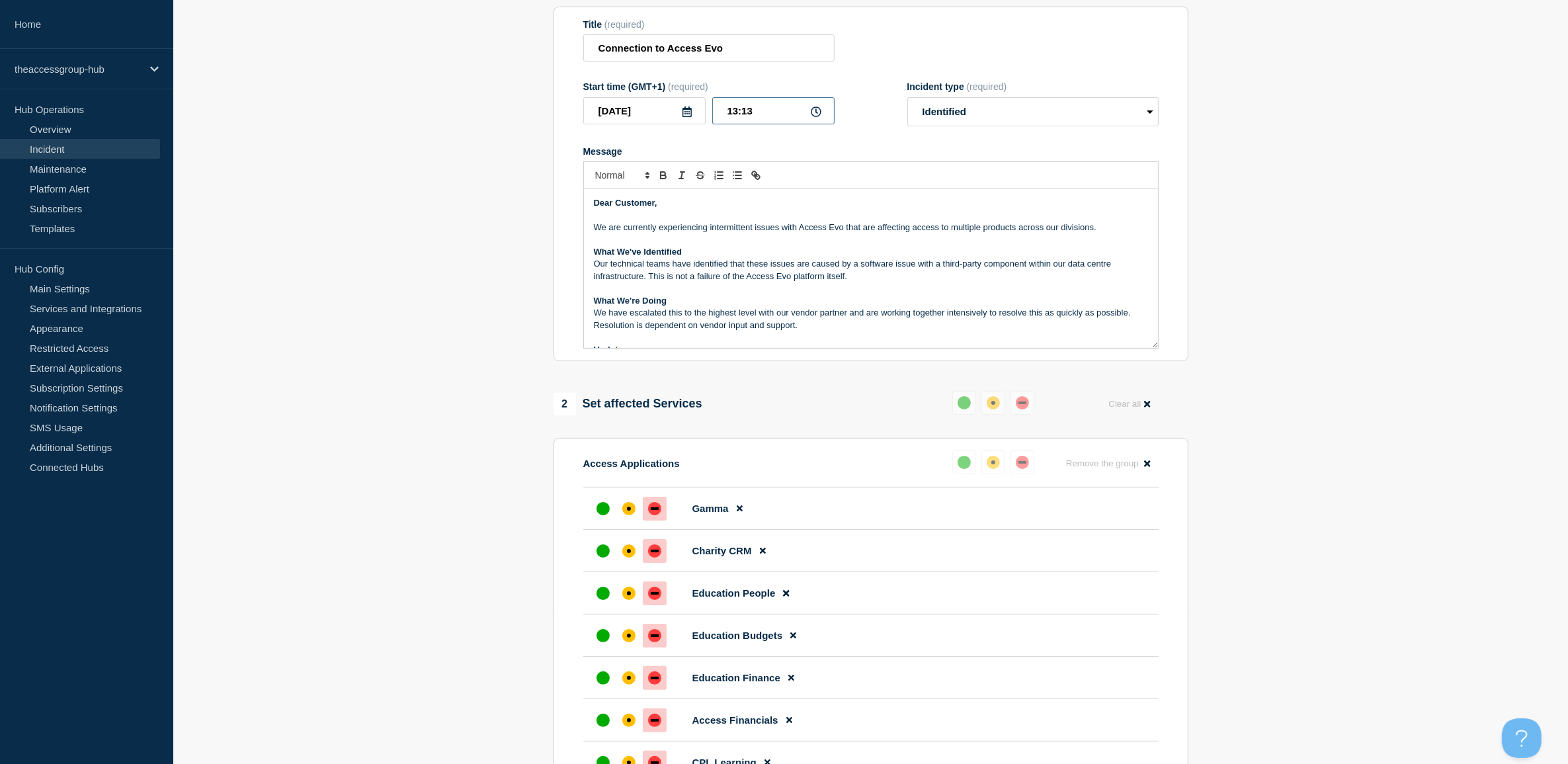
scroll to position [165, 0]
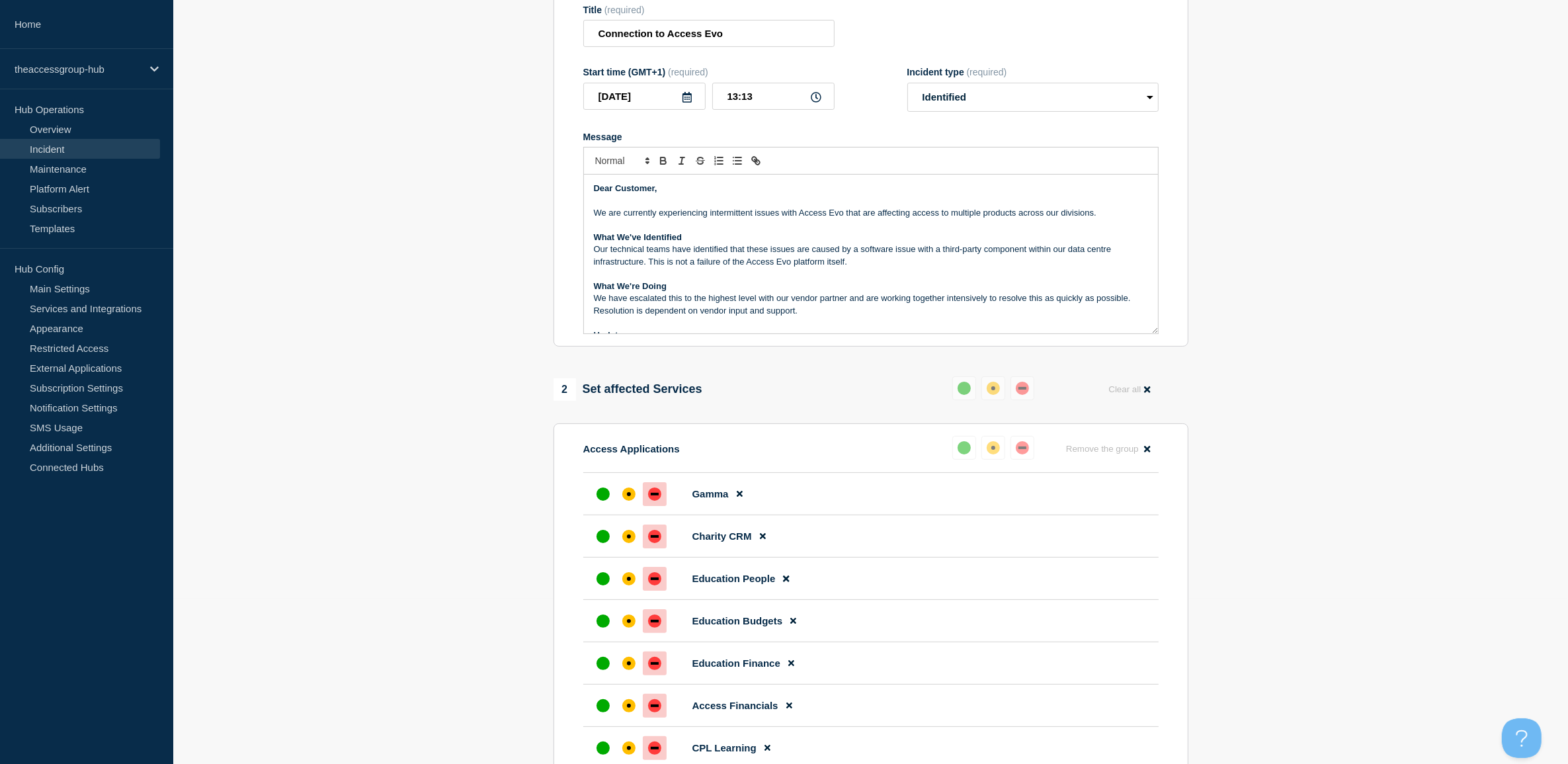
click at [917, 257] on p "Our technical teams have identified that these issues are caused by a software …" at bounding box center [871, 255] width 554 height 24
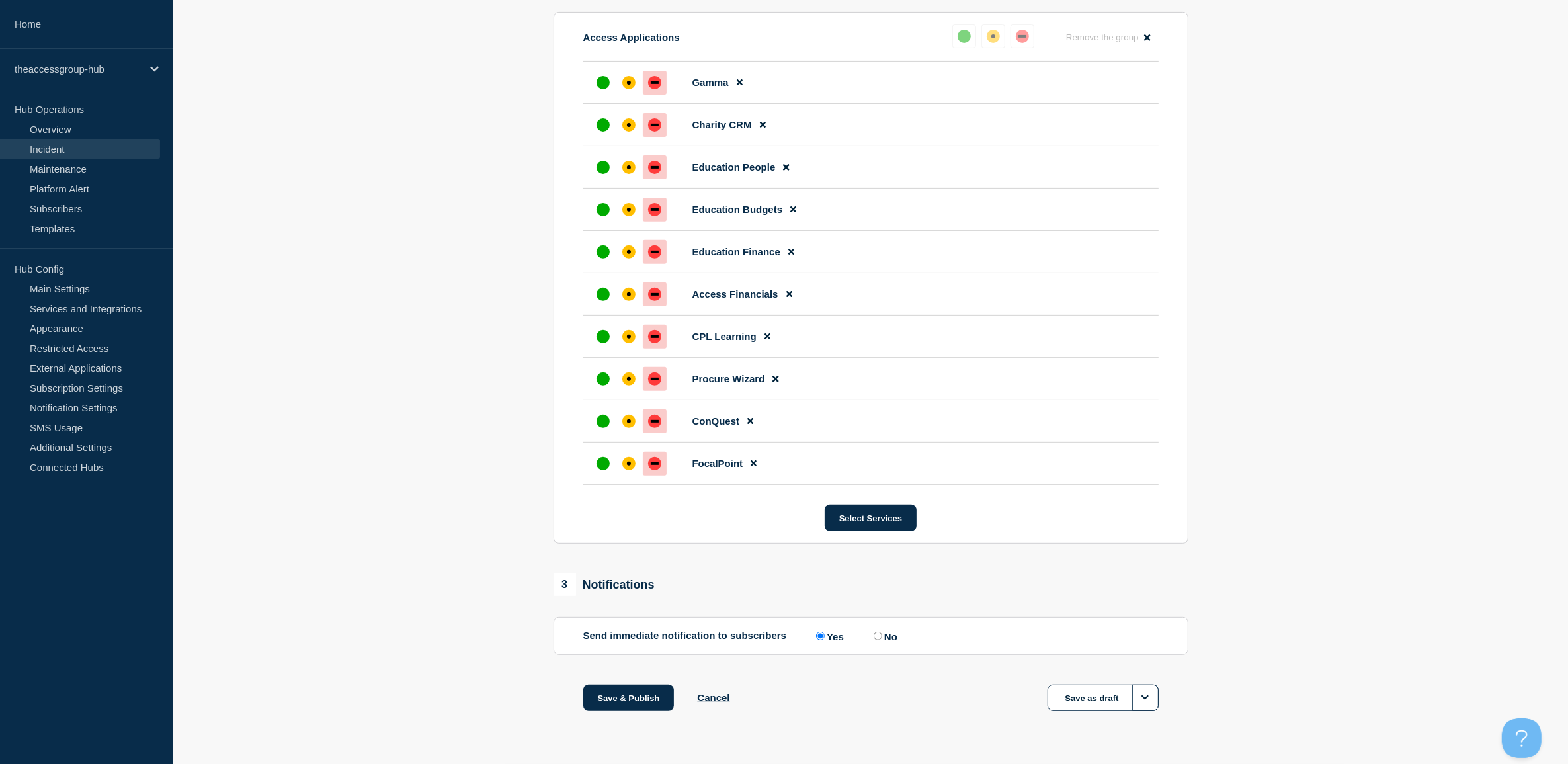
scroll to position [0, 0]
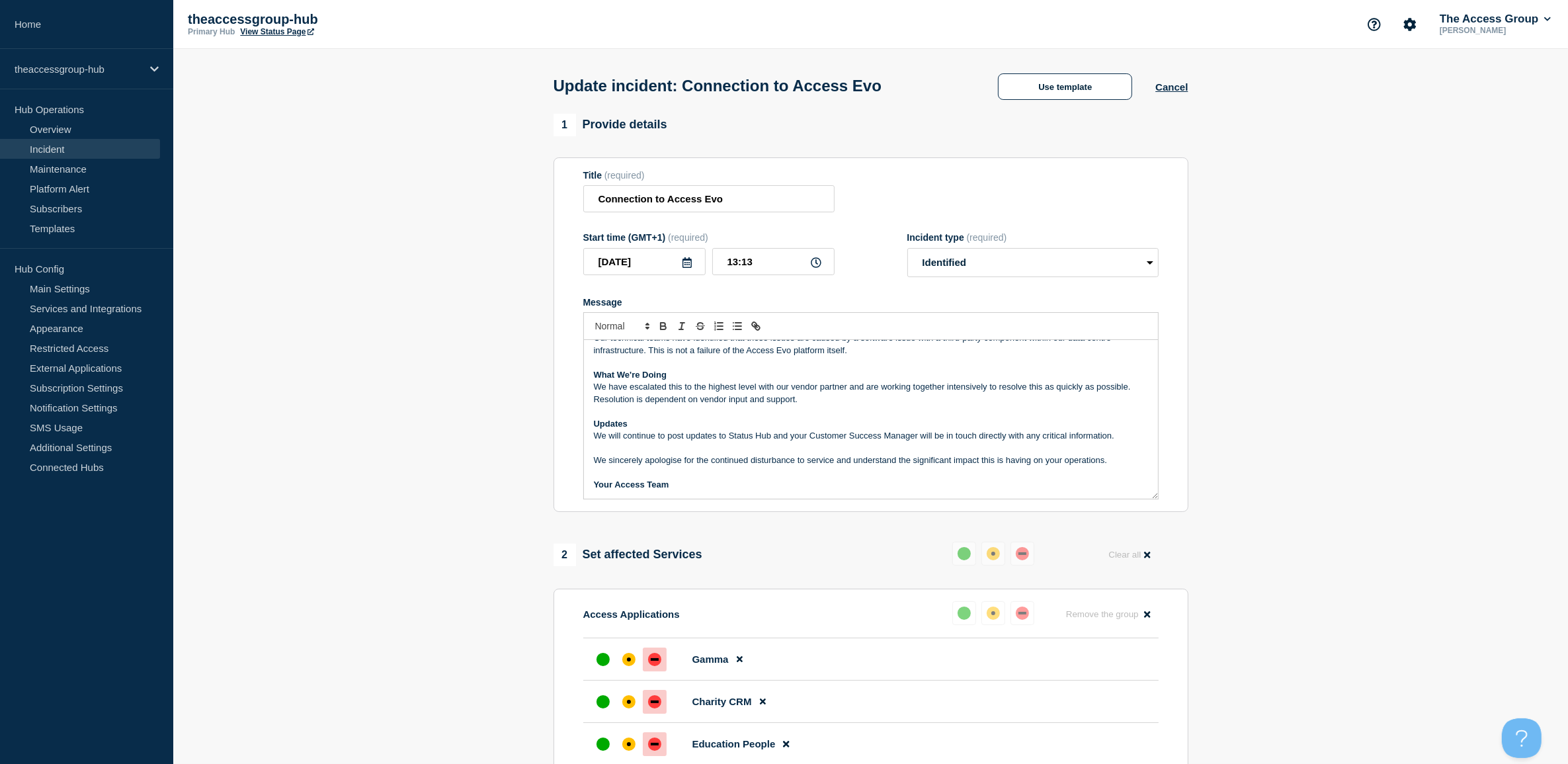
click at [958, 417] on p "Message" at bounding box center [871, 412] width 554 height 12
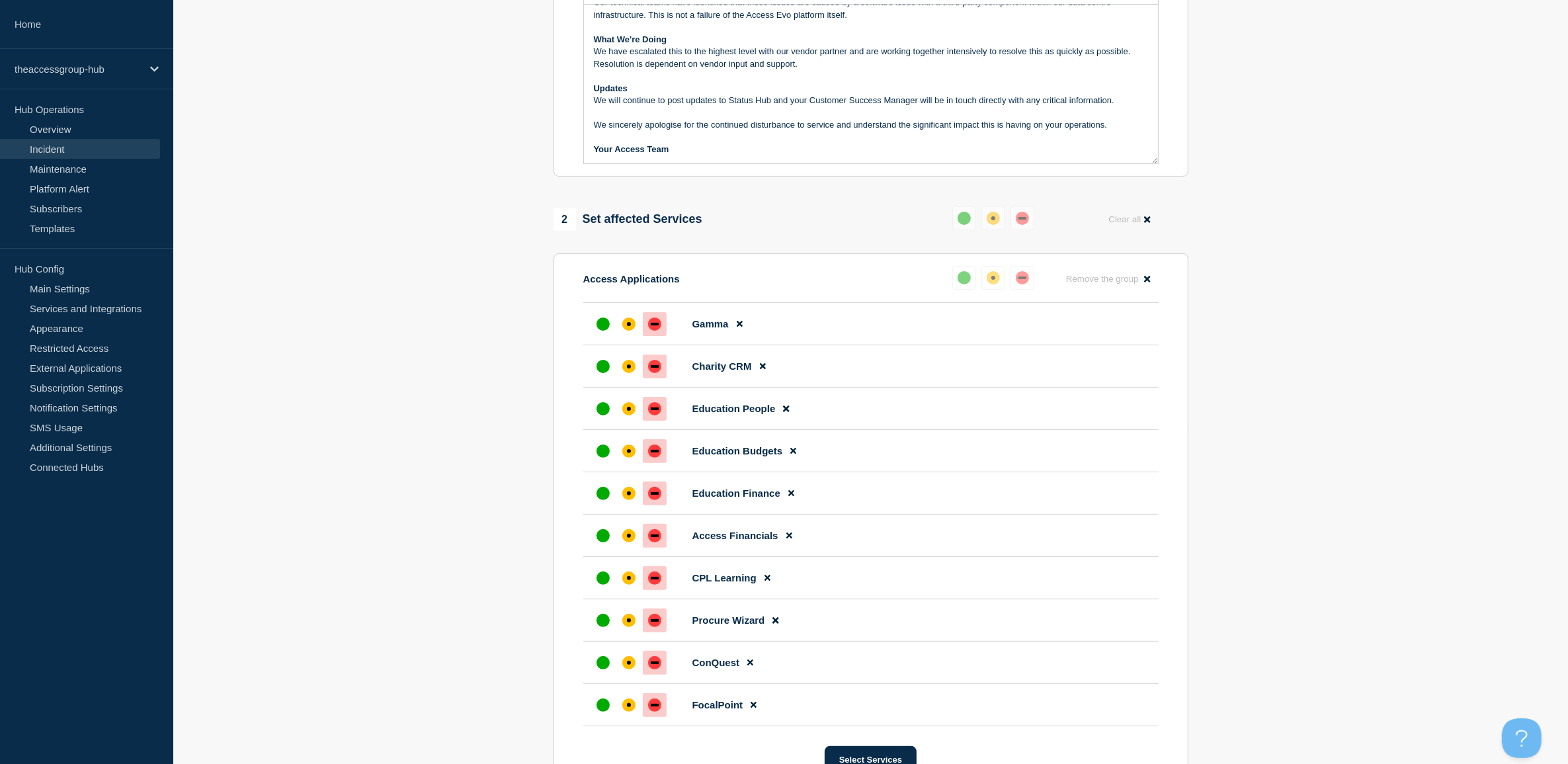
scroll to position [414, 0]
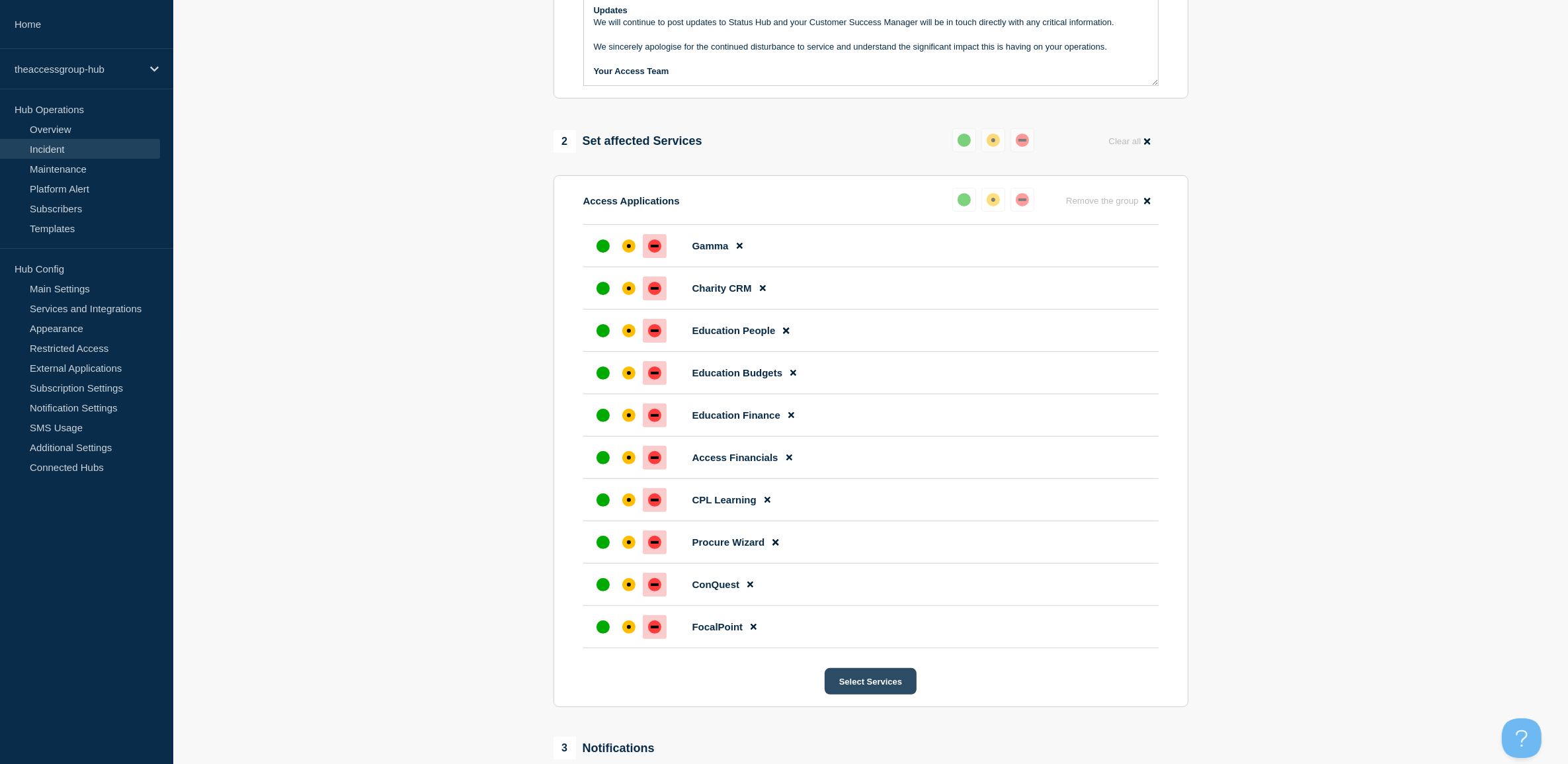
click at [881, 694] on button "Select Services" at bounding box center [870, 680] width 92 height 26
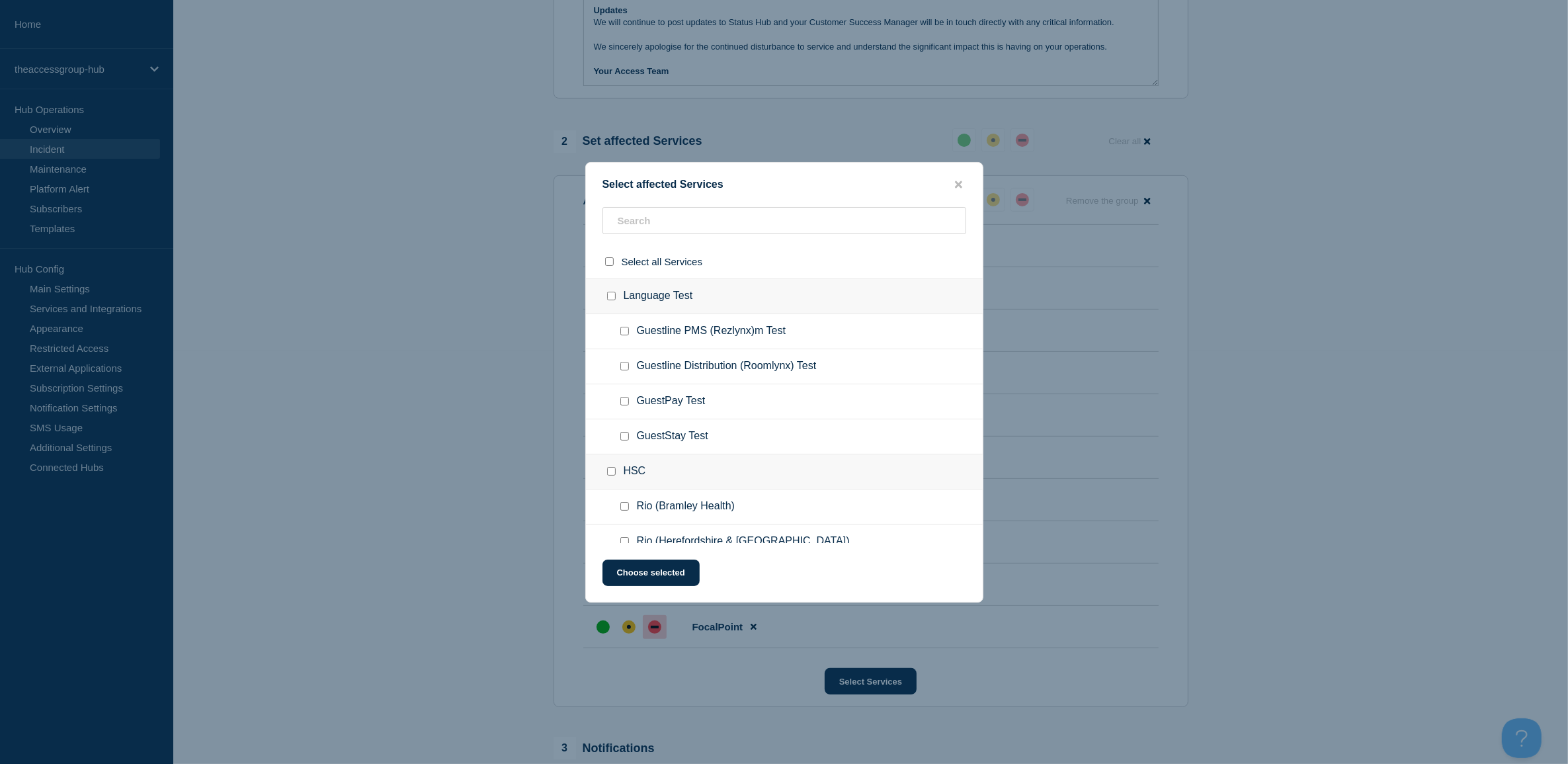
click at [692, 359] on ul "Guestline Distribution (Roomlynx) Test" at bounding box center [784, 367] width 397 height 35
click at [681, 214] on input "text" at bounding box center [784, 221] width 364 height 27
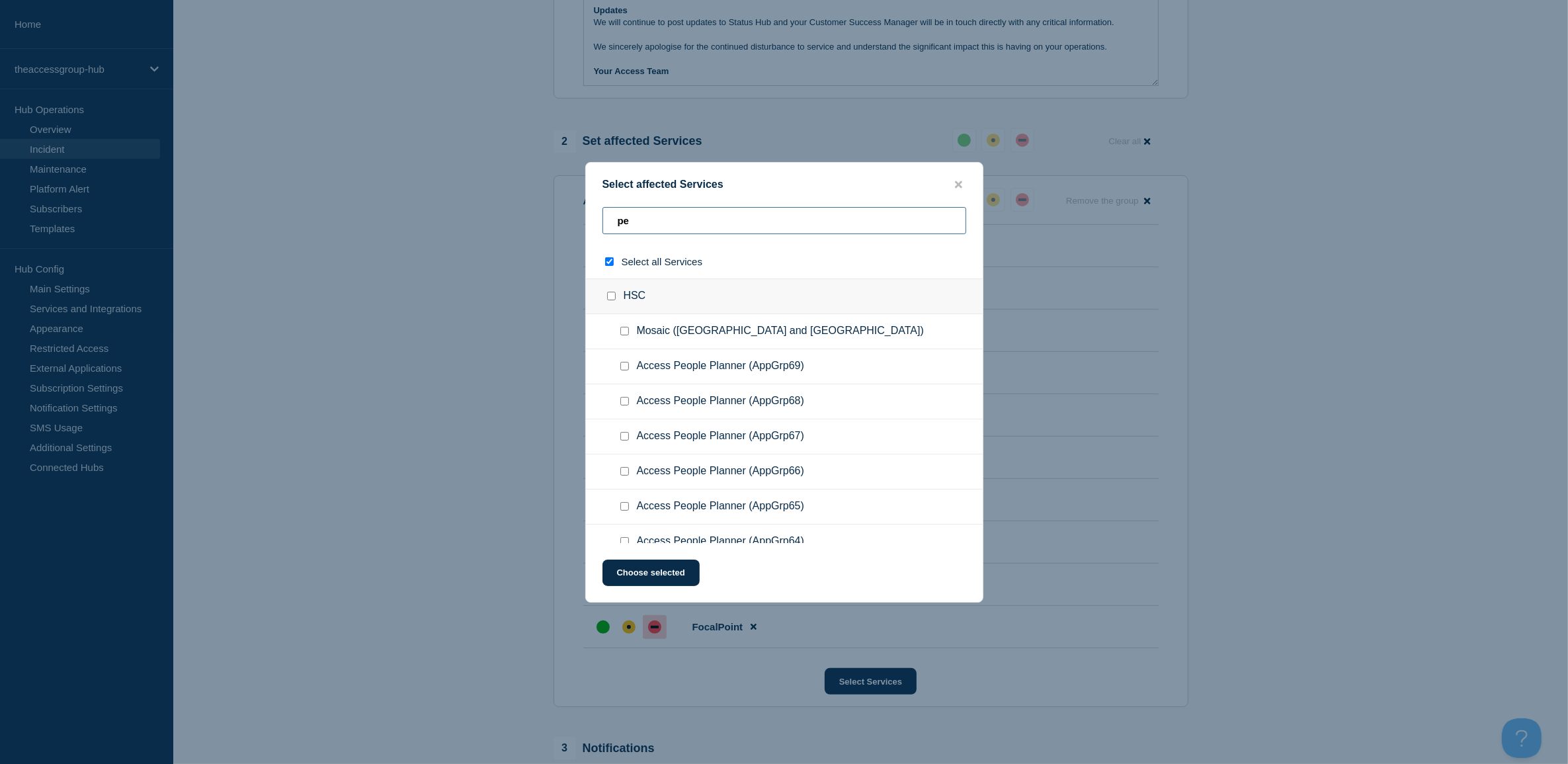
type input "pei"
checkbox input "true"
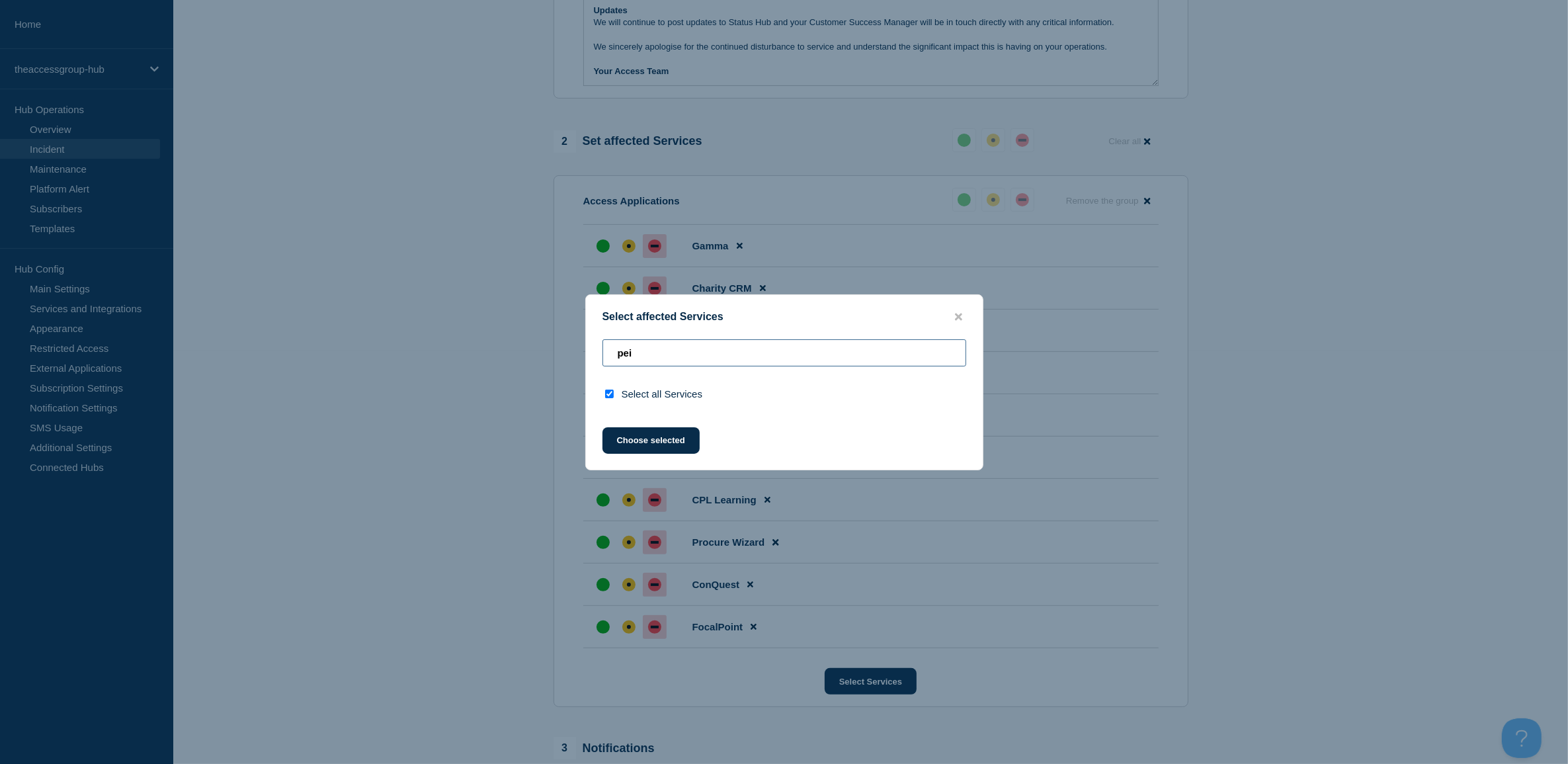
type input "pe"
checkbox input "false"
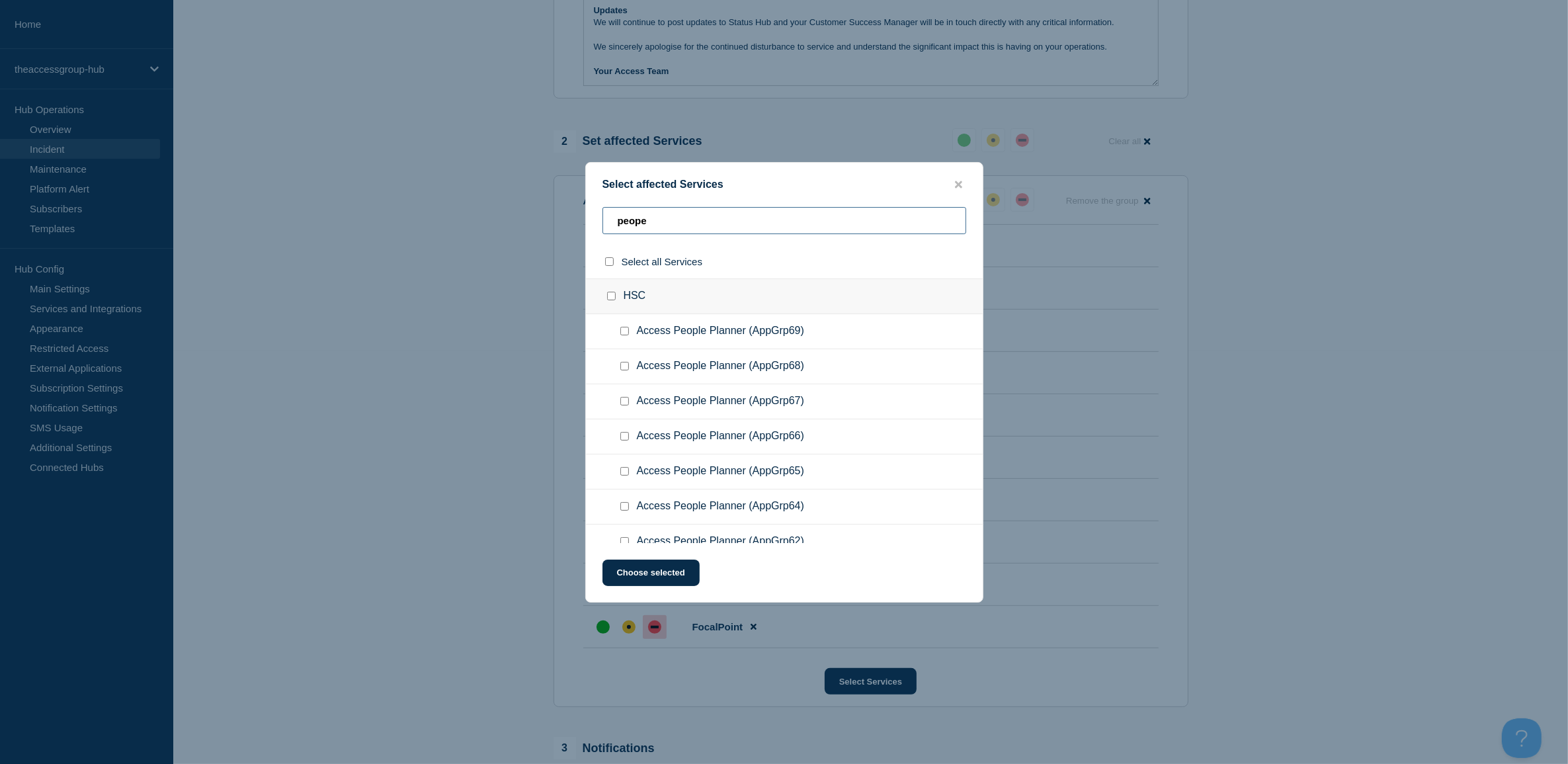
type input "peope,"
checkbox input "true"
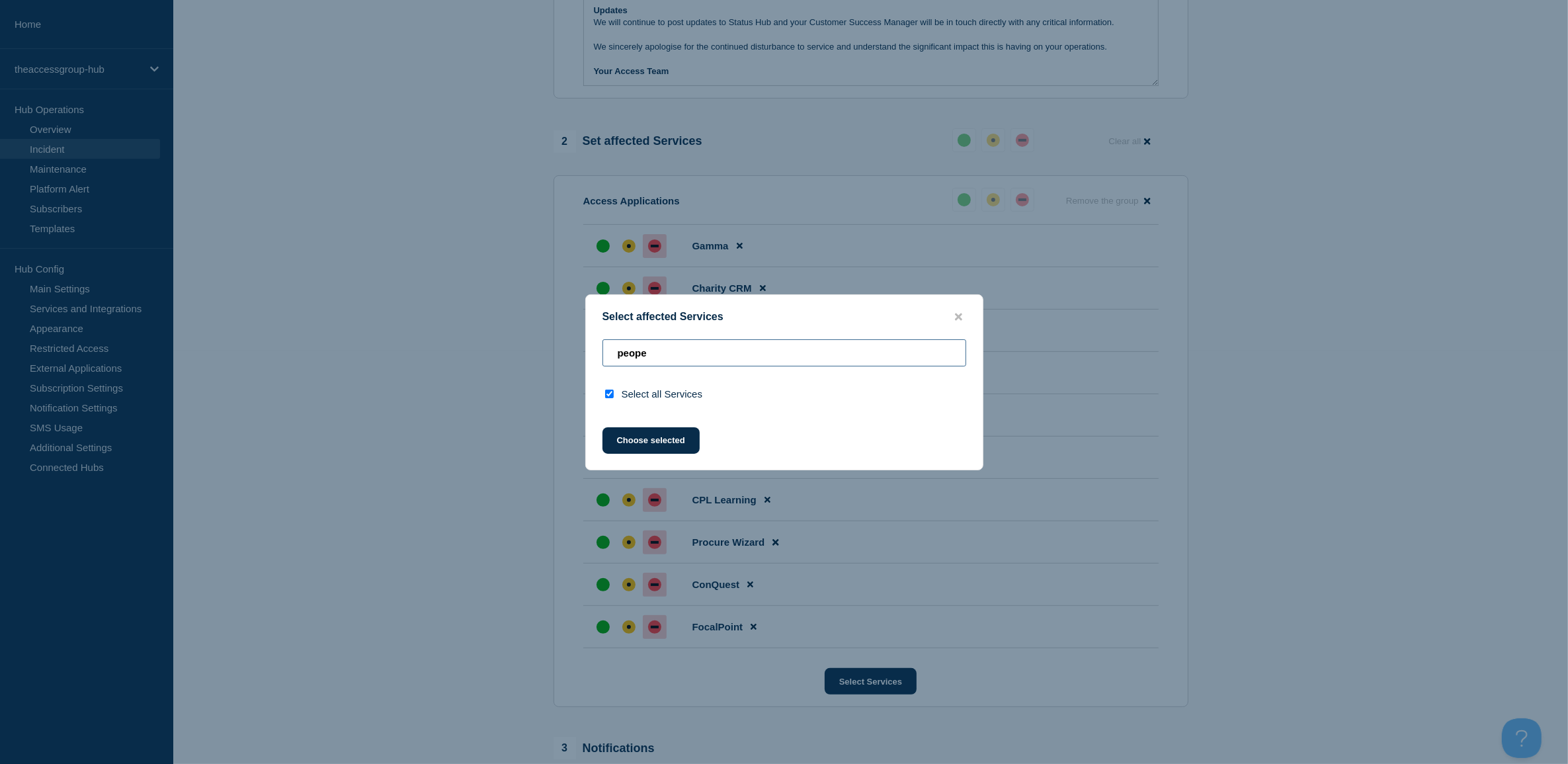
type input "peop"
checkbox input "false"
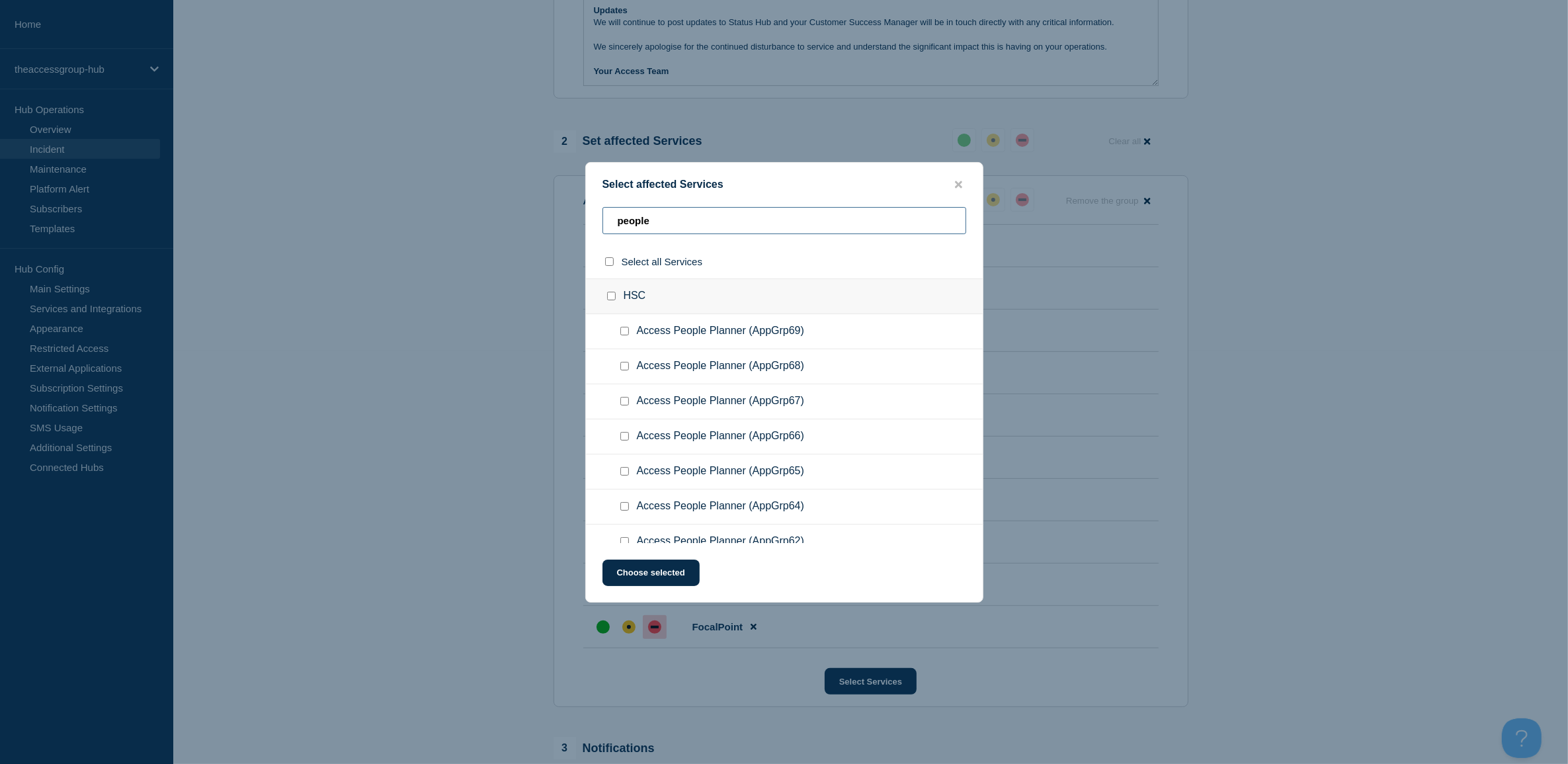
drag, startPoint x: 690, startPoint y: 221, endPoint x: 530, endPoint y: 207, distance: 160.6
click at [530, 207] on div "Select affected Services people Select all Services HSC Access People Planner (…" at bounding box center [784, 382] width 1568 height 764
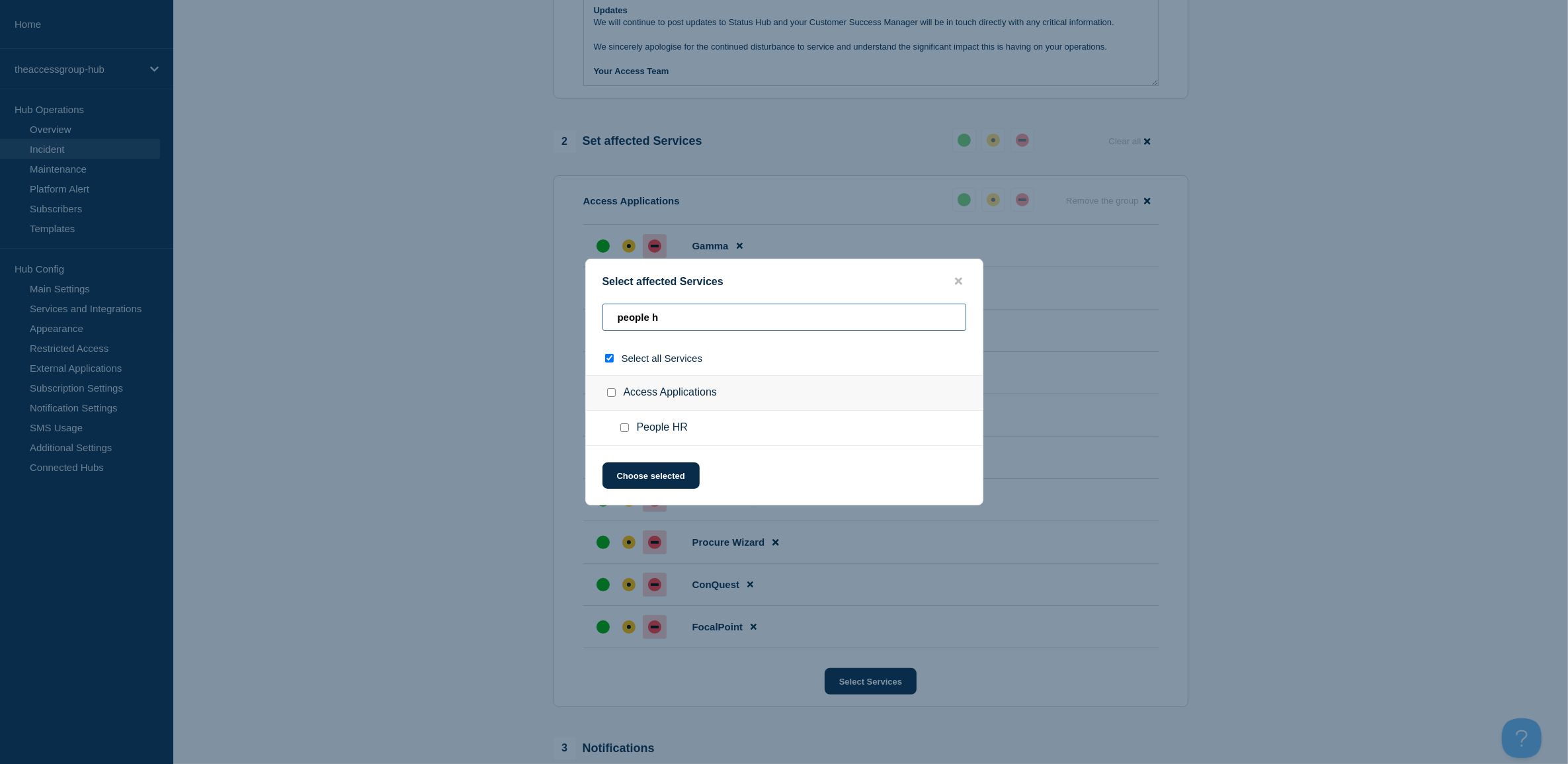
type input "people ho"
checkbox input "true"
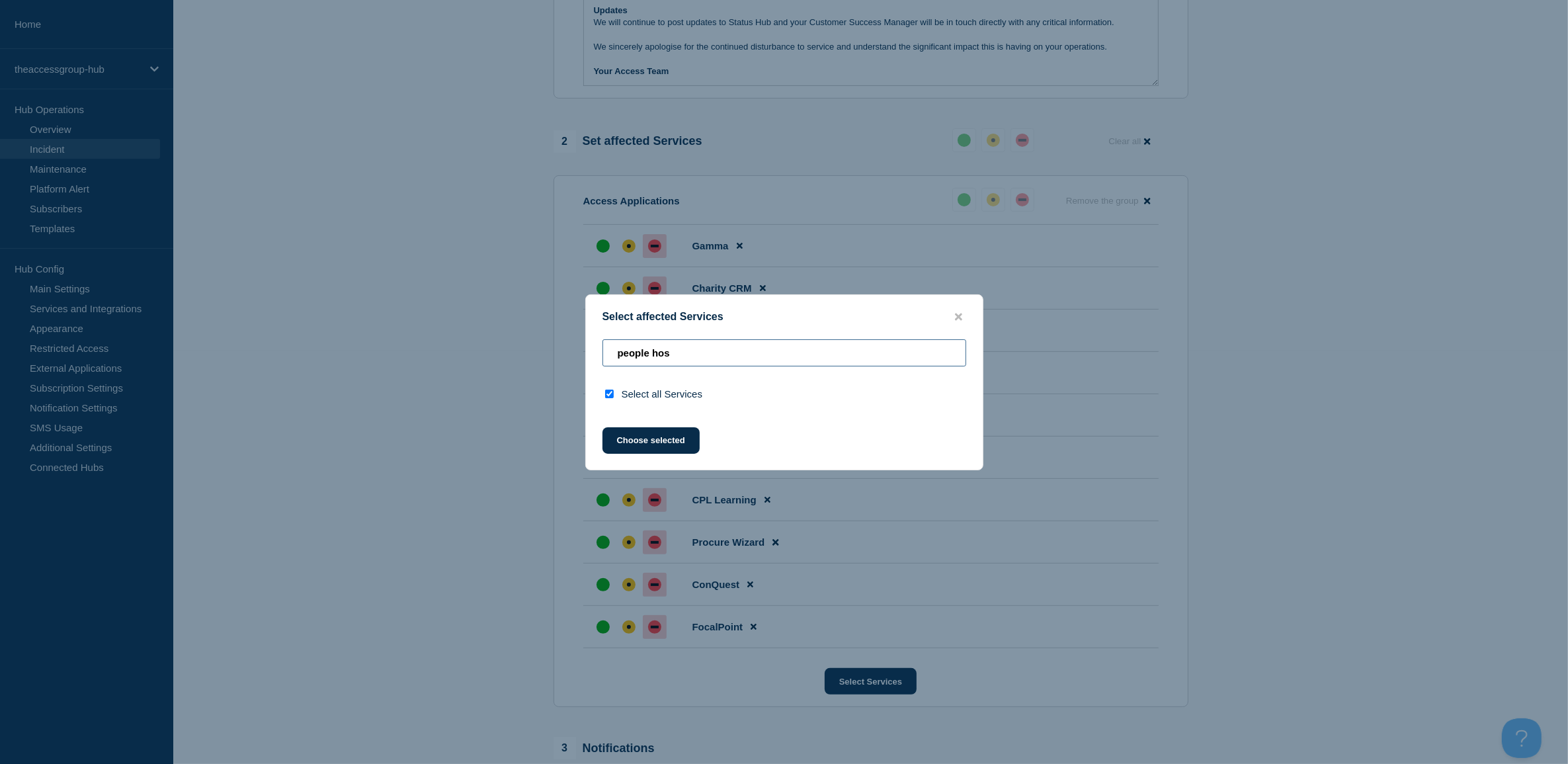
drag, startPoint x: 685, startPoint y: 346, endPoint x: 543, endPoint y: 316, distance: 145.1
click at [543, 316] on div "Select affected Services people hos Select all Services Choose selected" at bounding box center [784, 382] width 1568 height 764
type input "h"
checkbox input "false"
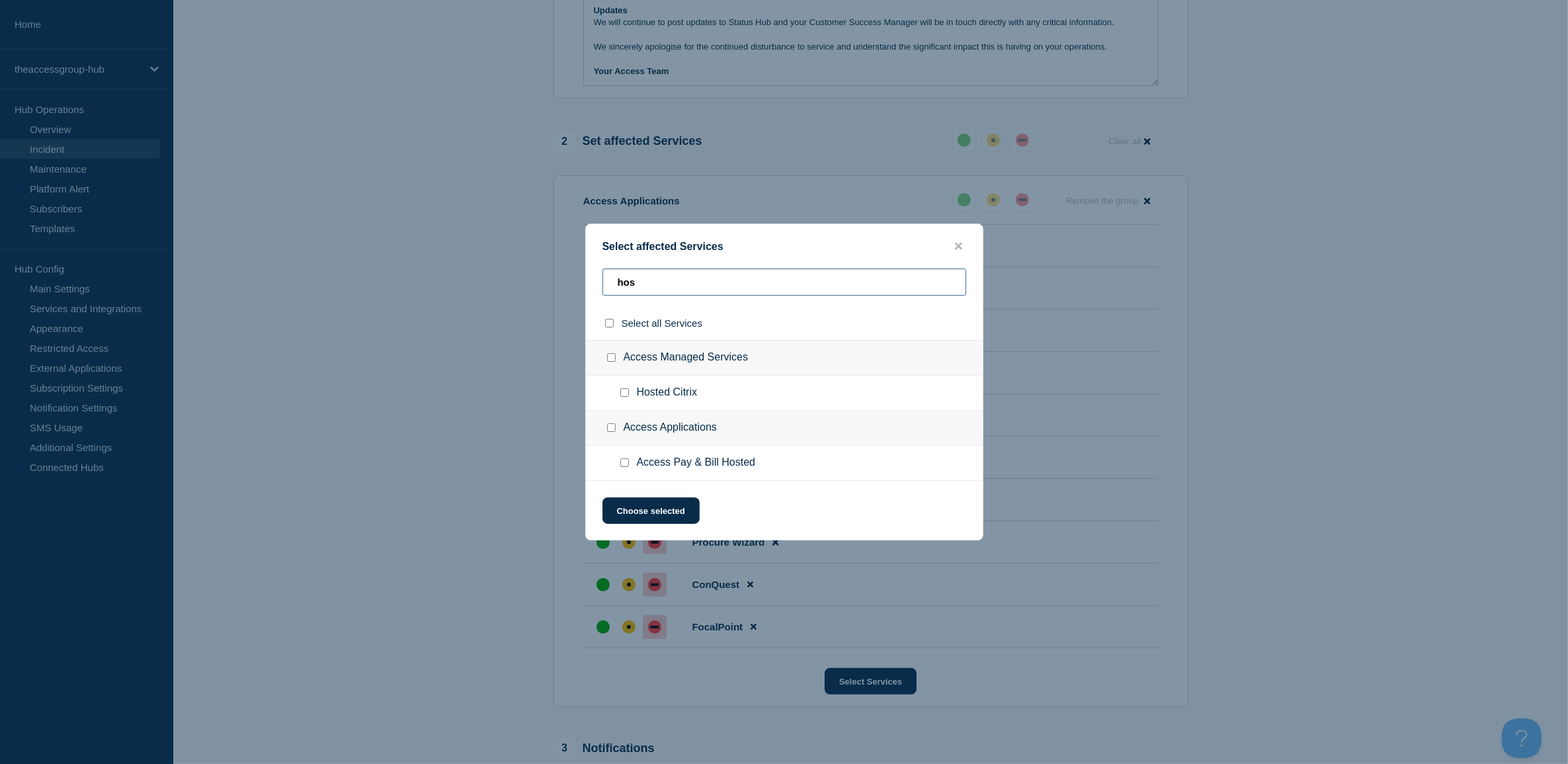
type input "hosp"
checkbox input "true"
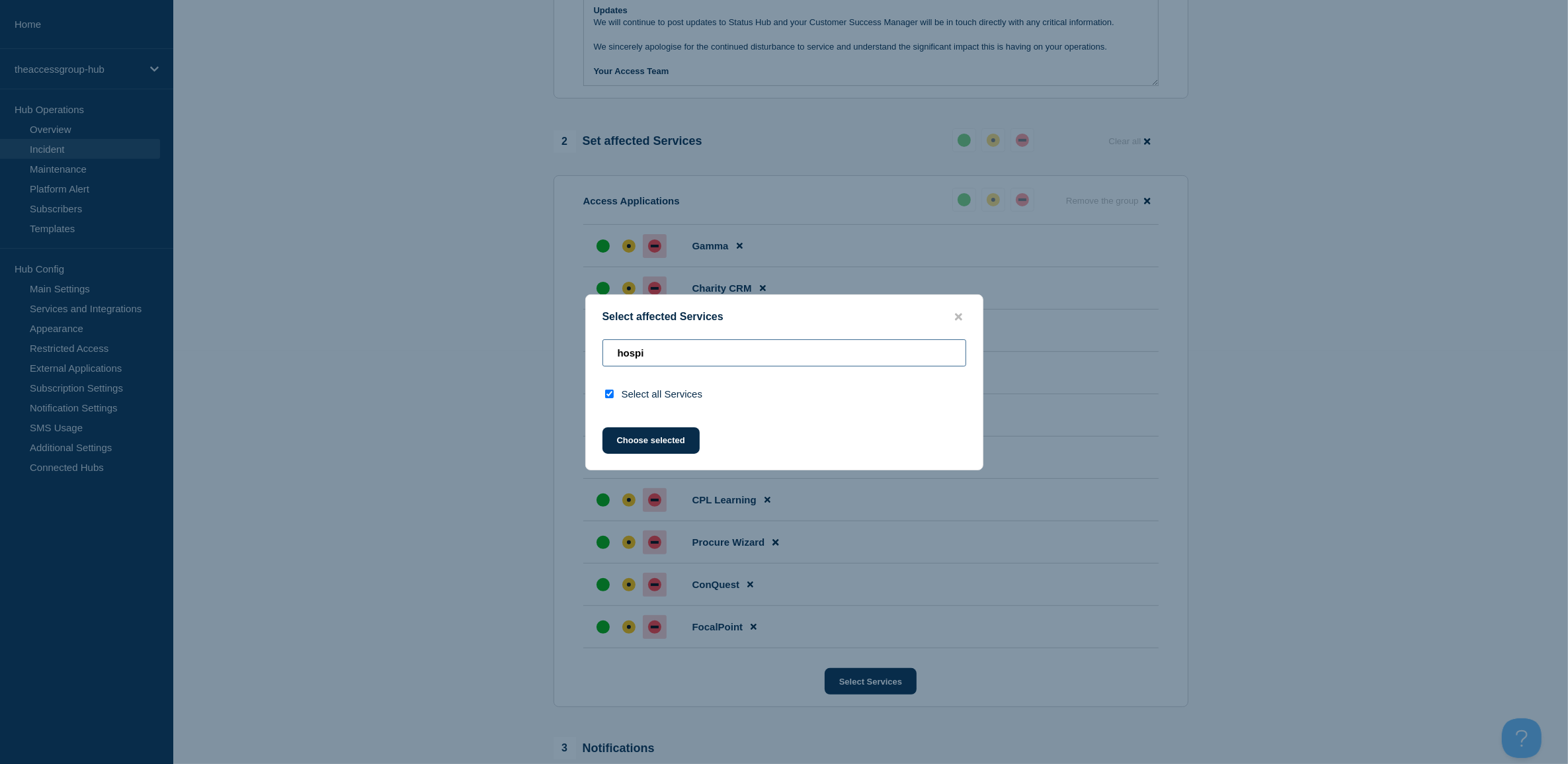
drag, startPoint x: 792, startPoint y: 345, endPoint x: 470, endPoint y: 329, distance: 322.4
click at [467, 332] on div "Select affected Services hospi Select all Services Choose selected" at bounding box center [784, 382] width 1568 height 764
drag, startPoint x: 701, startPoint y: 346, endPoint x: 695, endPoint y: 354, distance: 10.0
click at [701, 346] on input "hospi" at bounding box center [784, 353] width 364 height 27
drag, startPoint x: 693, startPoint y: 354, endPoint x: 505, endPoint y: 342, distance: 188.4
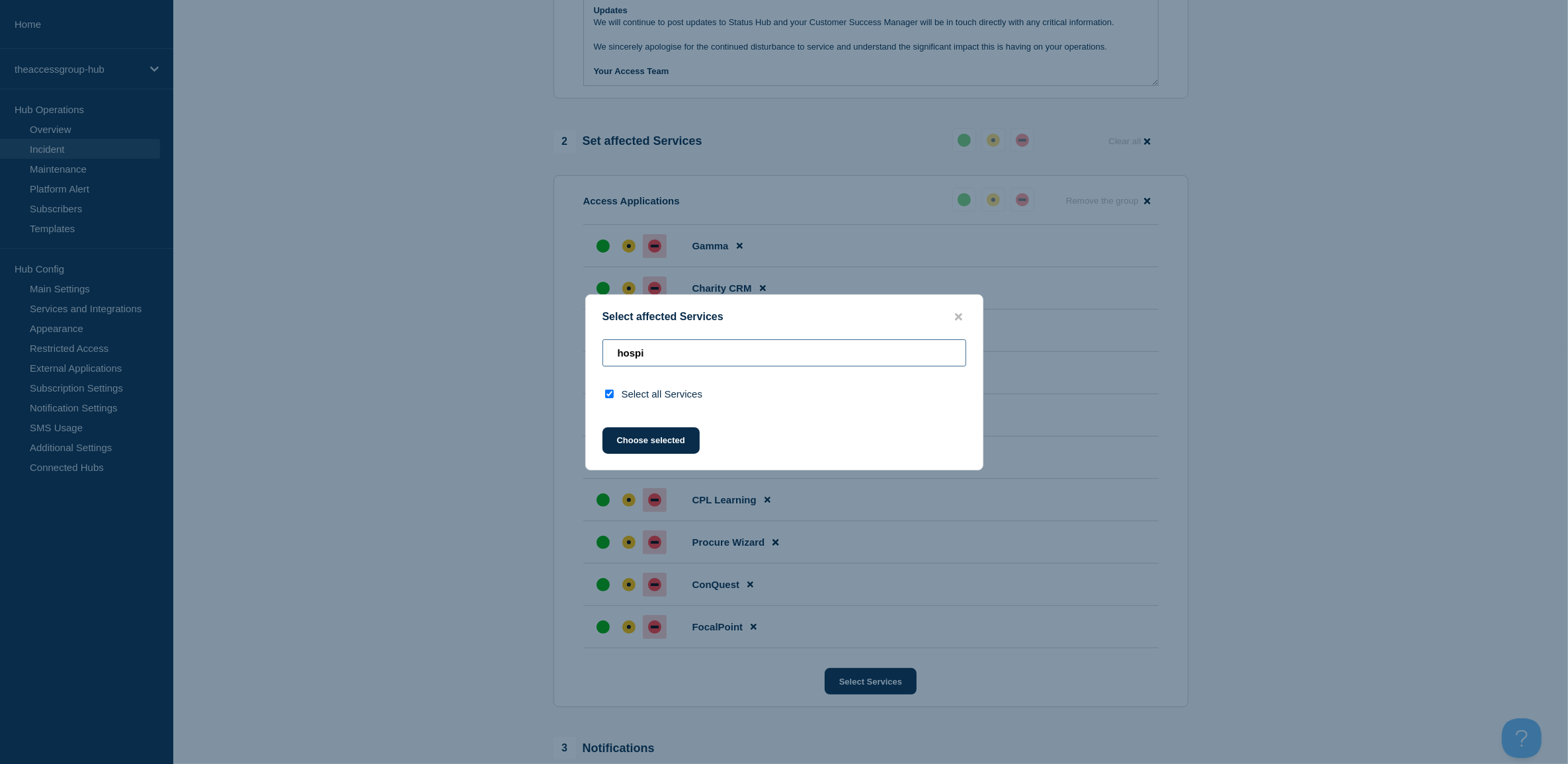
click at [505, 342] on div "Select affected Services hospi Select all Services Choose selected" at bounding box center [784, 382] width 1568 height 764
type input "m"
checkbox input "false"
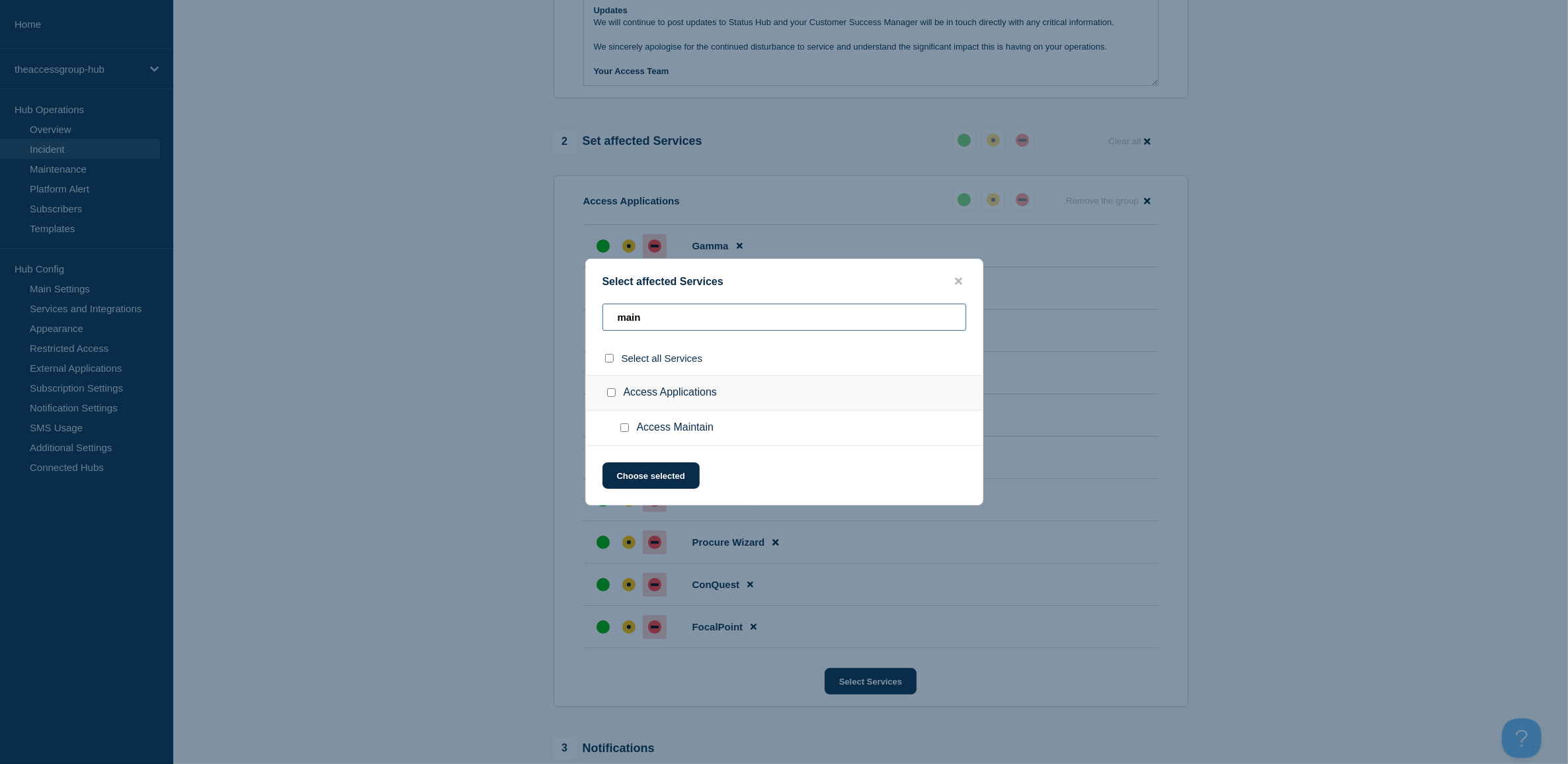
type input "main"
click at [622, 431] on input "Access Maintain checkbox" at bounding box center [624, 427] width 9 height 9
checkbox input "true"
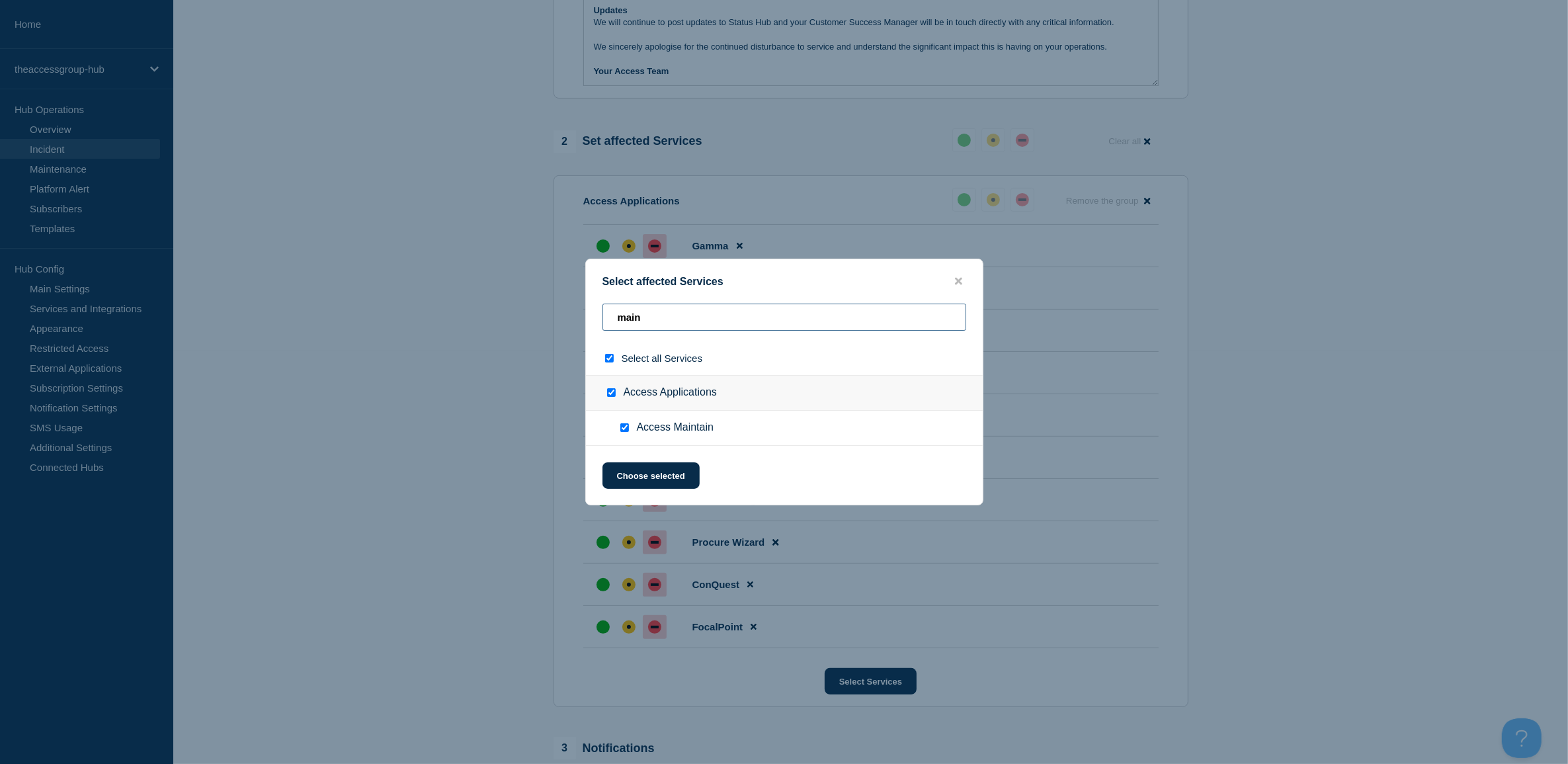
drag, startPoint x: 663, startPoint y: 316, endPoint x: 557, endPoint y: 303, distance: 106.8
click at [568, 306] on div "Select affected Services main Select all Services Access Applications Access Ma…" at bounding box center [784, 382] width 1568 height 764
type input "p"
checkbox input "false"
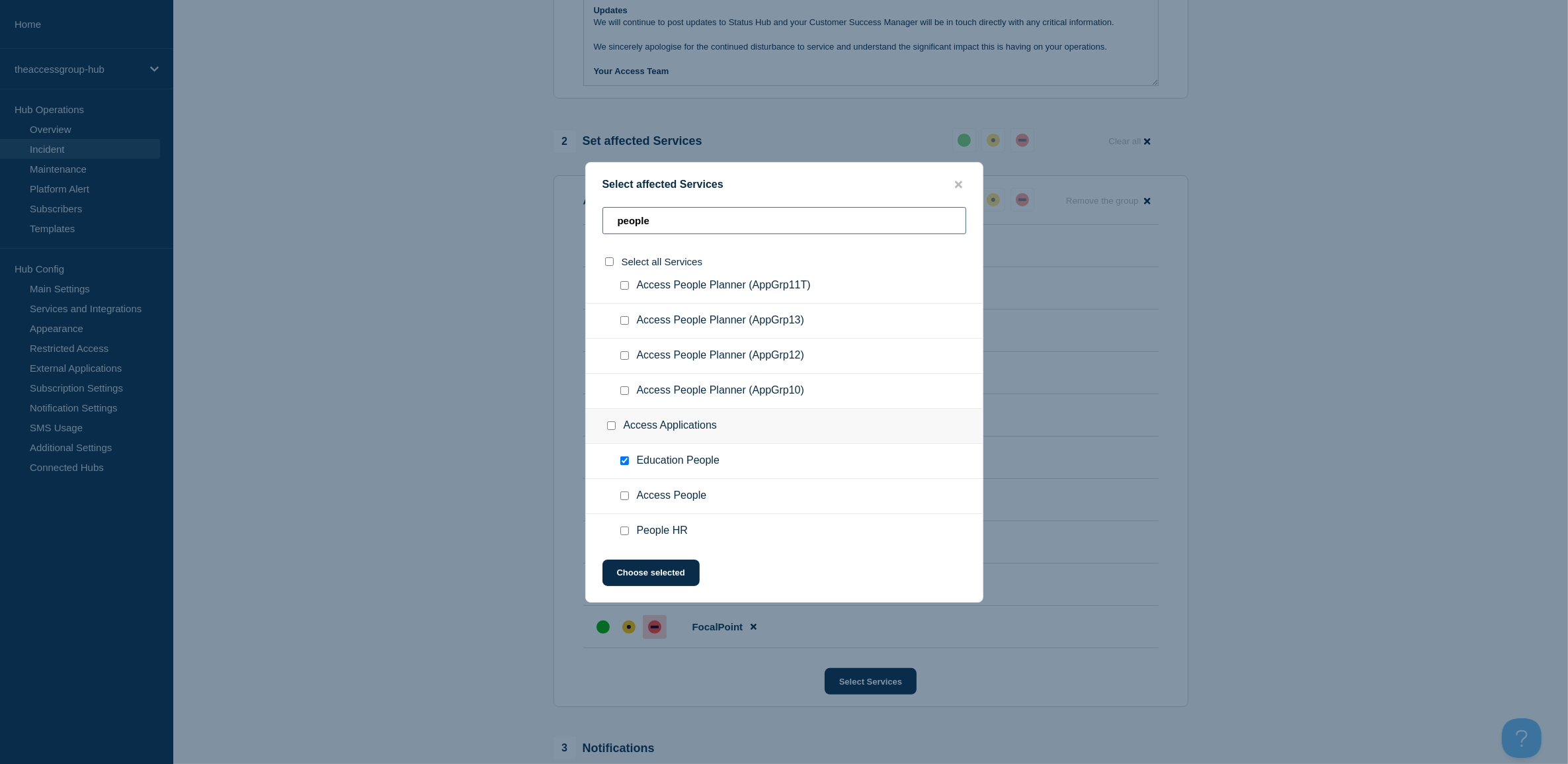
scroll to position [1698, 0]
type input "people"
click at [625, 487] on input "Access People checkbox" at bounding box center [624, 491] width 9 height 9
checkbox input "true"
drag, startPoint x: 666, startPoint y: 215, endPoint x: 547, endPoint y: 196, distance: 120.5
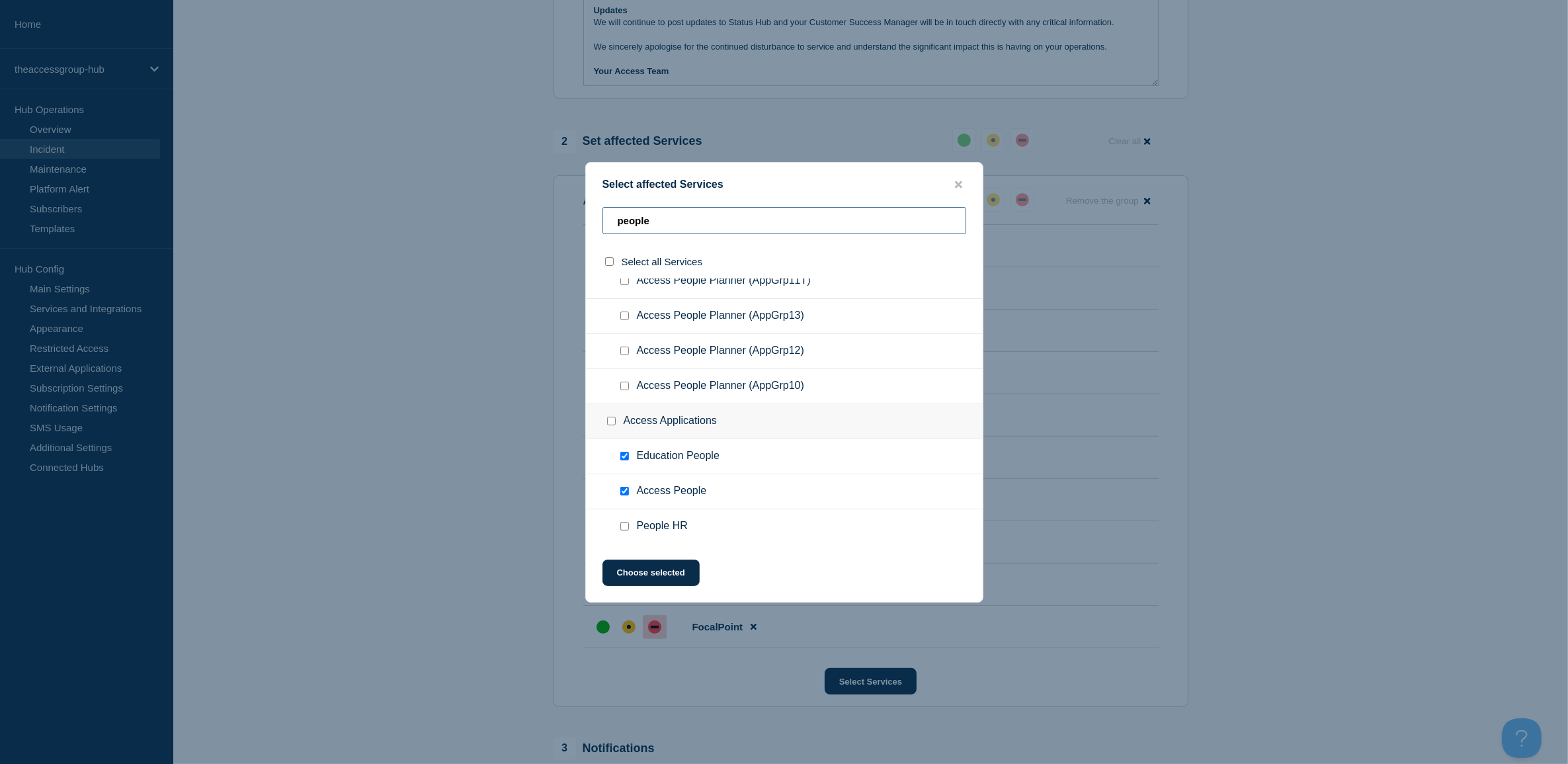
click at [547, 196] on div "Select affected Services people Select all Services HSC Access People Planner (…" at bounding box center [784, 382] width 1568 height 764
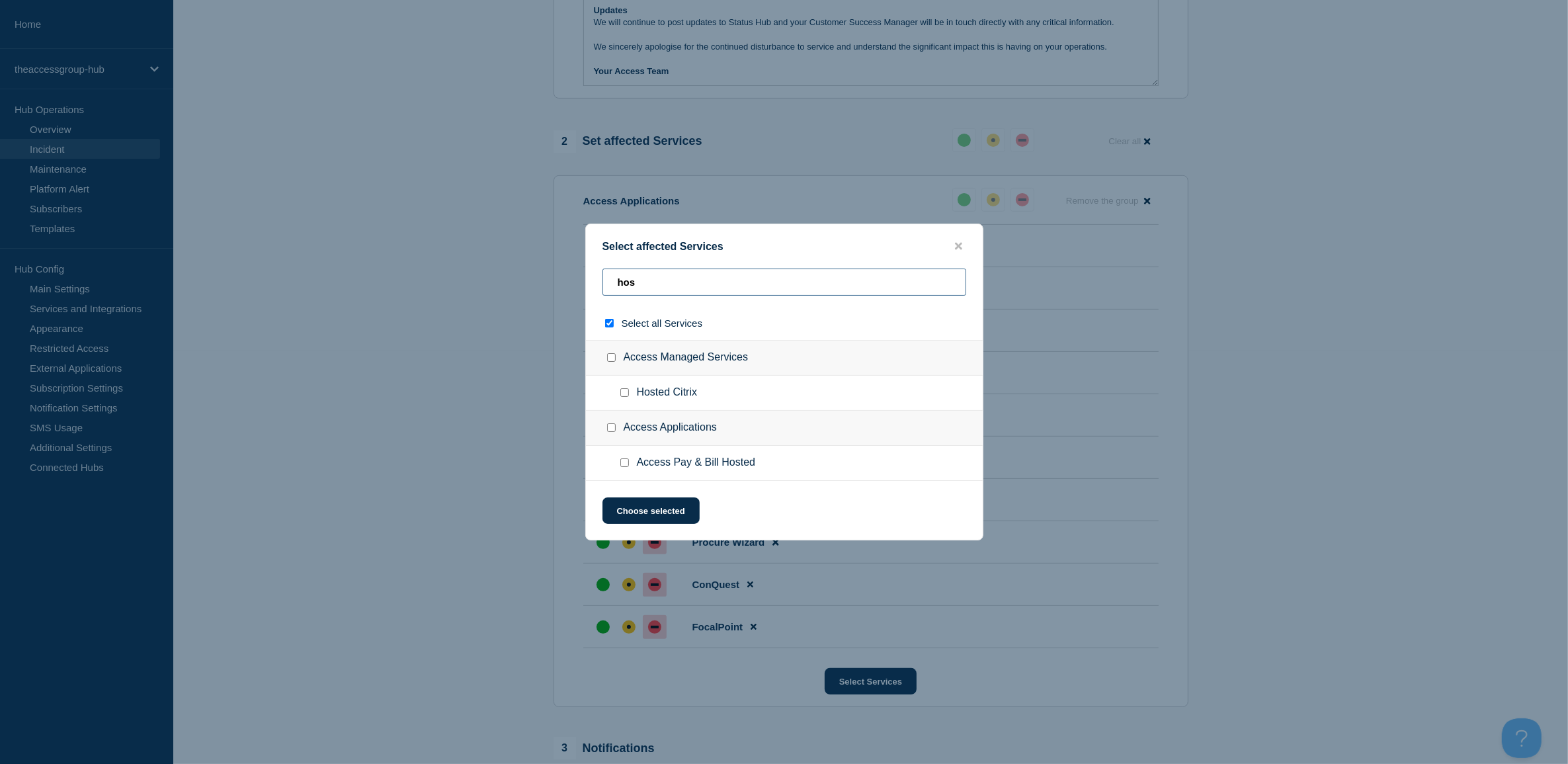
type input "hosp"
checkbox input "true"
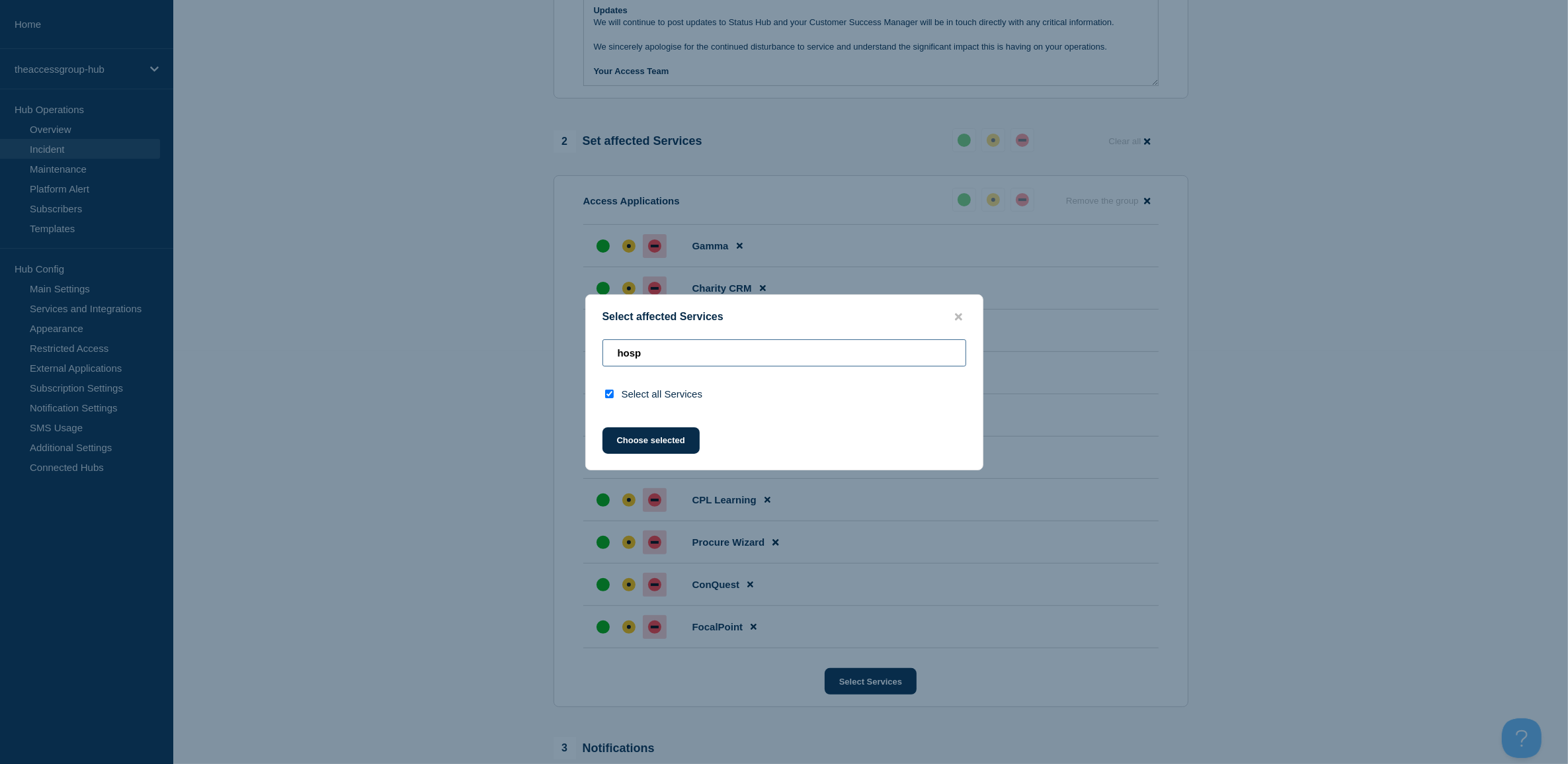
type input "hos"
checkbox input "false"
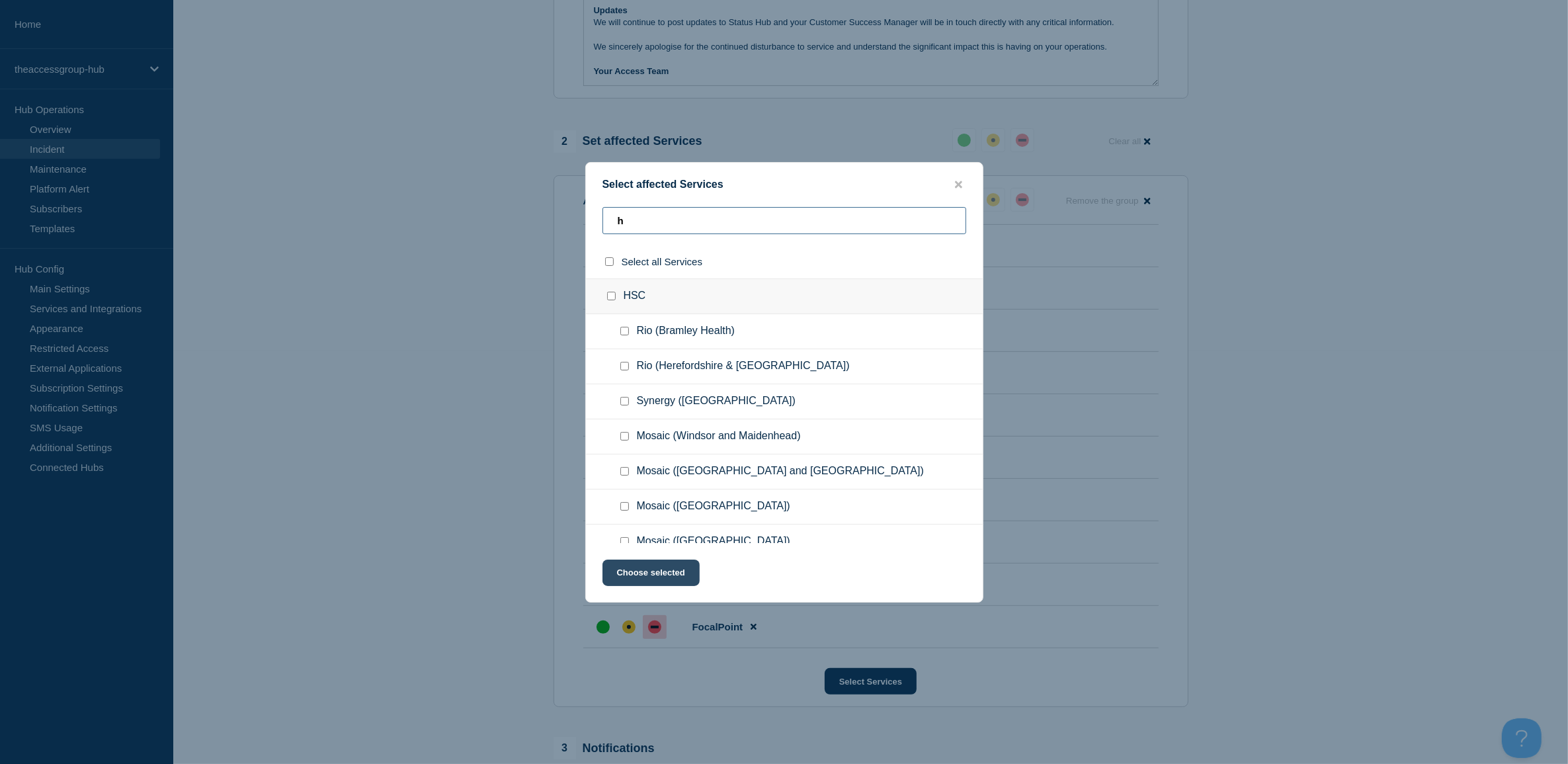
type input "h"
click at [610, 583] on button "Choose selected" at bounding box center [651, 572] width 97 height 26
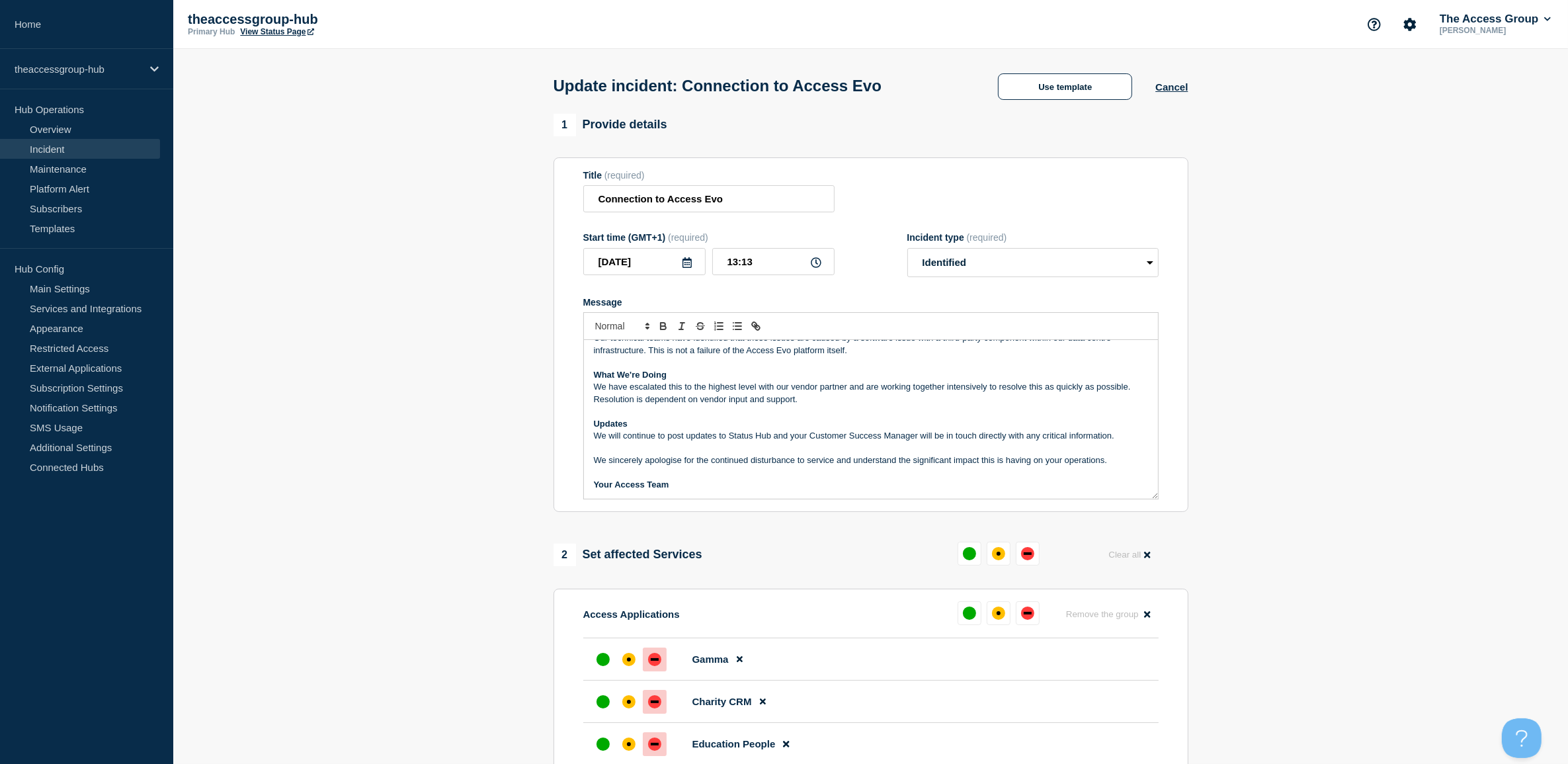
click at [795, 486] on p "Your Access Team" at bounding box center [871, 485] width 554 height 12
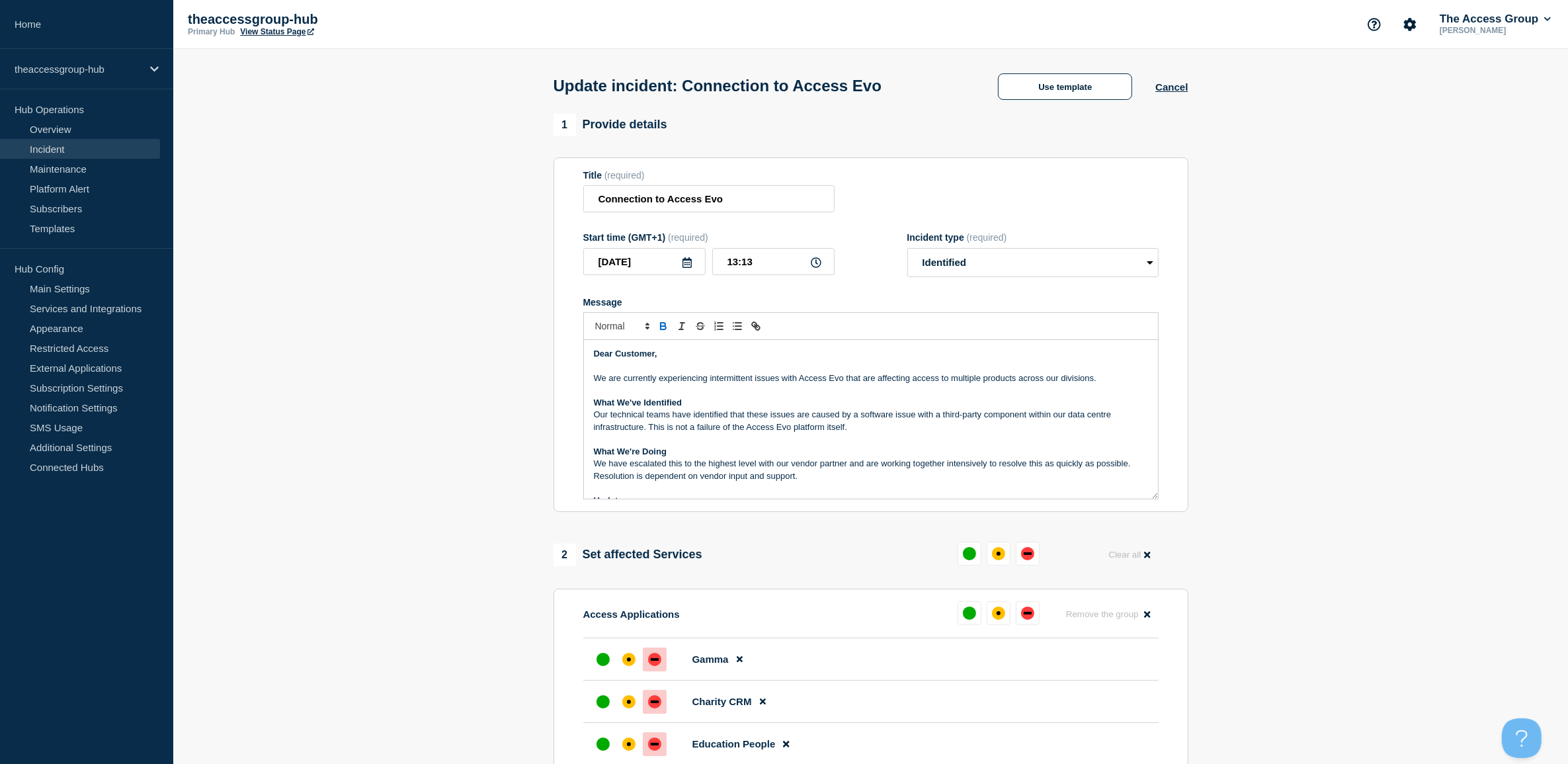
click at [877, 420] on p "Our technical teams have identified that these issues are caused by a software …" at bounding box center [871, 421] width 554 height 24
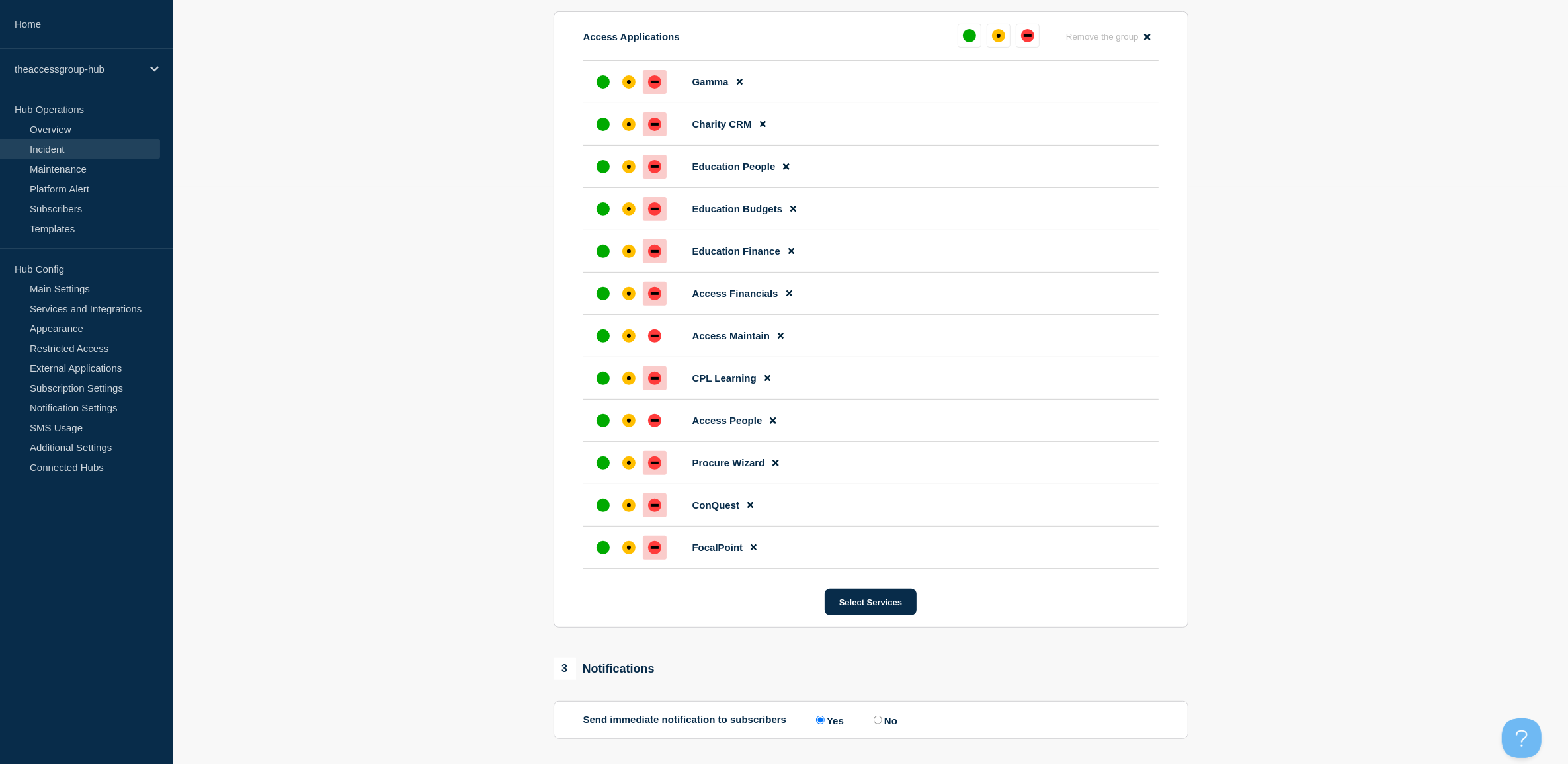
scroll to position [579, 0]
click at [773, 422] on icon at bounding box center [772, 419] width 6 height 6
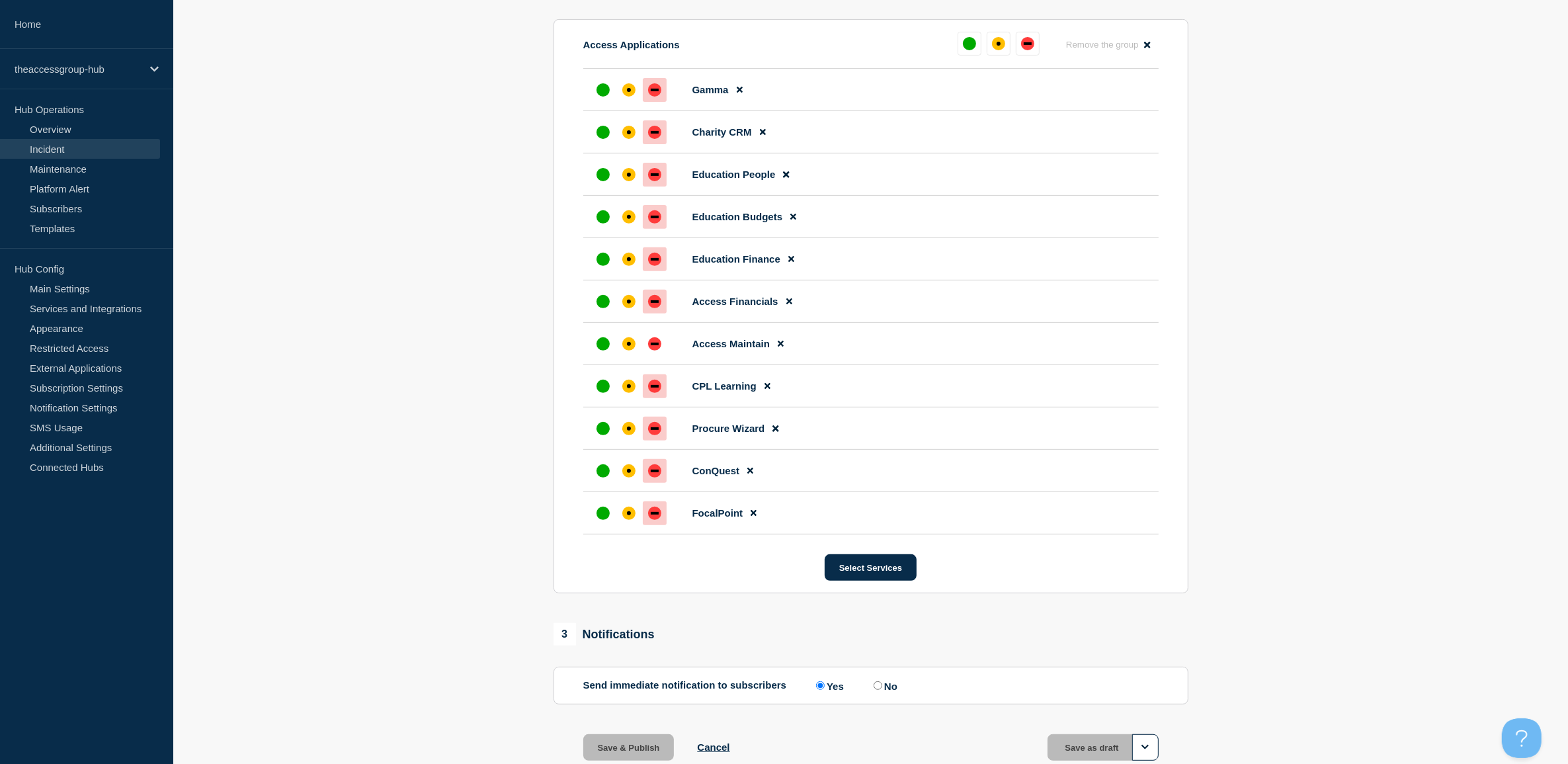
scroll to position [587, 0]
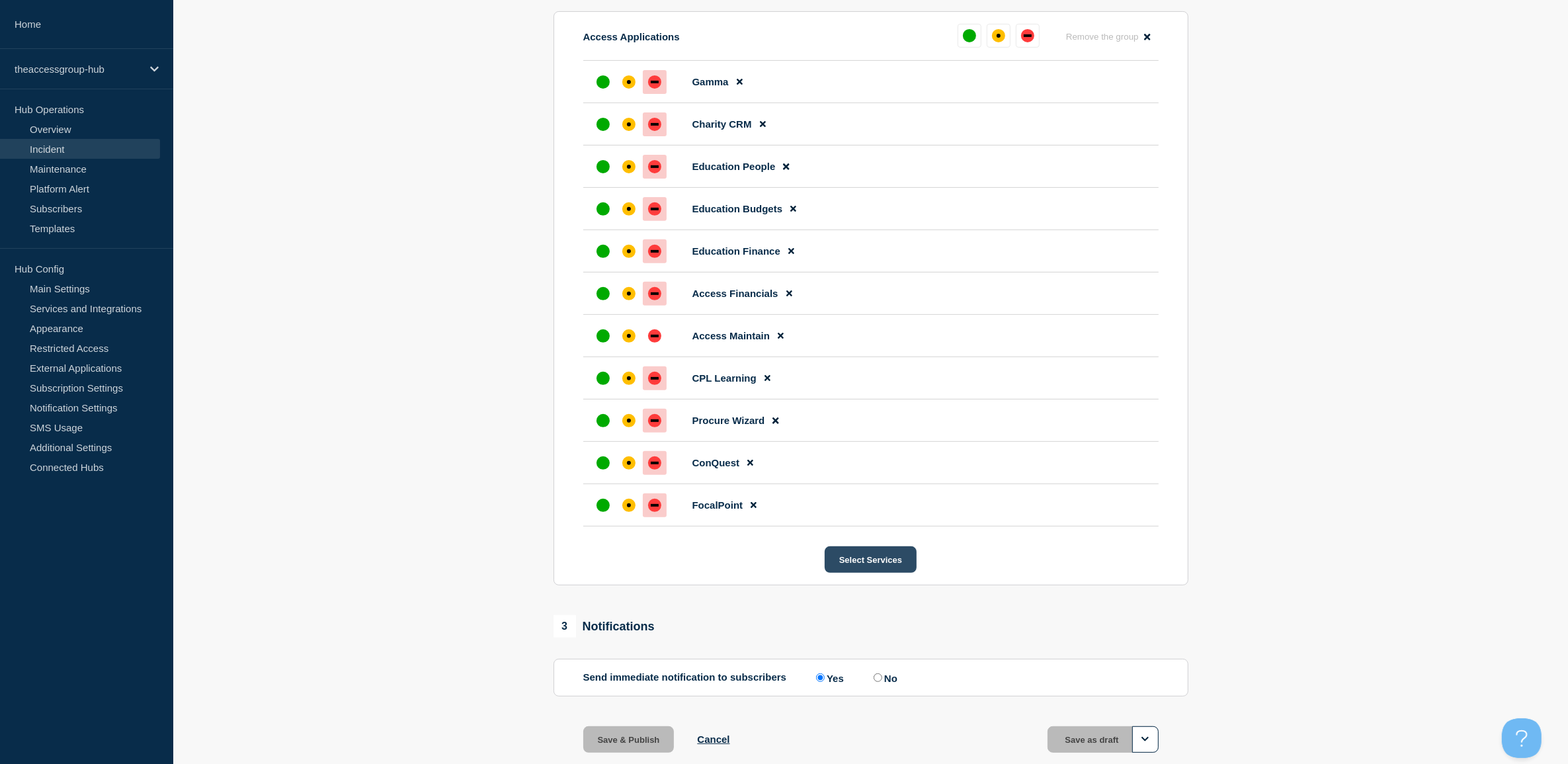
click at [869, 566] on button "Select Services" at bounding box center [870, 559] width 92 height 26
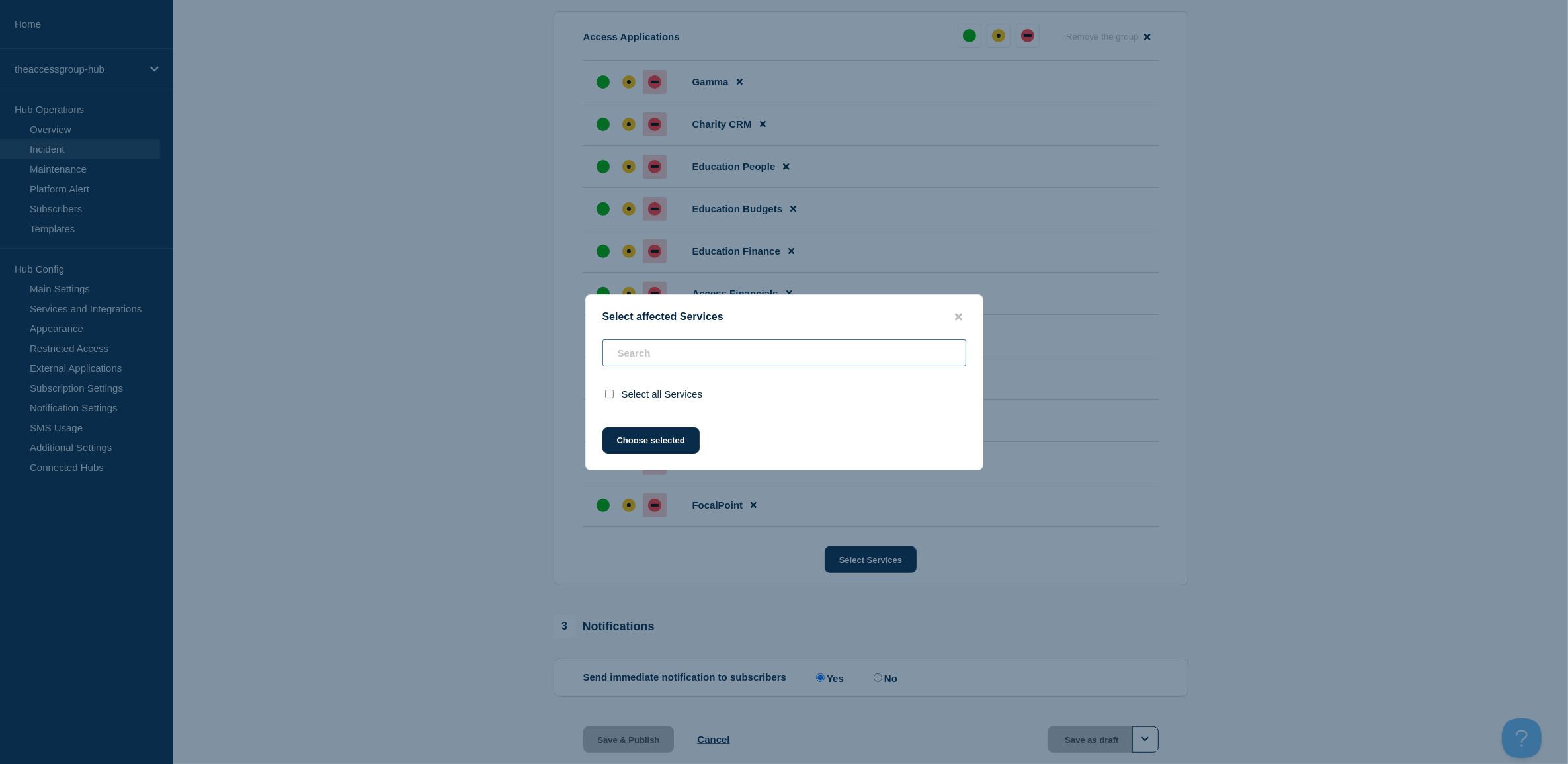
click at [737, 356] on div "Select all Services" at bounding box center [784, 375] width 397 height 71
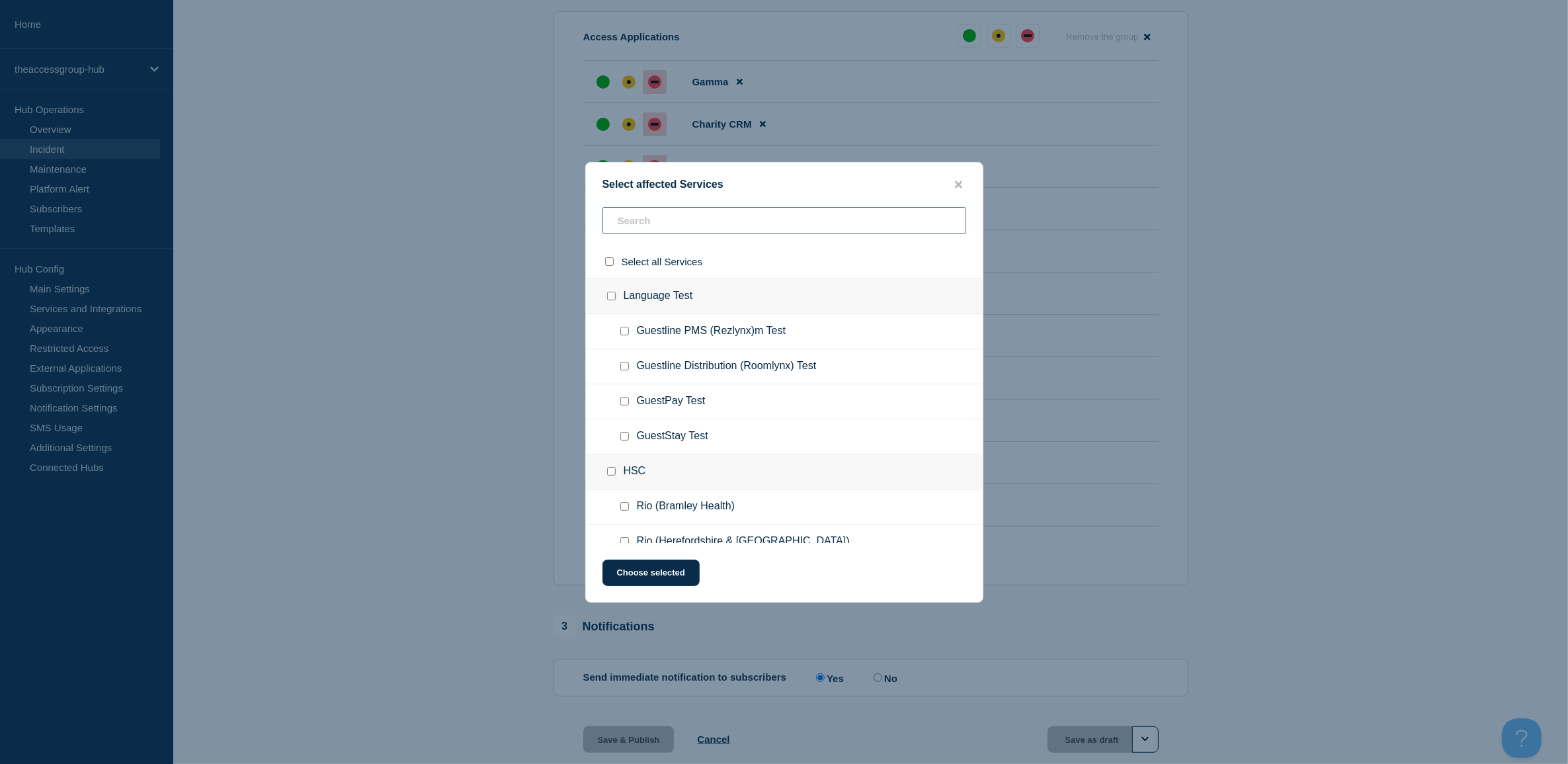
paste input "Access People Hospitality"
type input "Access People Hospitality"
checkbox input "true"
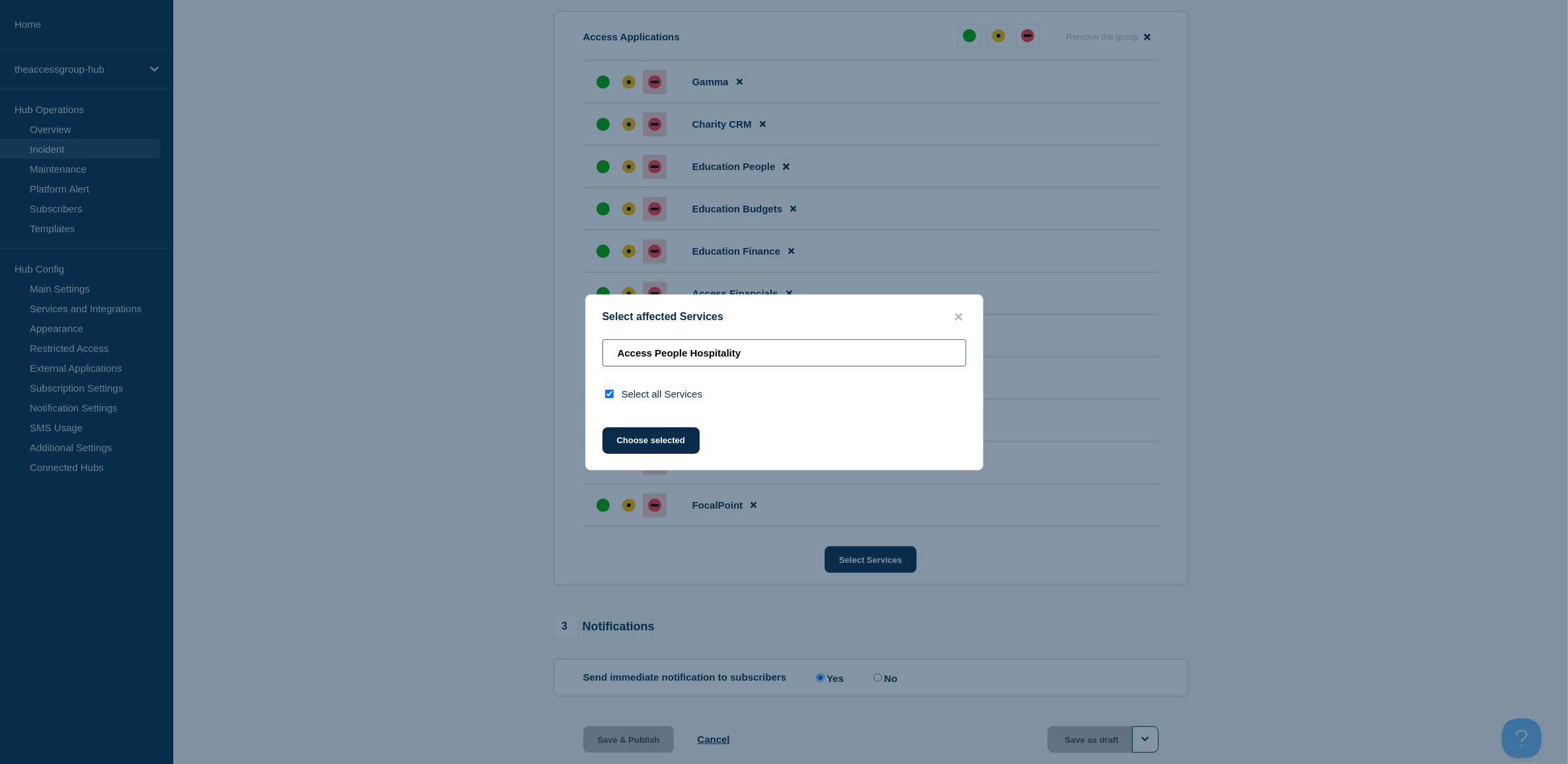
click at [708, 340] on input "Access People Hospitality" at bounding box center [784, 353] width 364 height 27
drag, startPoint x: 690, startPoint y: 350, endPoint x: 424, endPoint y: 349, distance: 266.0
click at [424, 349] on div "Select affected Services Access People Hospitality Select all Services Choose s…" at bounding box center [784, 382] width 1568 height 764
type input "Hospitality"
click at [629, 444] on button "Choose selected" at bounding box center [651, 440] width 97 height 26
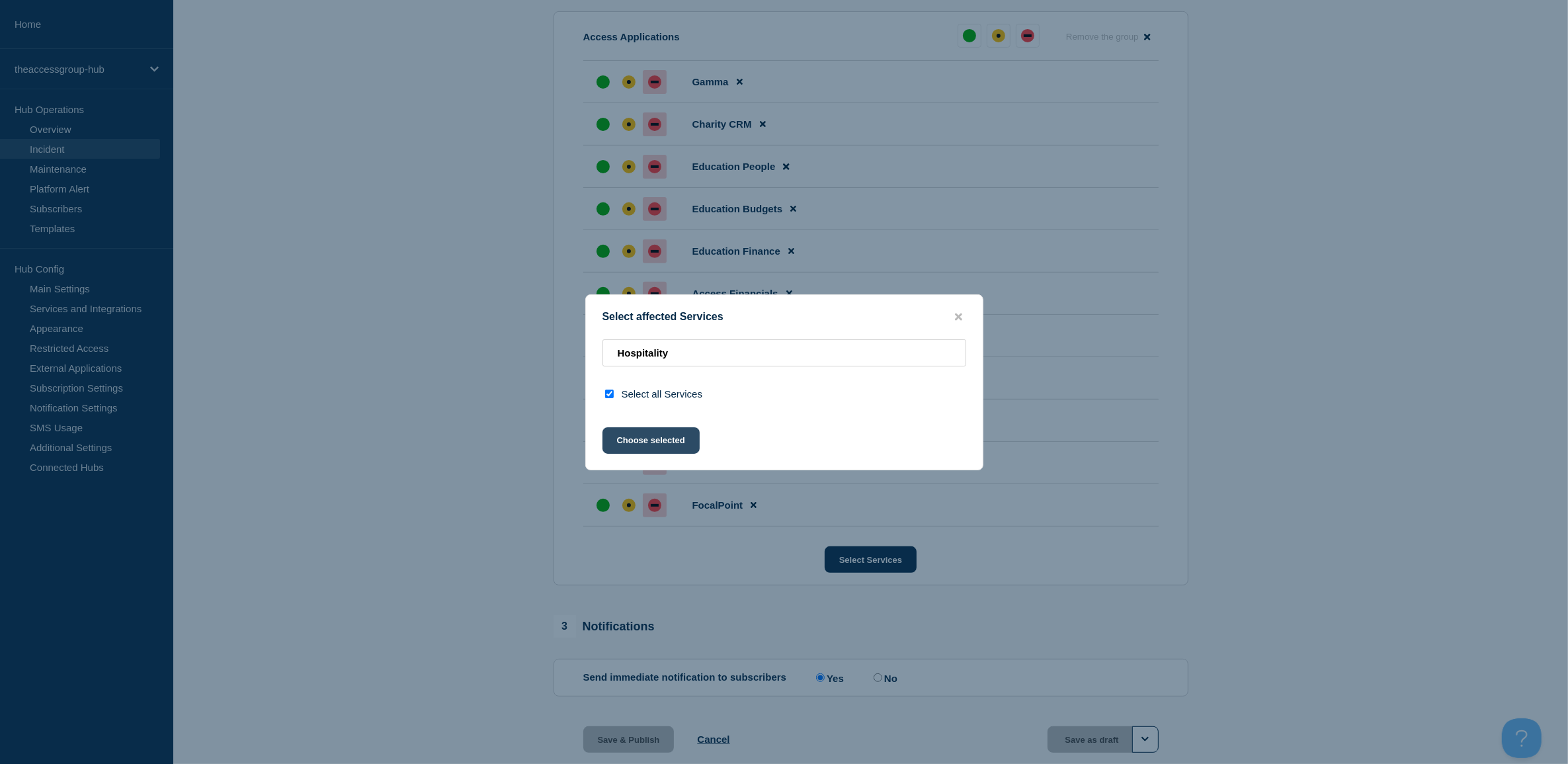
scroll to position [579, 0]
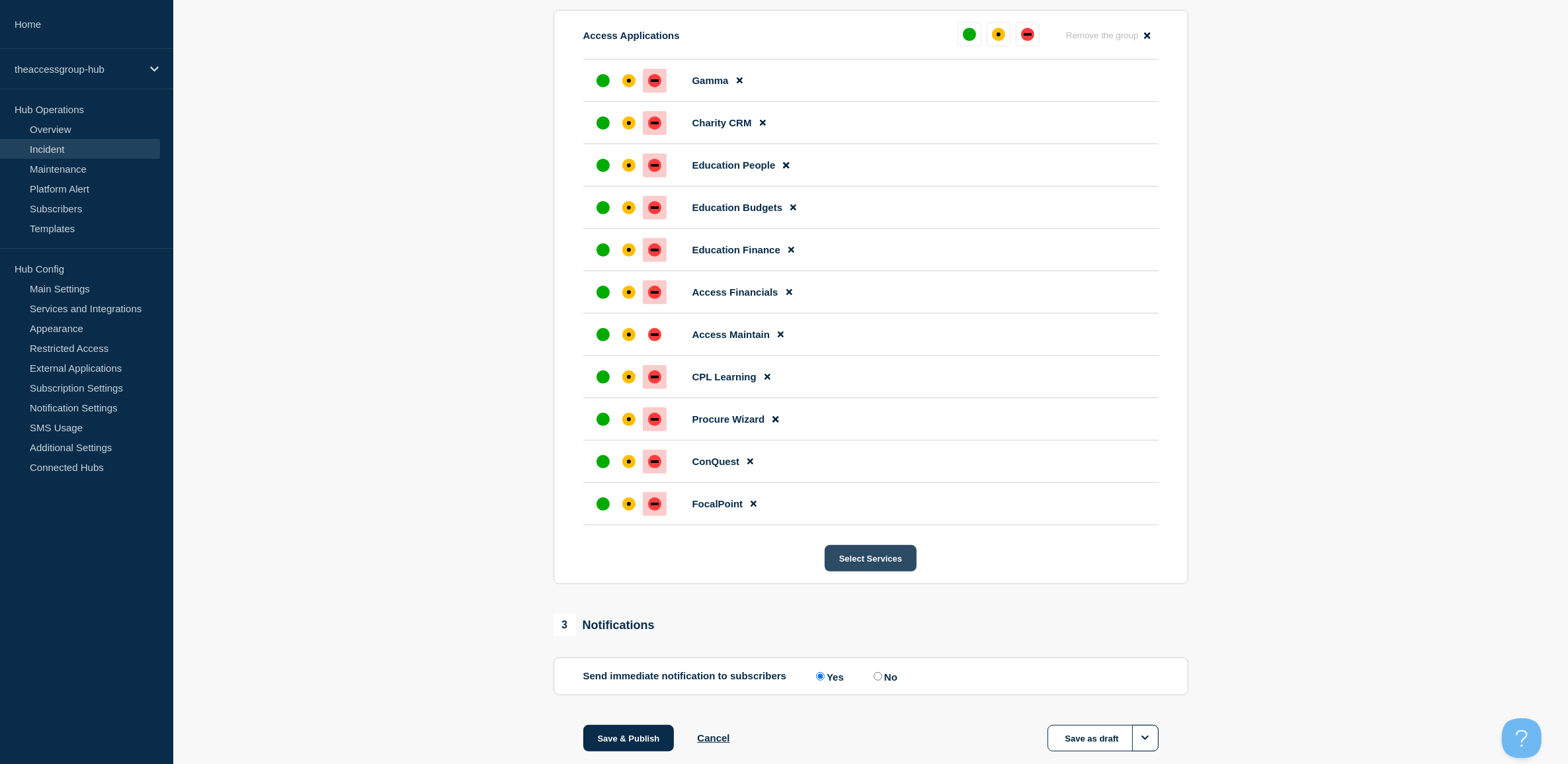
click at [873, 552] on button "Select Services" at bounding box center [870, 558] width 92 height 26
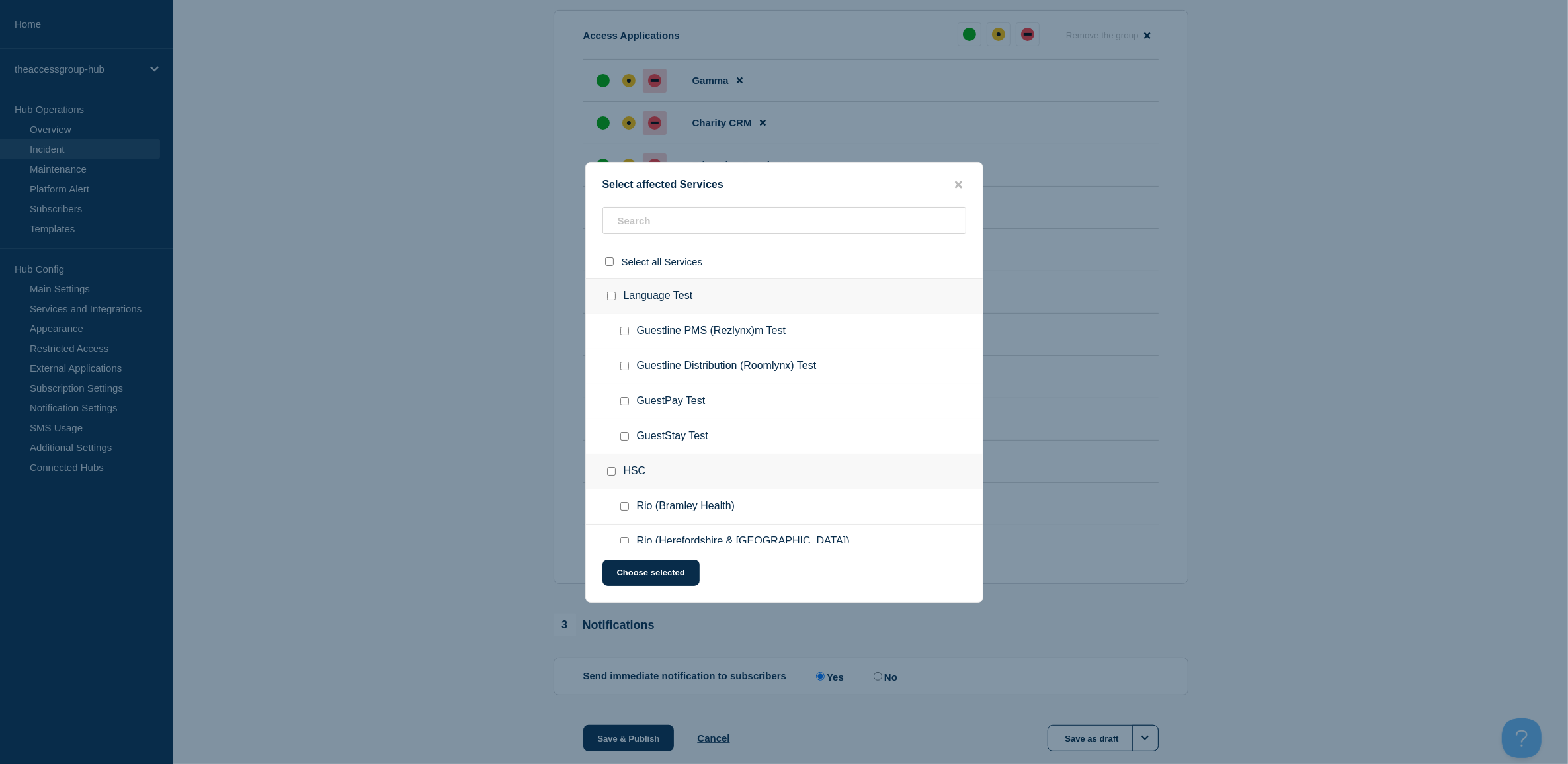
click at [742, 363] on span "Guestline Distribution (Roomlynx) Test" at bounding box center [727, 366] width 180 height 13
click at [704, 221] on input "text" at bounding box center [784, 221] width 364 height 27
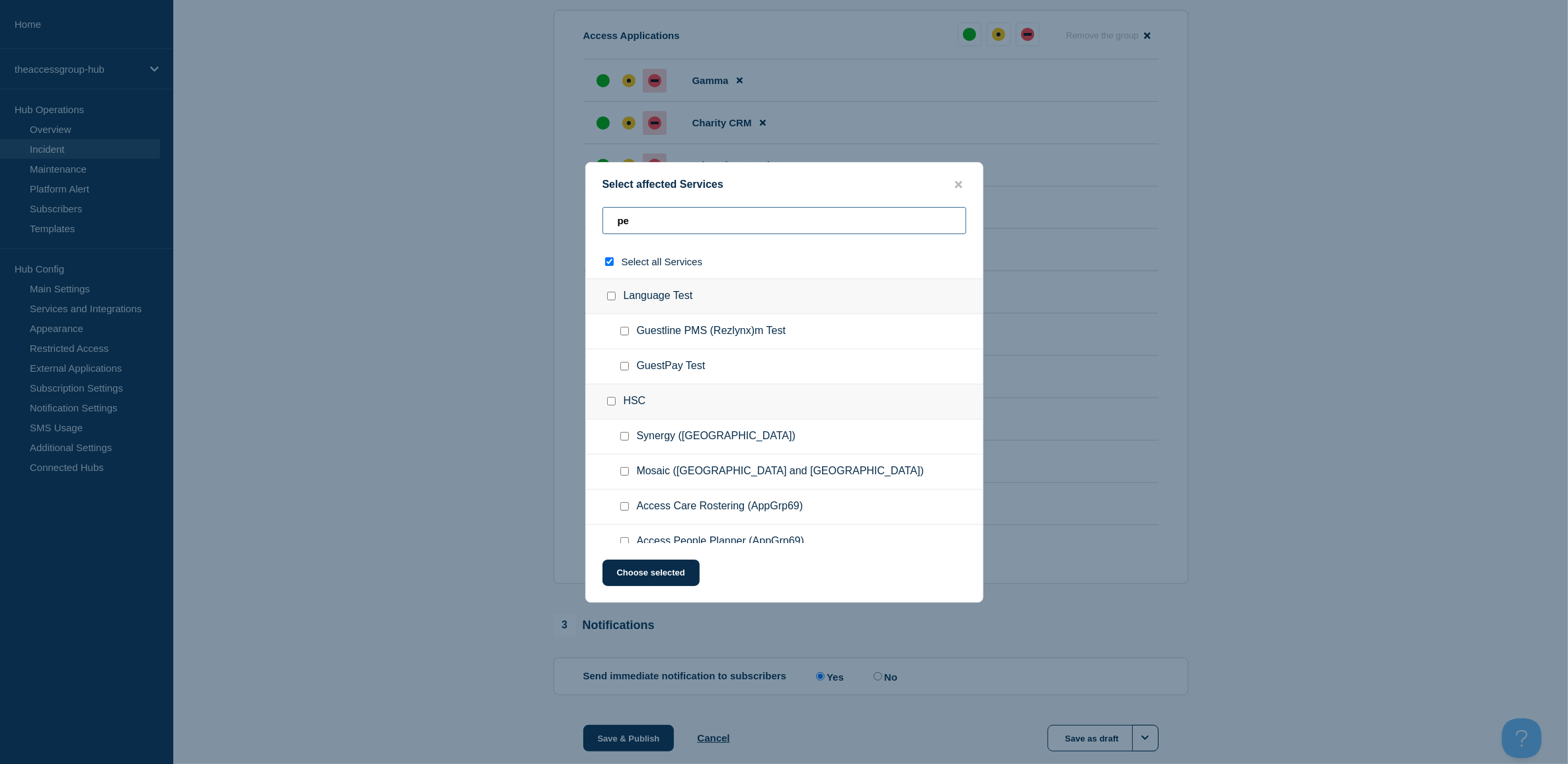
type input "pei"
checkbox input "true"
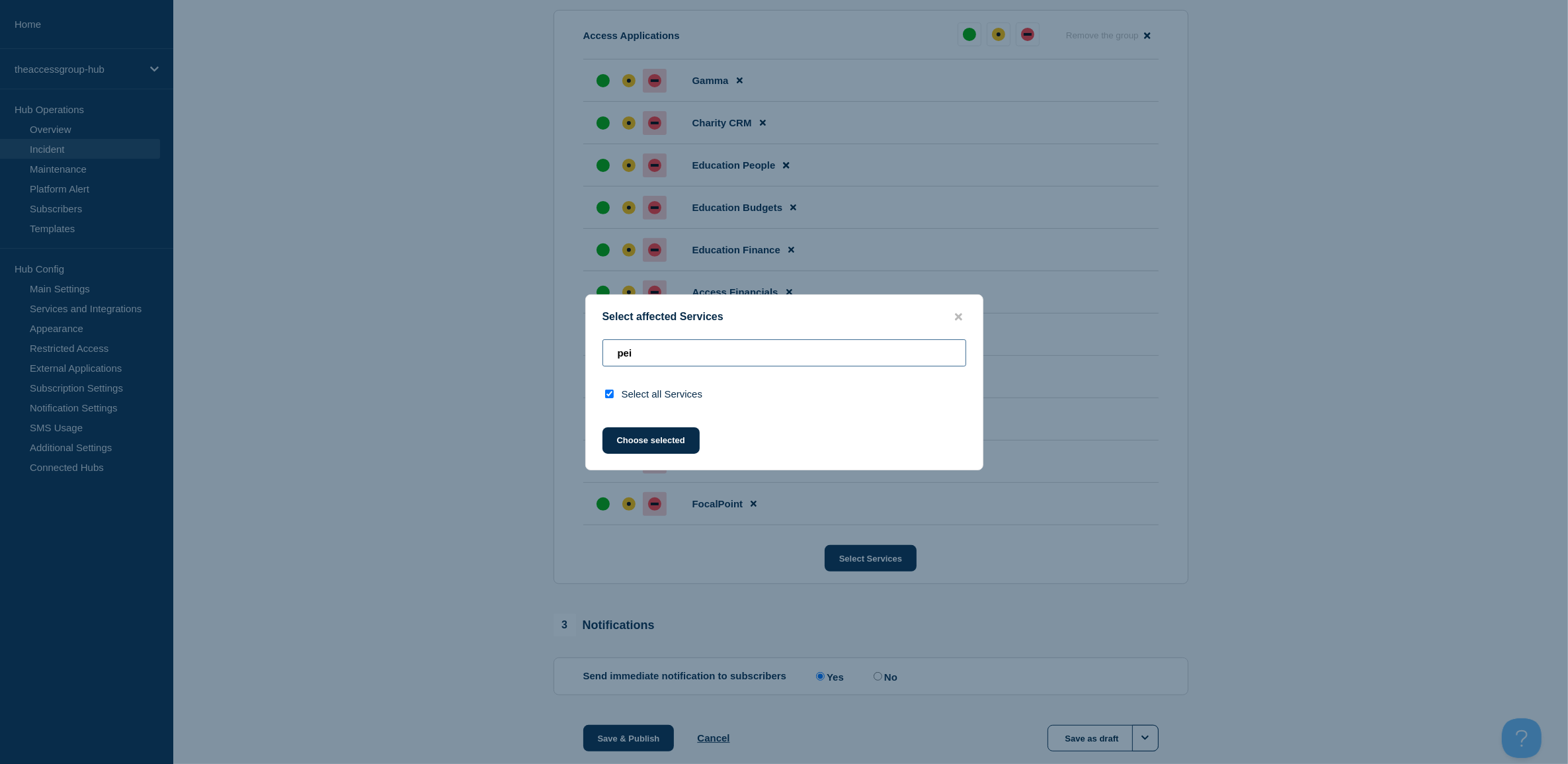
type input "pe"
checkbox input "false"
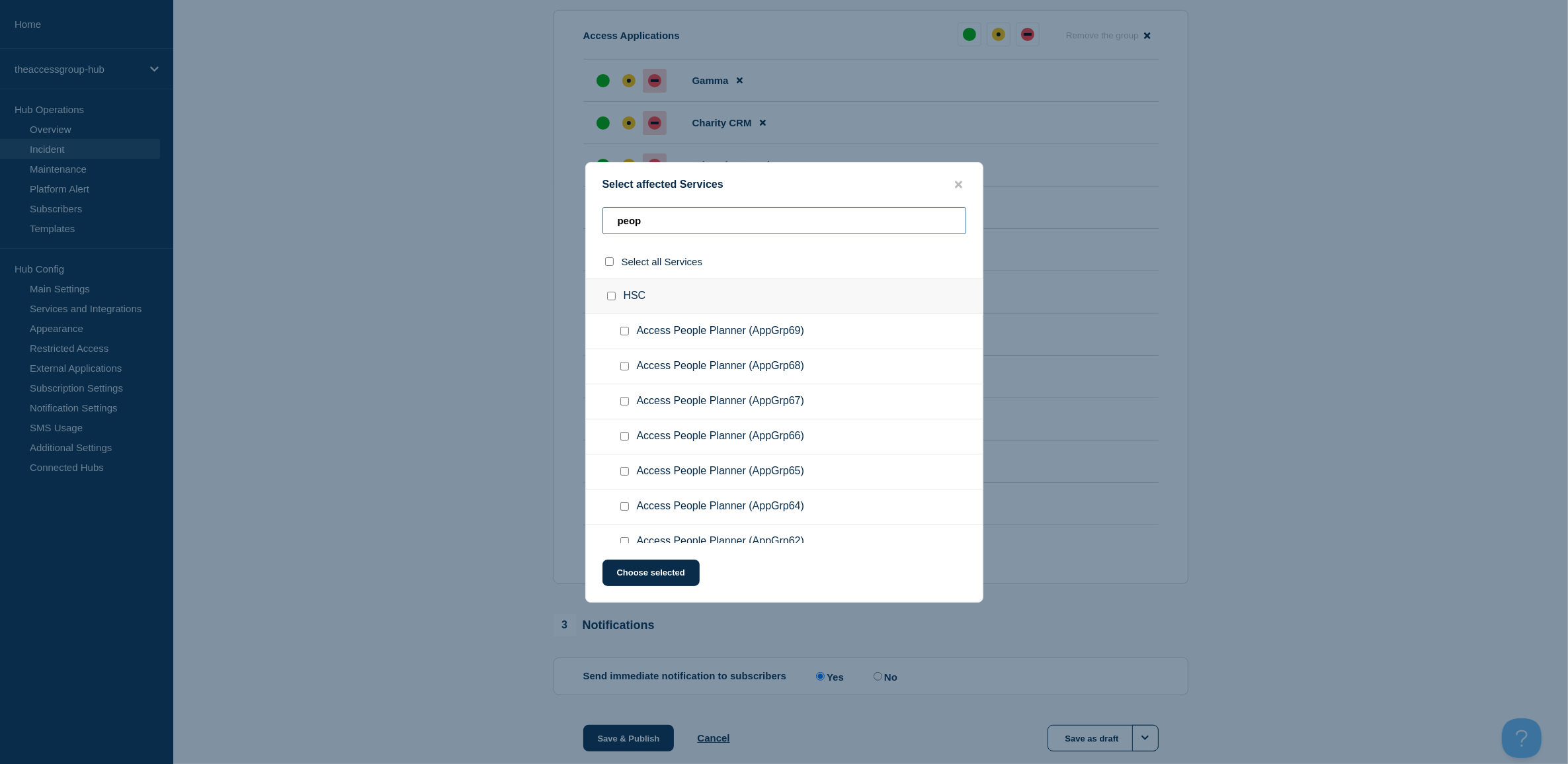
type input "peope"
checkbox input "true"
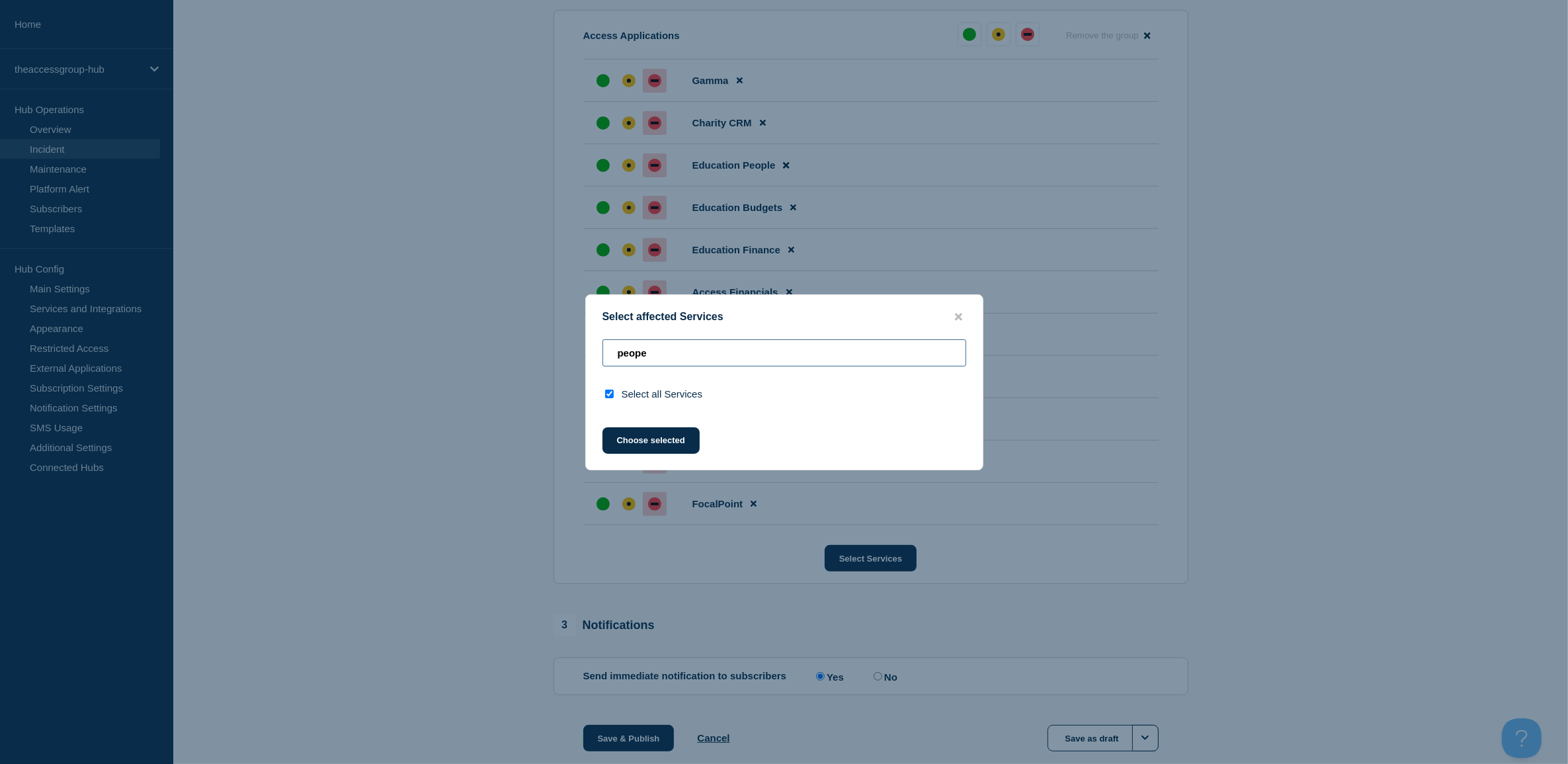
type input "peop"
checkbox input "false"
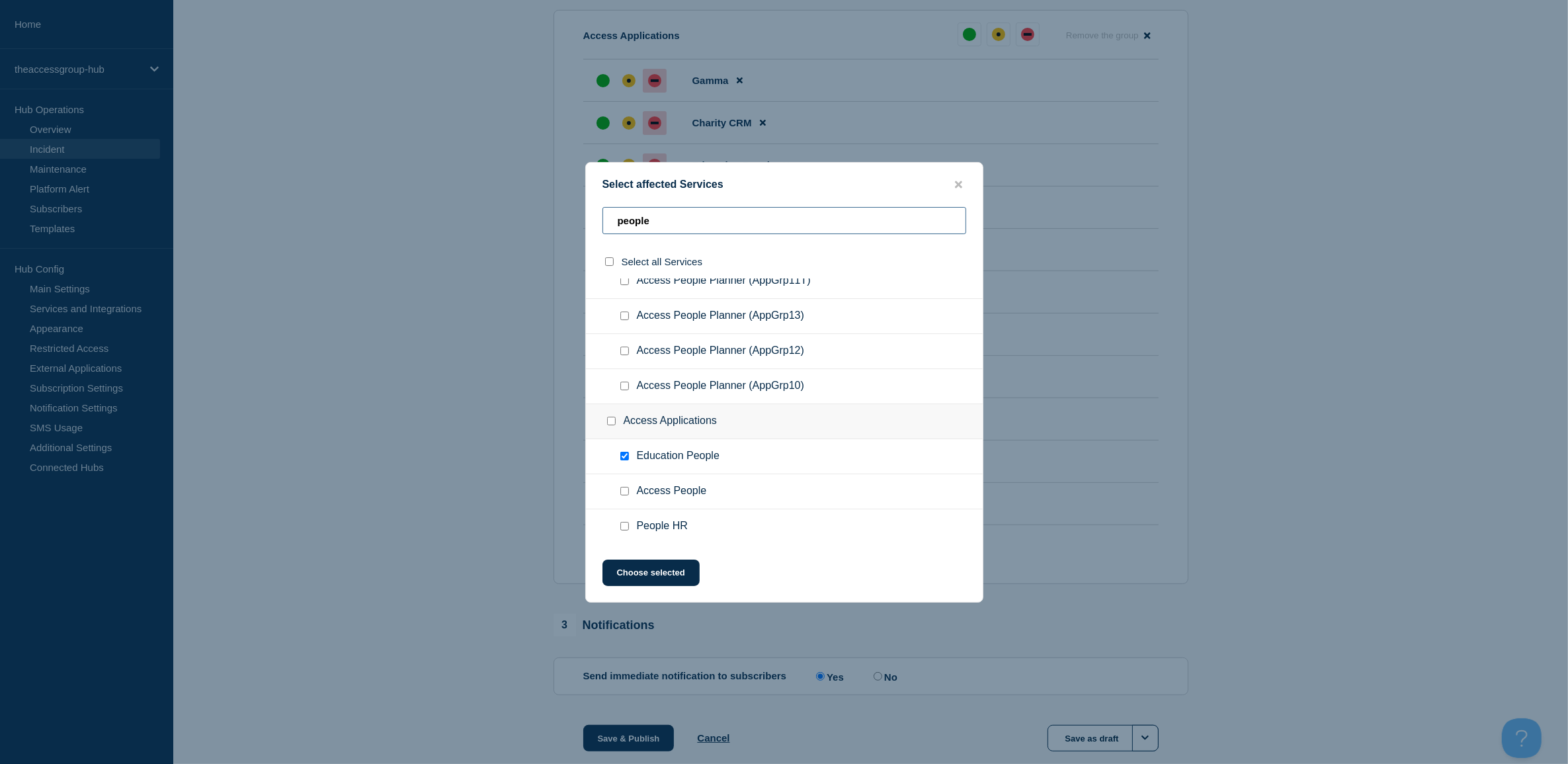
scroll to position [625, 0]
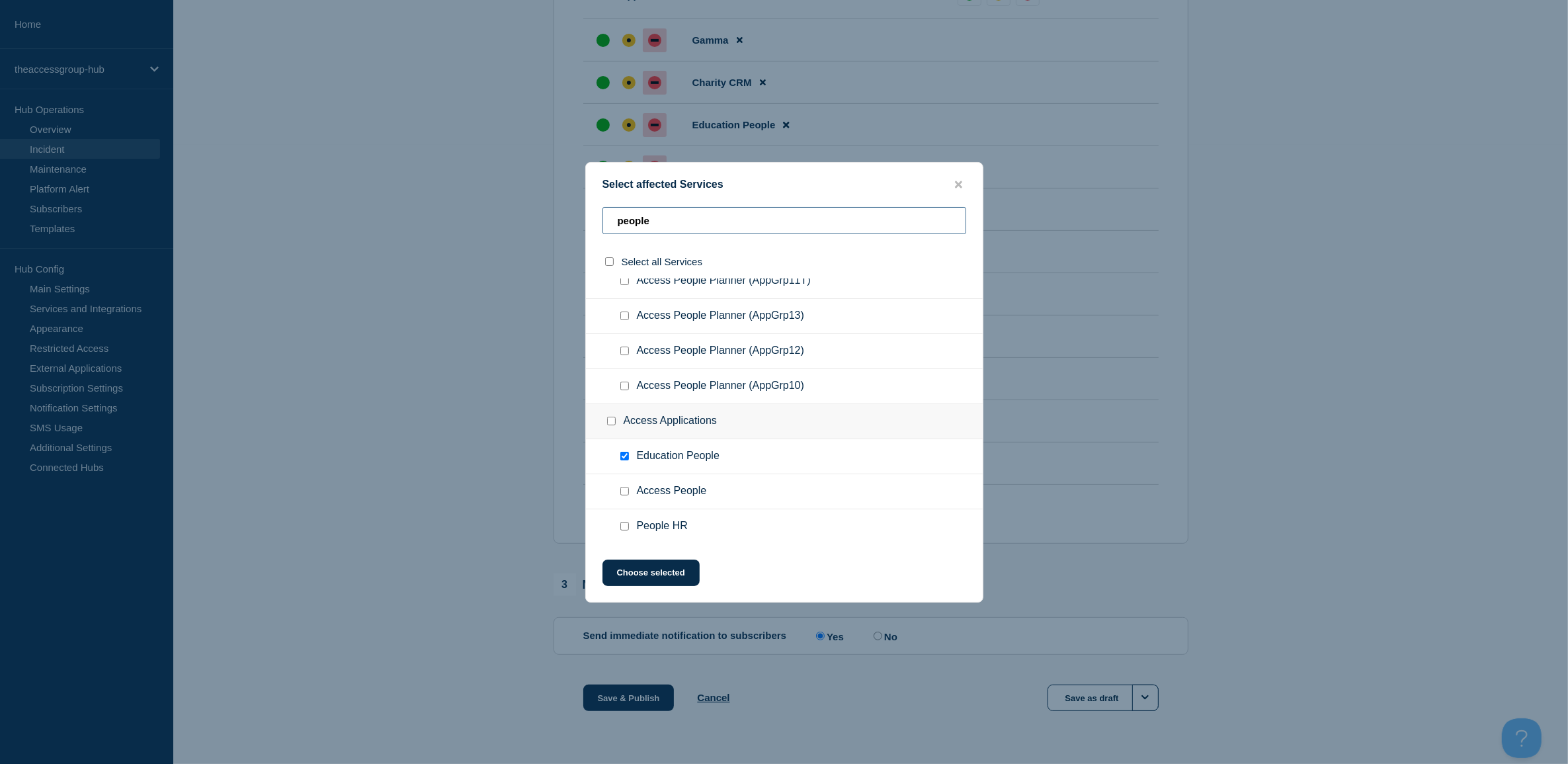
type input "people"
click at [1448, 164] on div at bounding box center [784, 382] width 1568 height 764
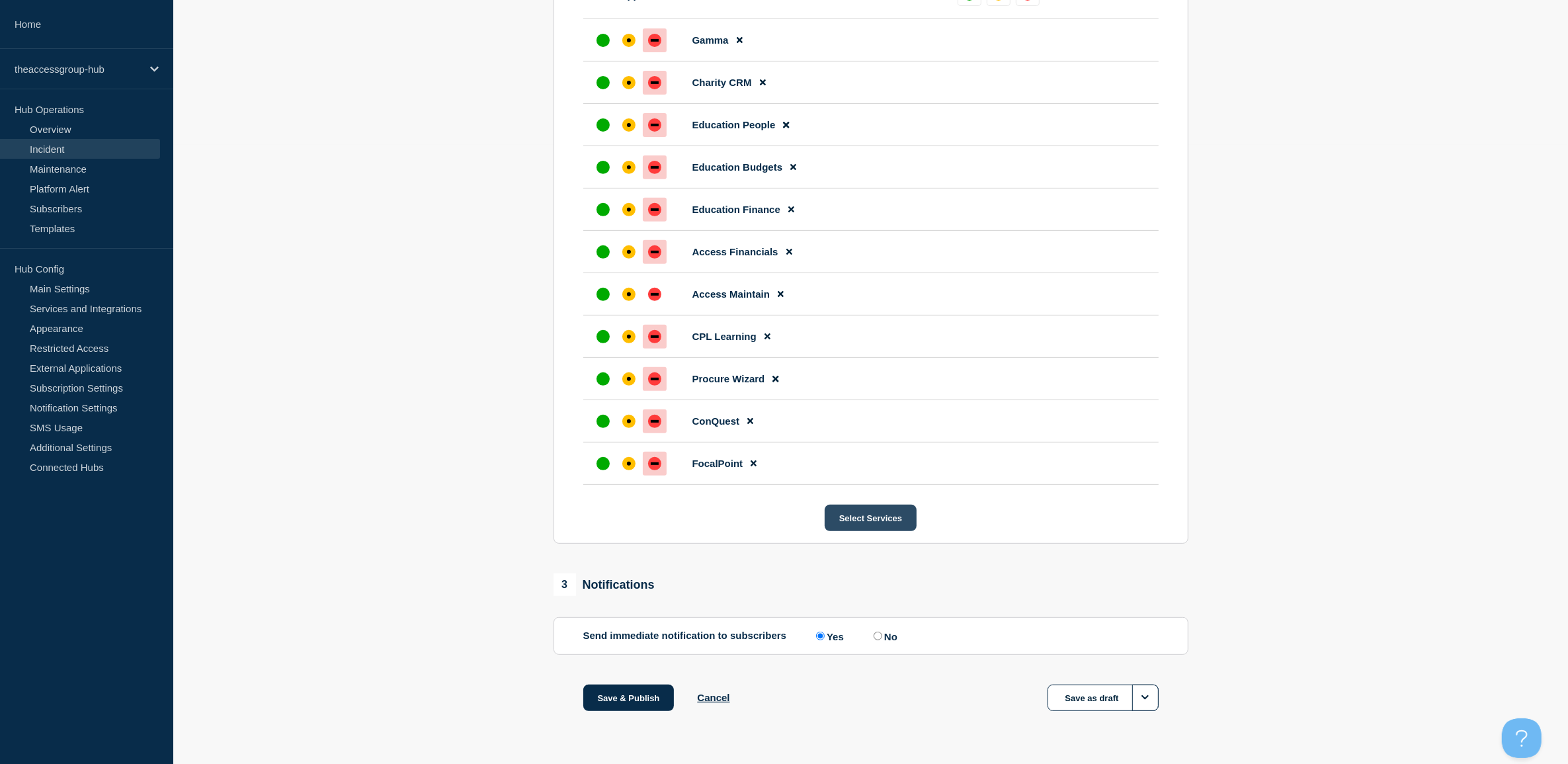
click at [903, 522] on button "Select Services" at bounding box center [870, 517] width 92 height 26
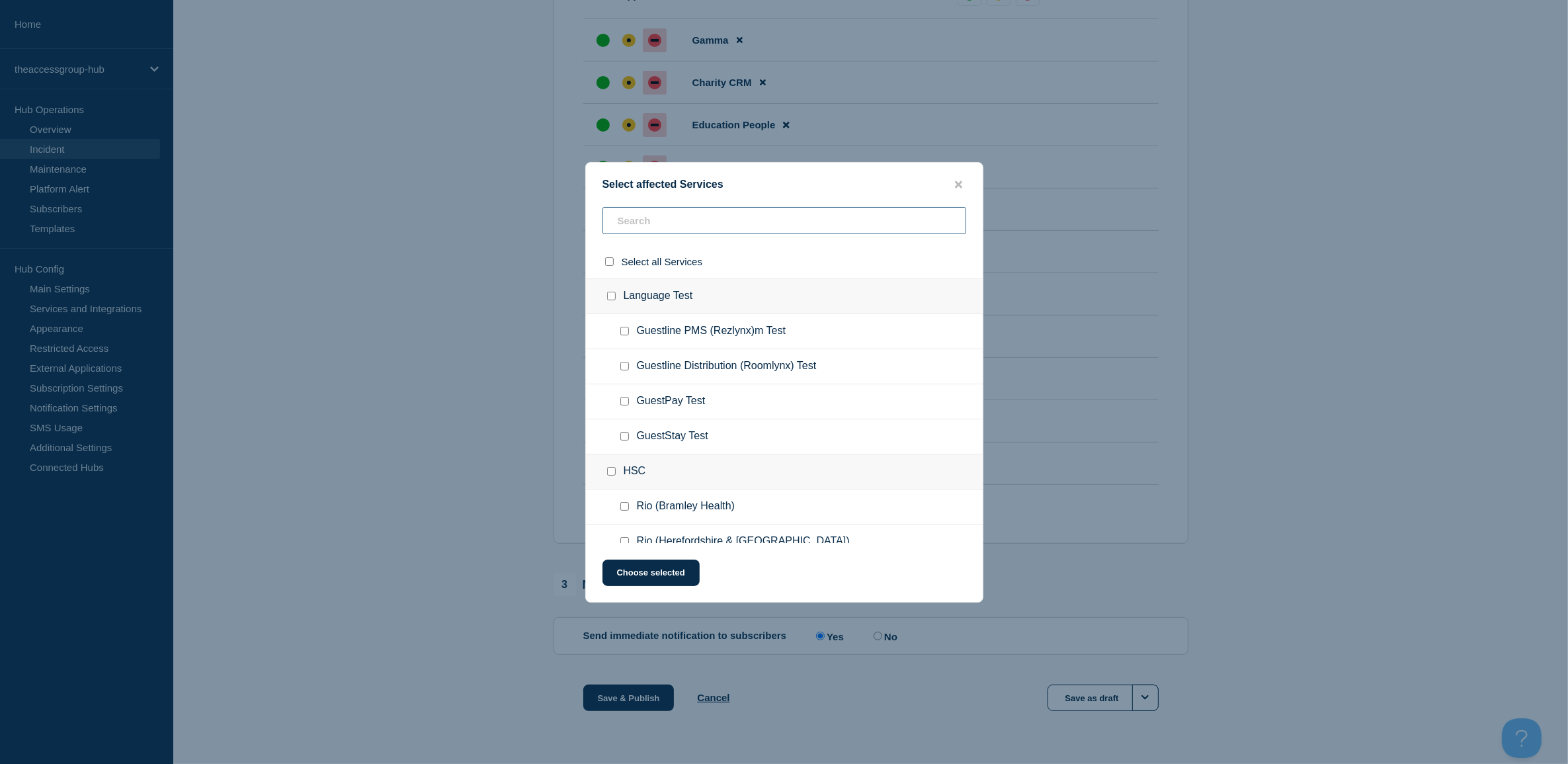
click at [666, 212] on input "text" at bounding box center [784, 221] width 364 height 27
type input "pei"
checkbox input "true"
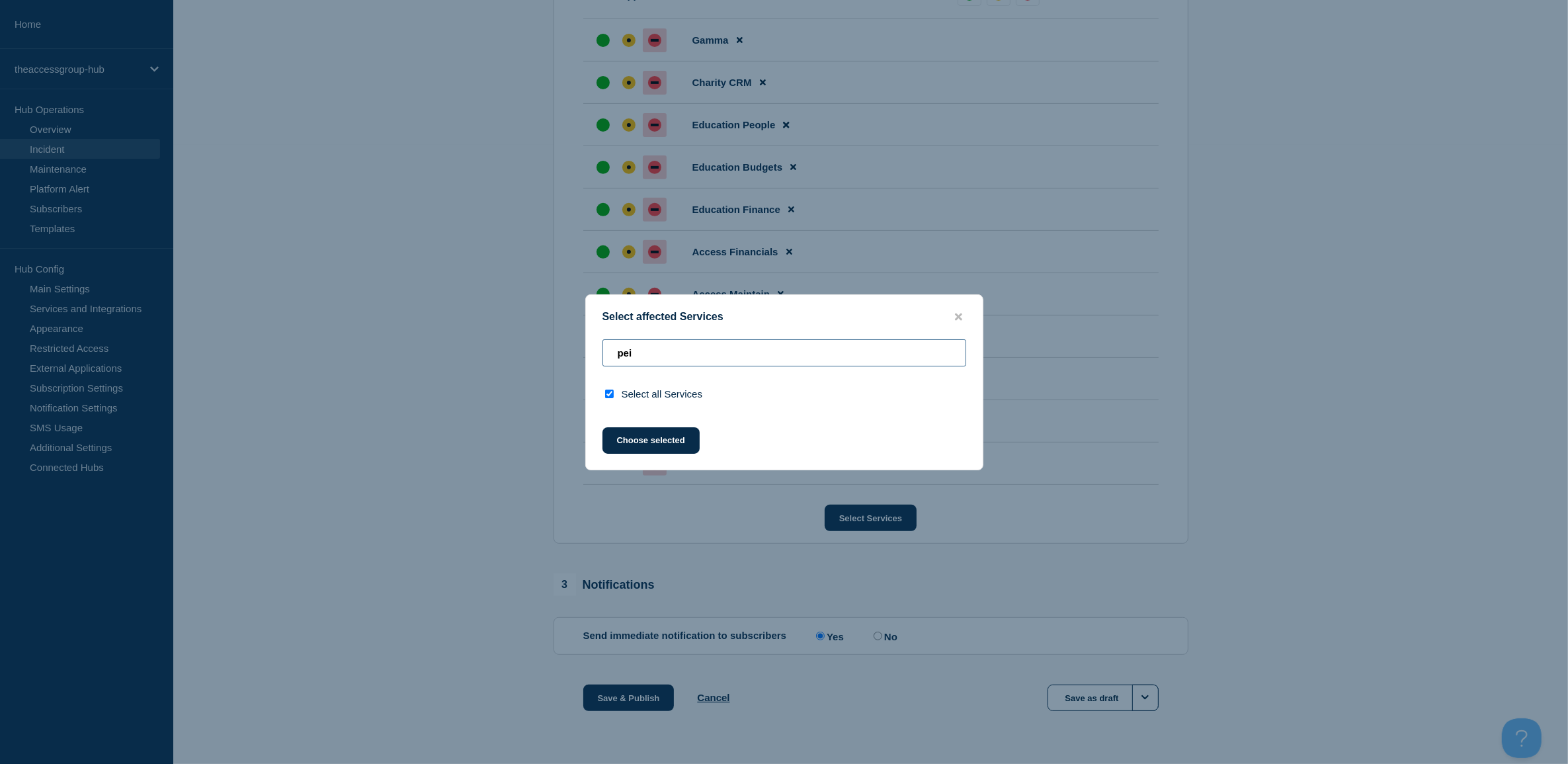
type input "pe"
checkbox input "false"
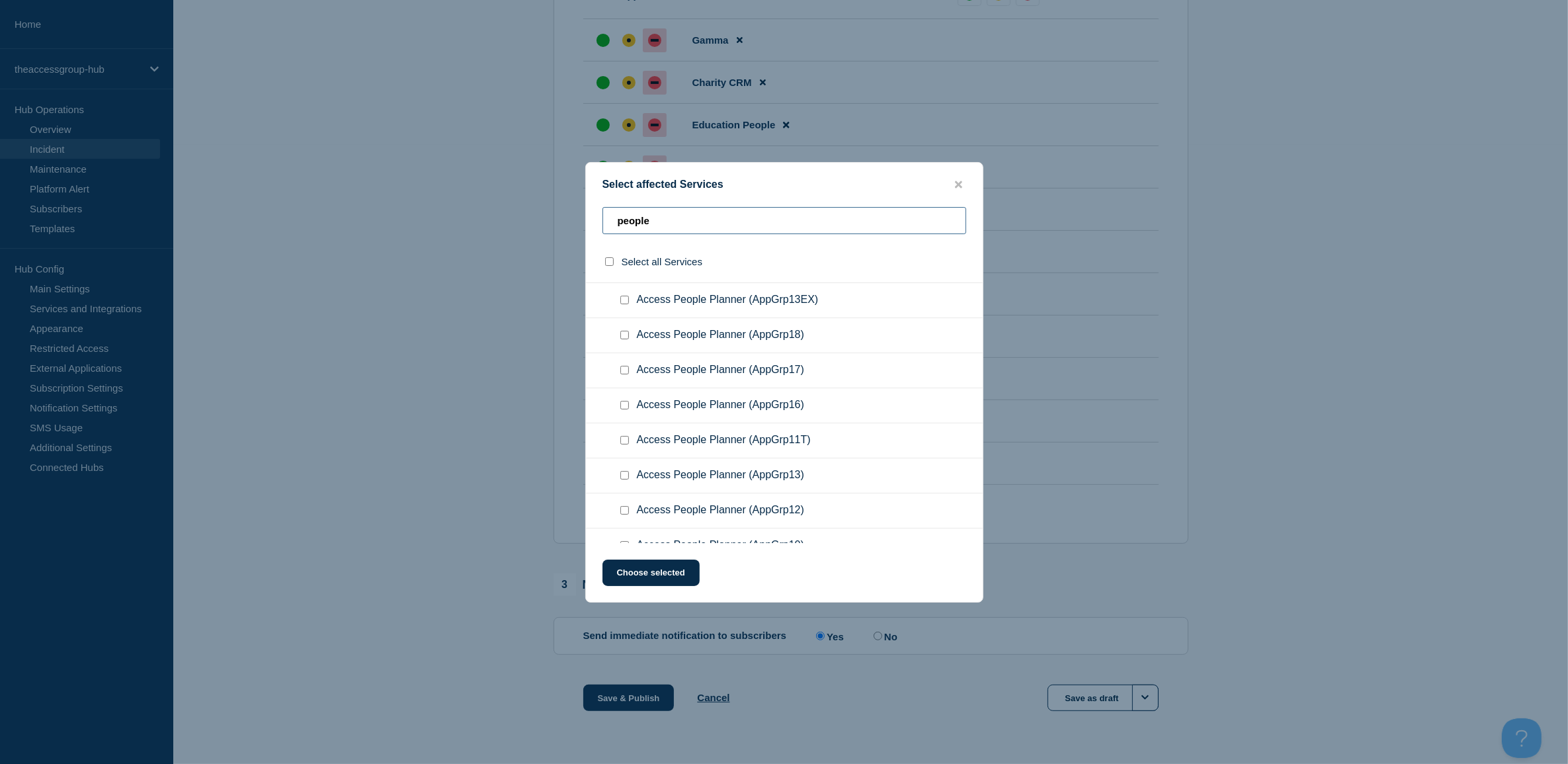
scroll to position [1698, 0]
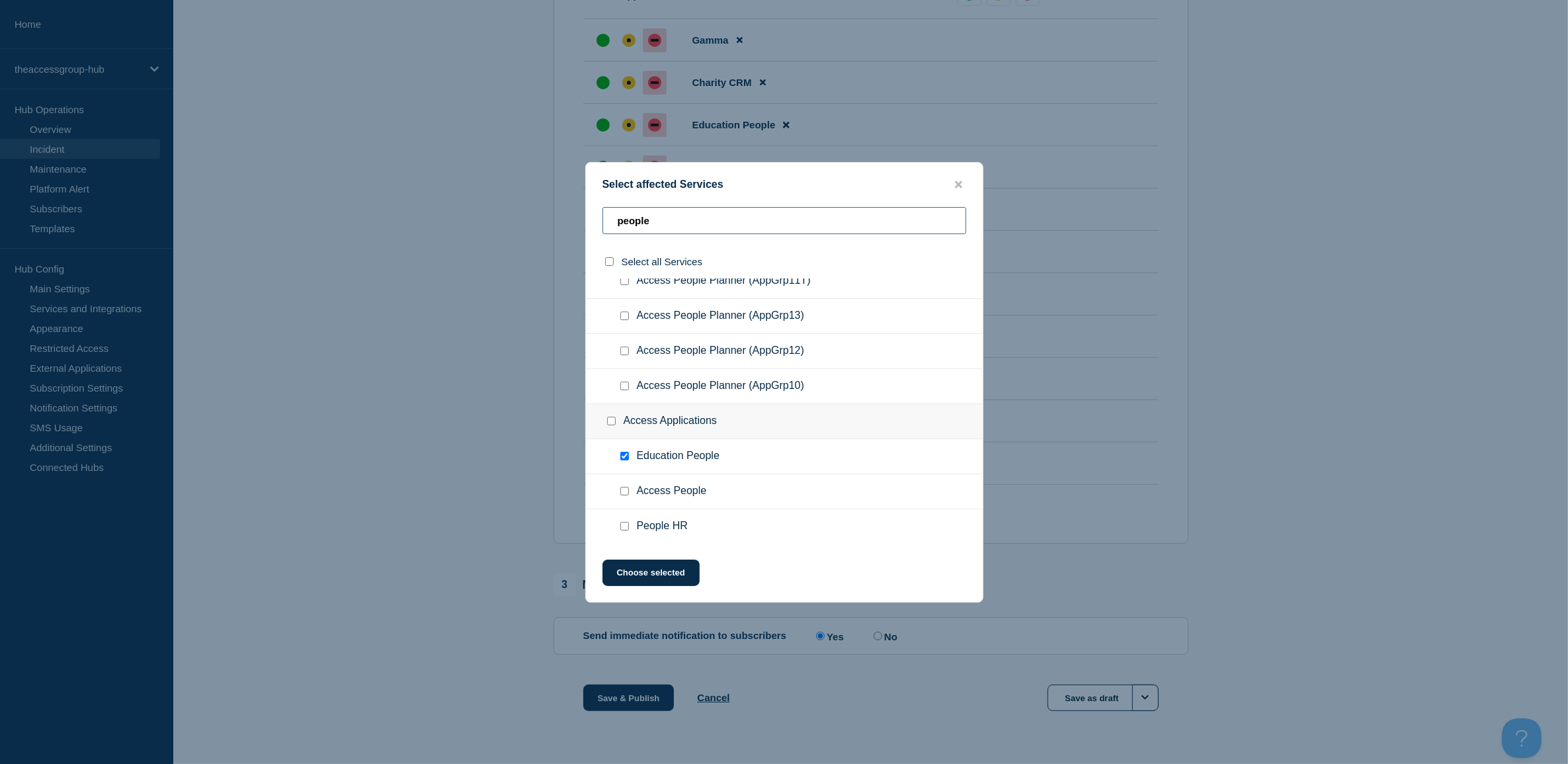
type input "people"
click at [625, 493] on input "Access People checkbox" at bounding box center [624, 491] width 9 height 9
checkbox input "true"
click at [652, 582] on button "Choose selected" at bounding box center [651, 572] width 97 height 26
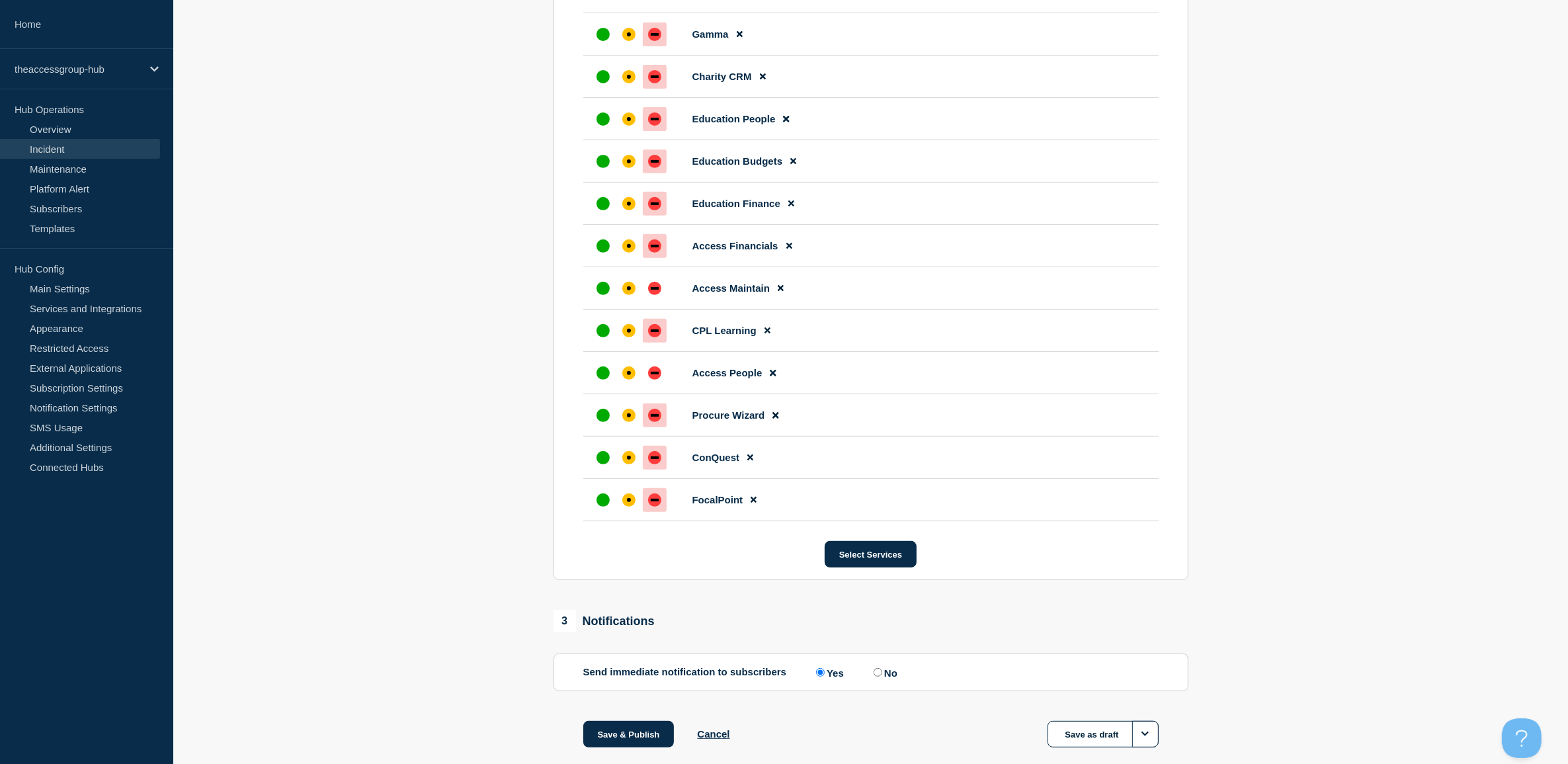
click at [1285, 376] on section "1 Provide details Title (required) Connection to Access Evo Start time (GMT+1) …" at bounding box center [871, 134] width 1395 height 1292
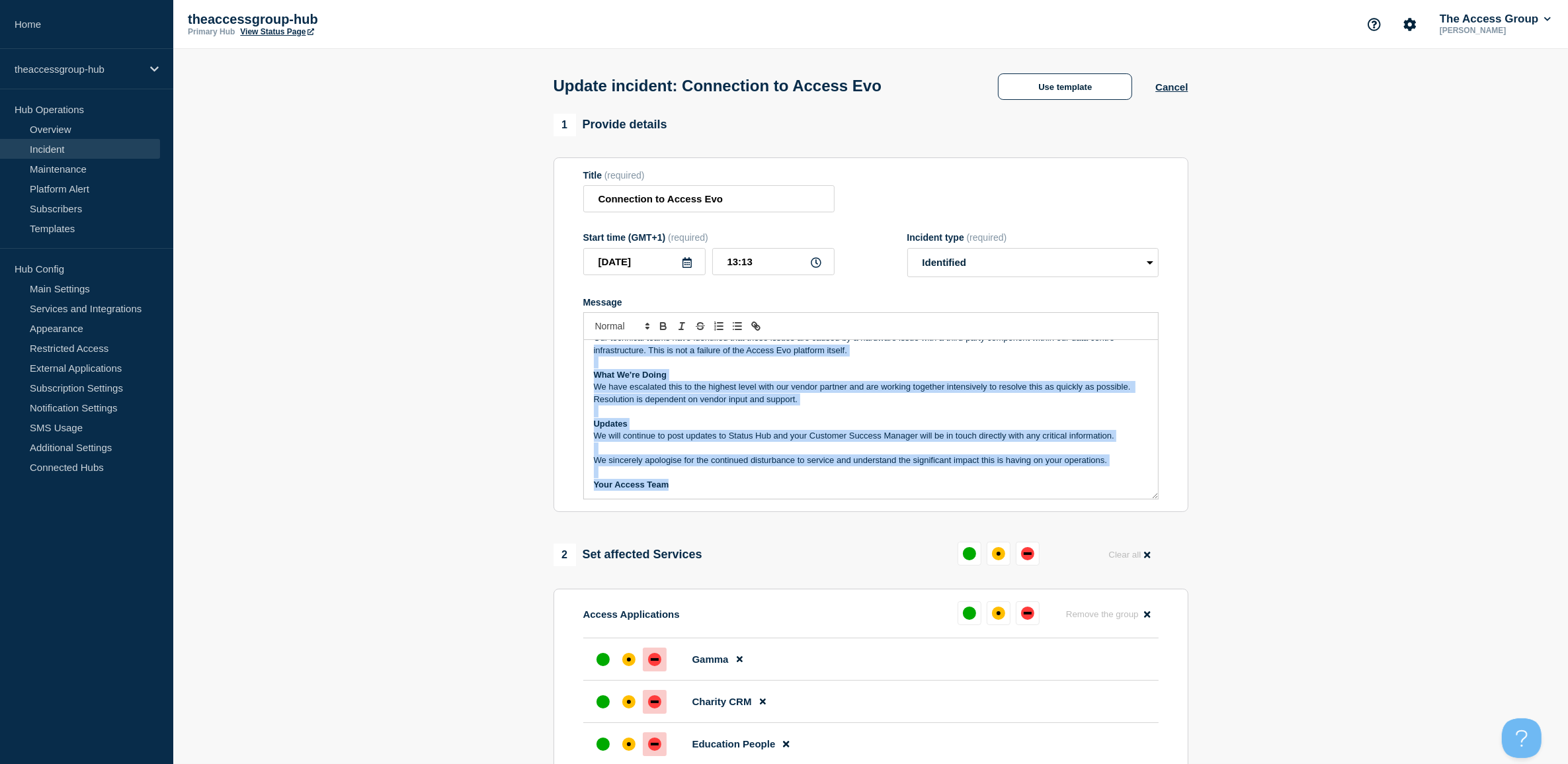
scroll to position [0, 0]
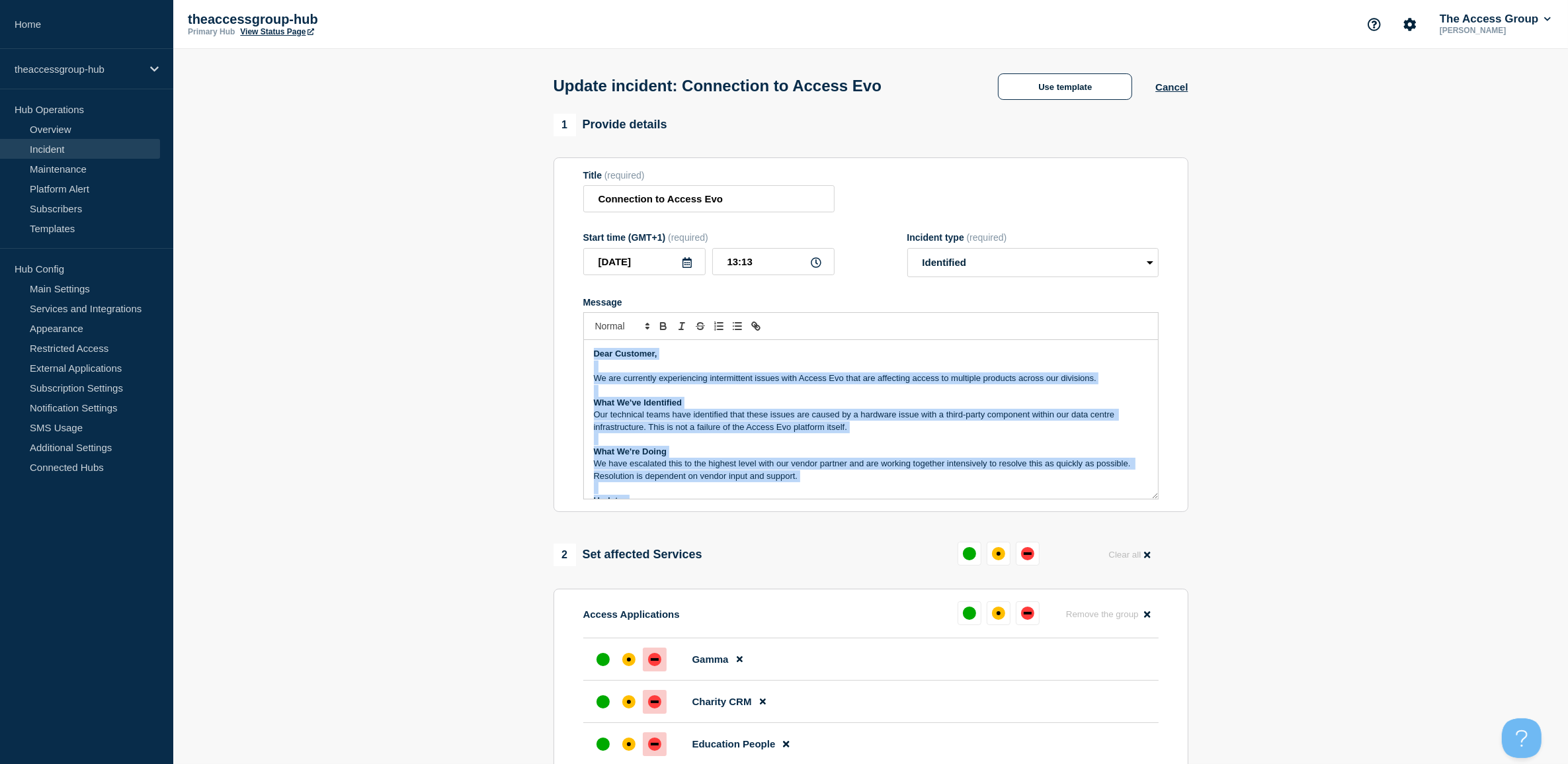
drag, startPoint x: 685, startPoint y: 488, endPoint x: 545, endPoint y: 296, distance: 237.6
click at [545, 296] on div "1 Provide details Title (required) Connection to Access Evo Start time (GMT+1) …" at bounding box center [870, 759] width 650 height 1292
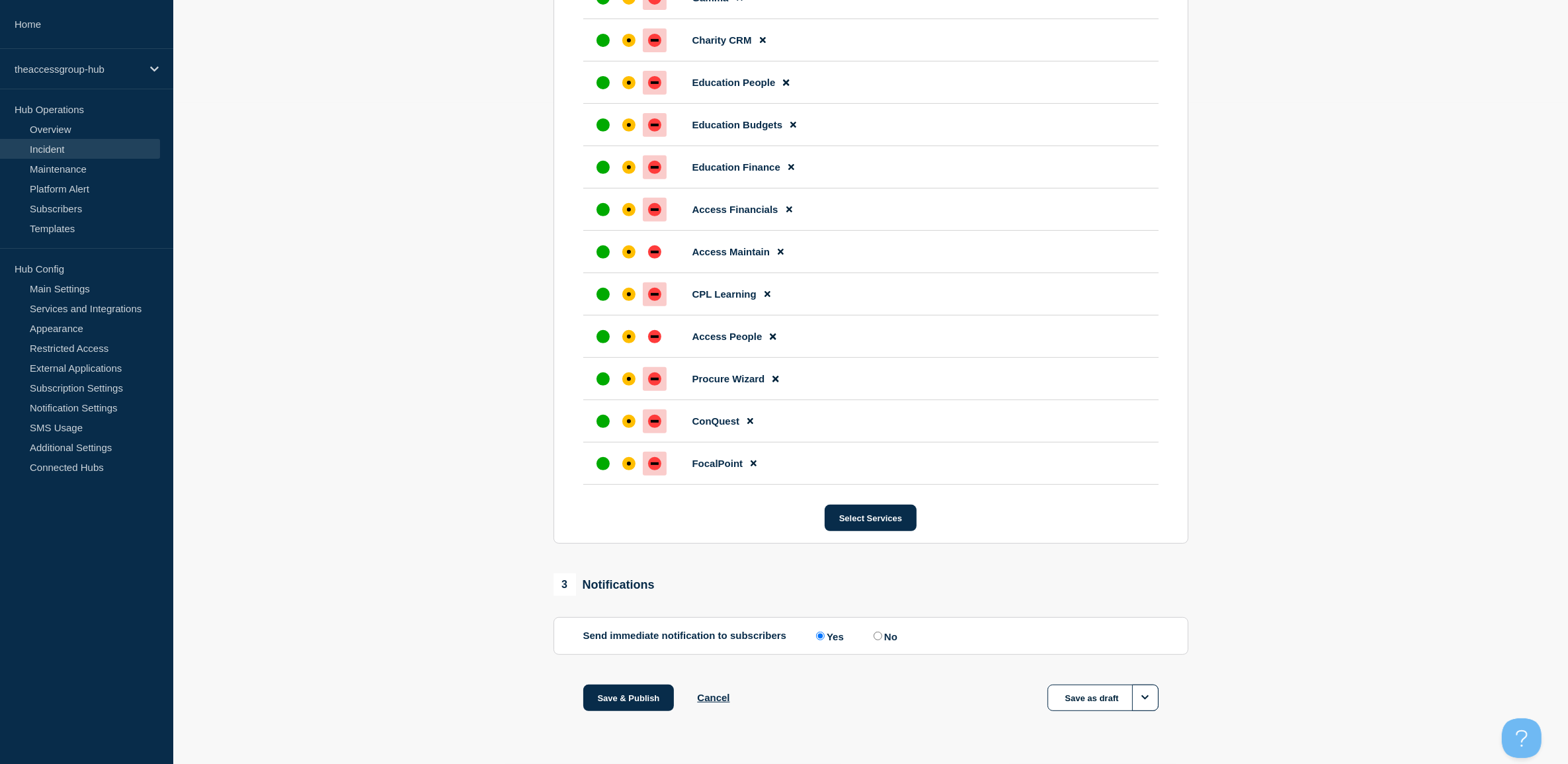
scroll to position [668, 0]
click at [622, 689] on button "Save & Publish" at bounding box center [629, 697] width 91 height 26
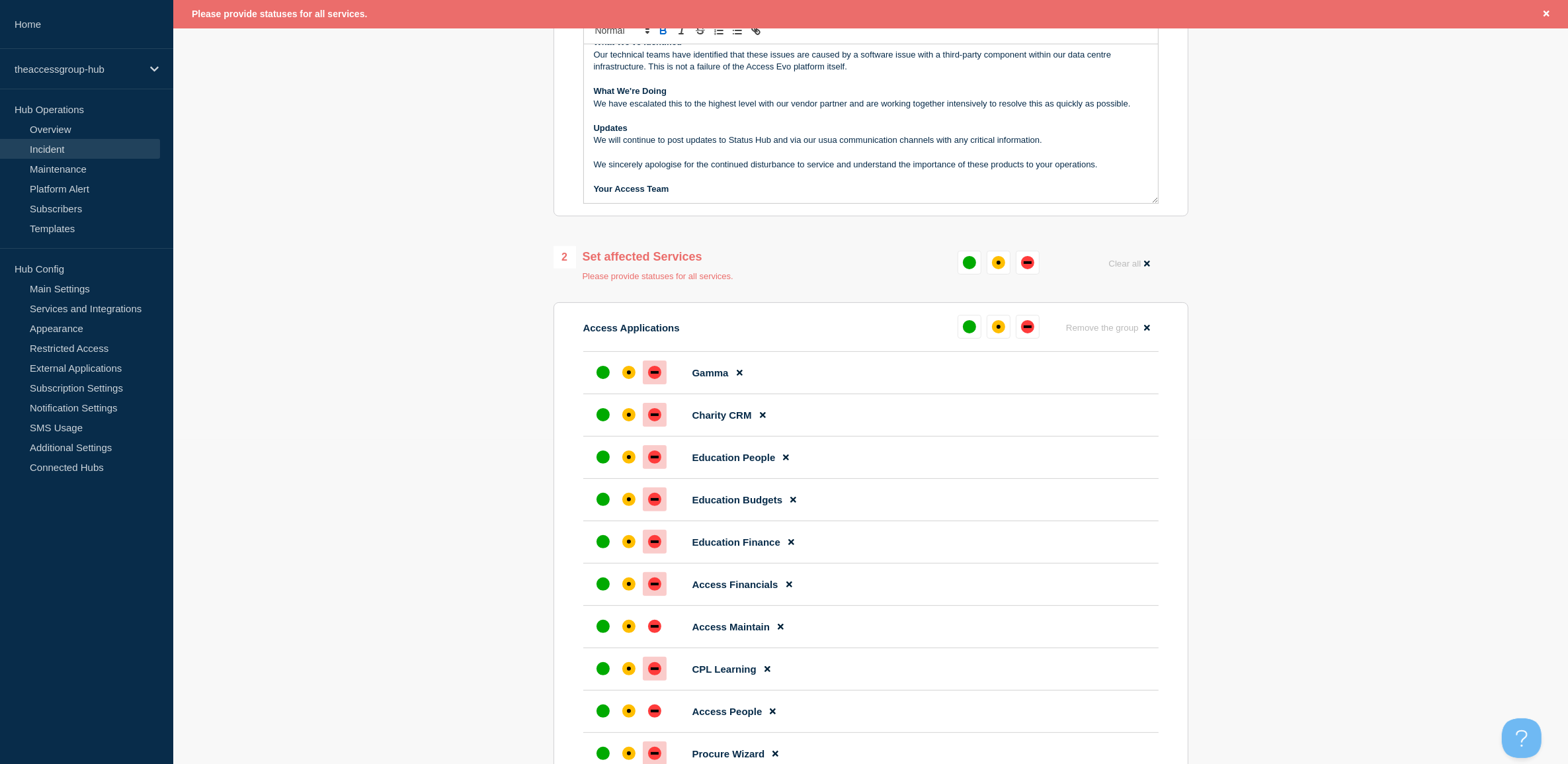
scroll to position [291, 0]
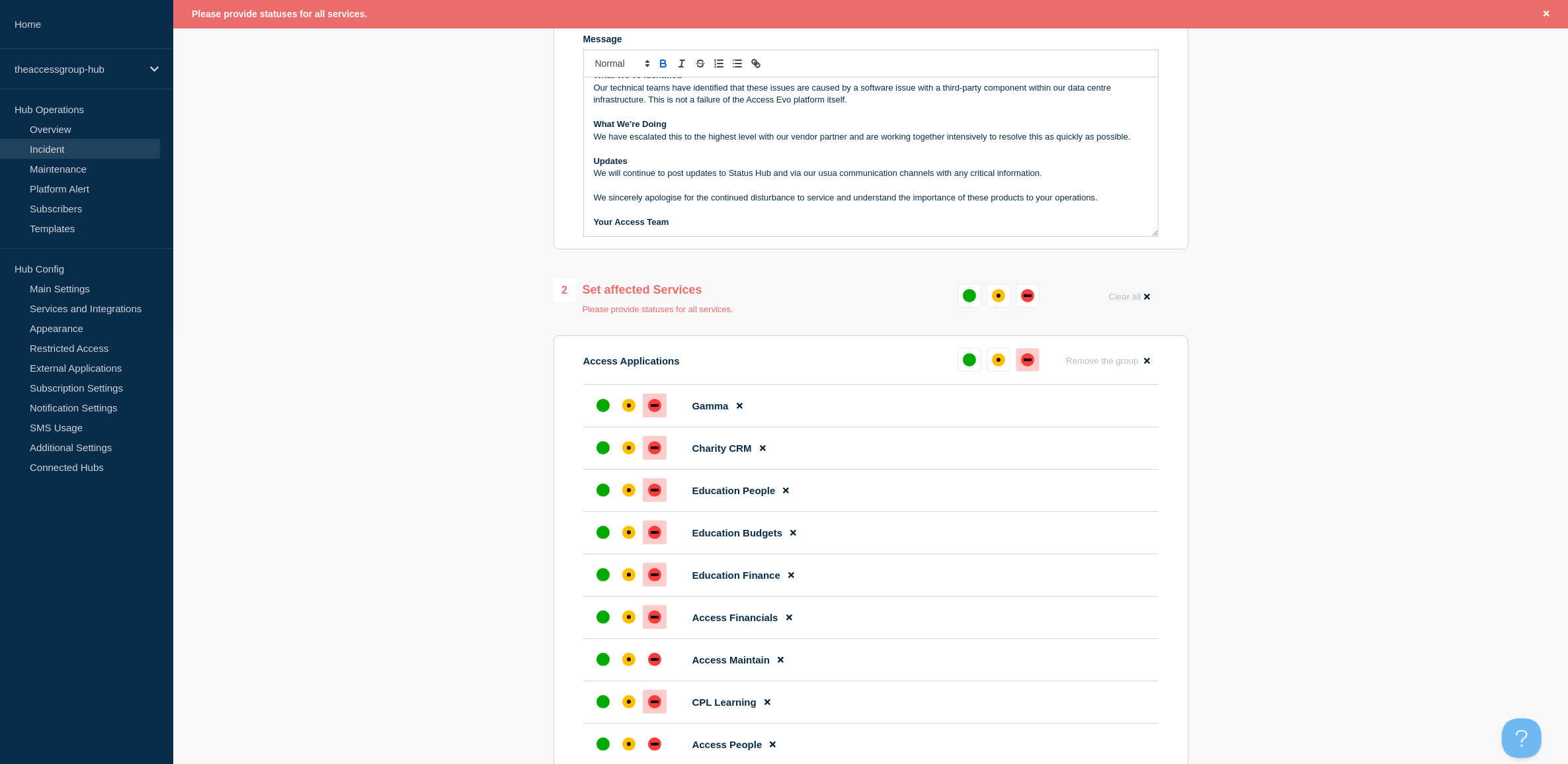
click at [1026, 365] on div "down" at bounding box center [1027, 359] width 13 height 13
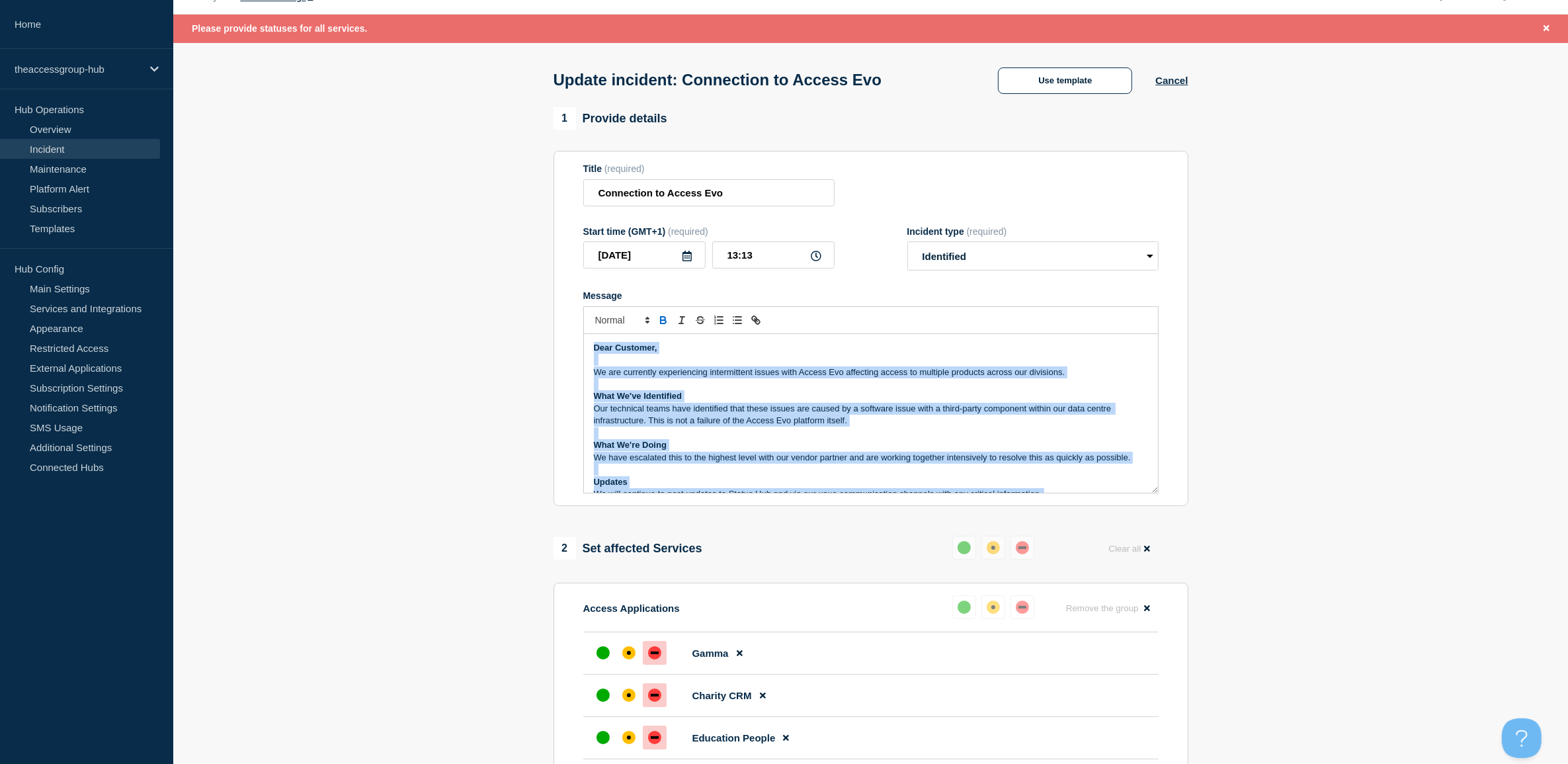
scroll to position [64, 0]
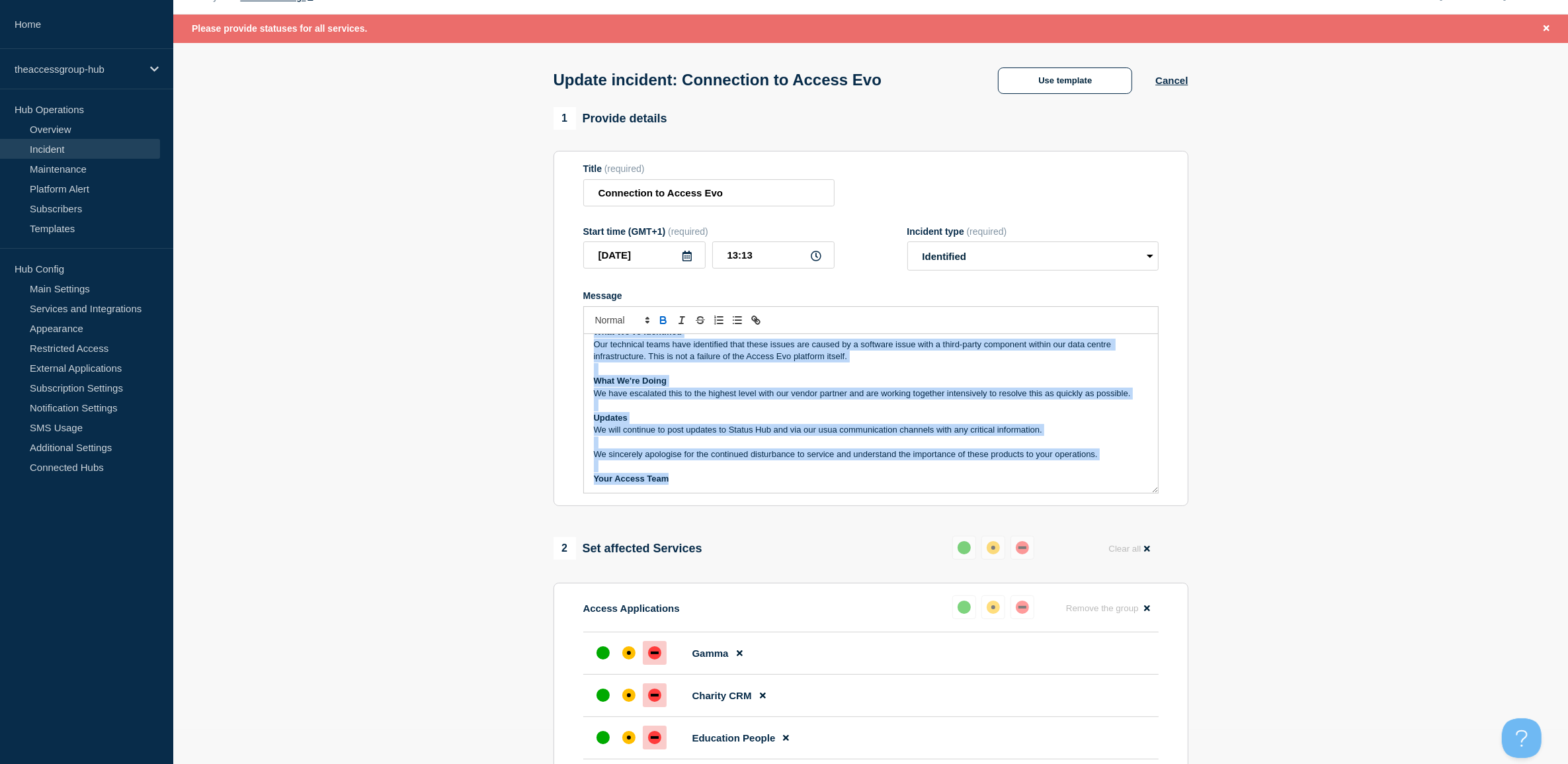
drag, startPoint x: 591, startPoint y: 351, endPoint x: 698, endPoint y: 516, distance: 196.7
click at [698, 516] on div "1 Provide details Title (required) Connection to Access Evo Start time (GMT+1) …" at bounding box center [870, 753] width 650 height 1292
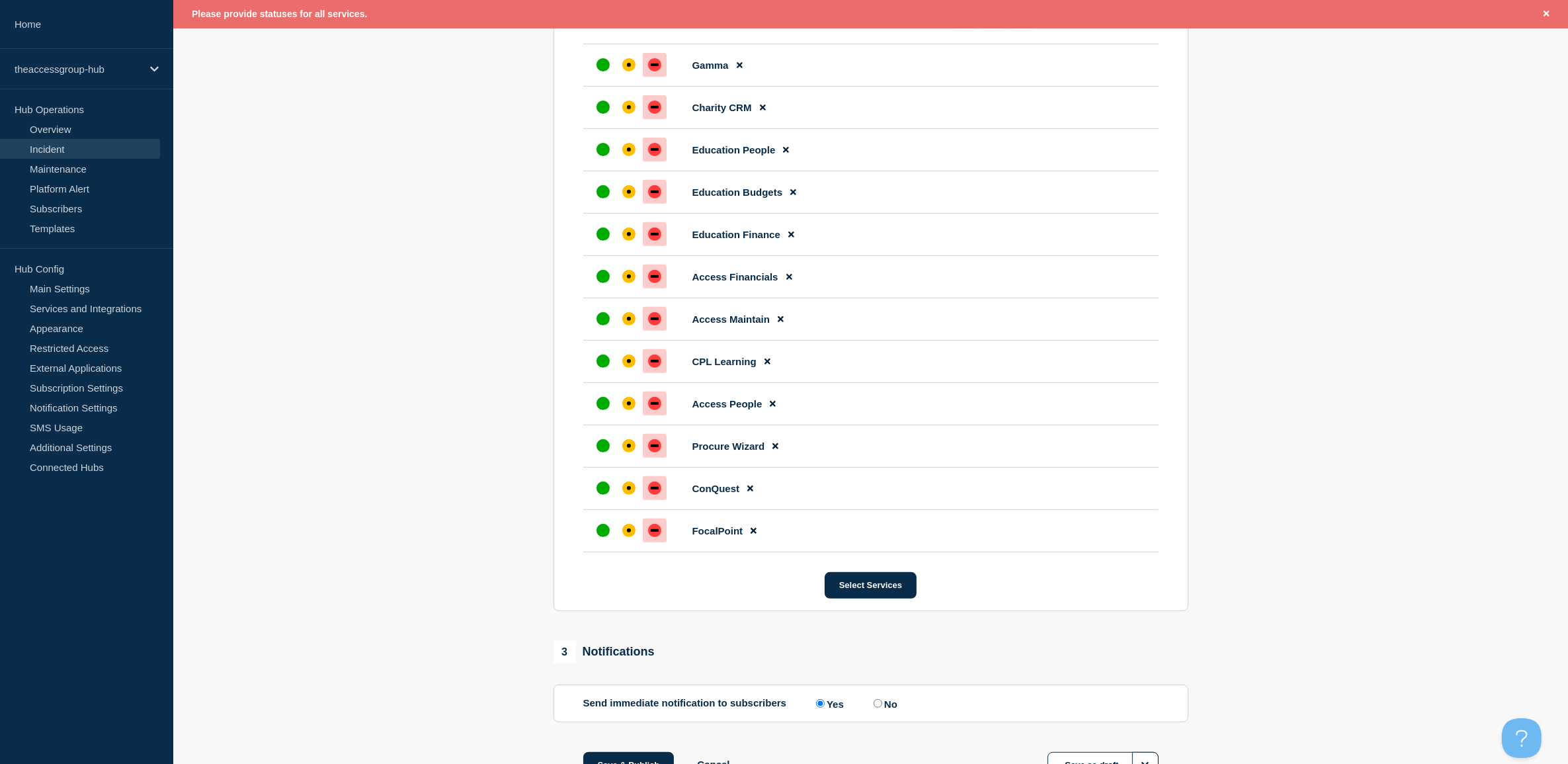
scroll to position [695, 0]
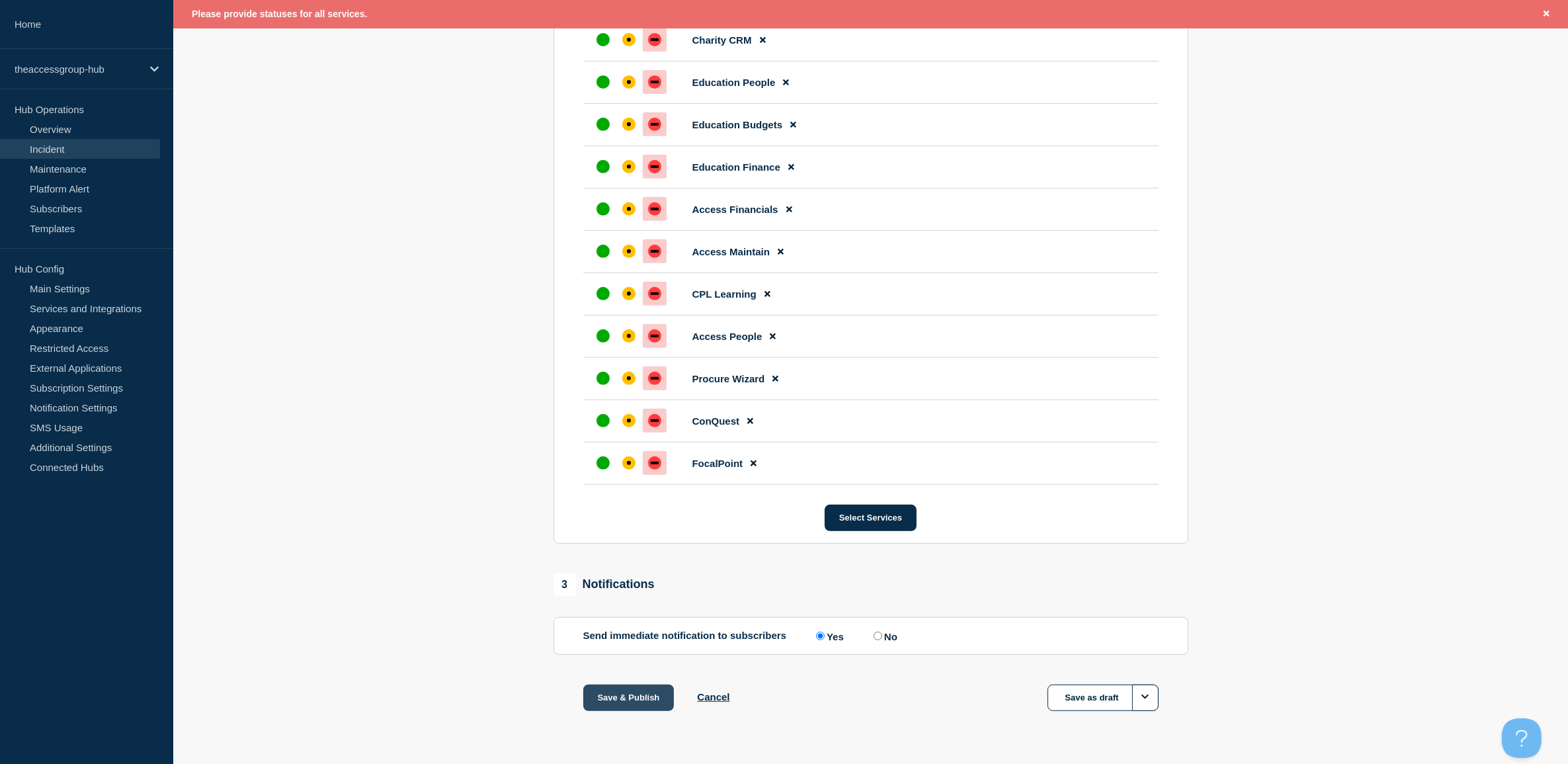
click at [623, 696] on button "Save & Publish" at bounding box center [629, 697] width 91 height 26
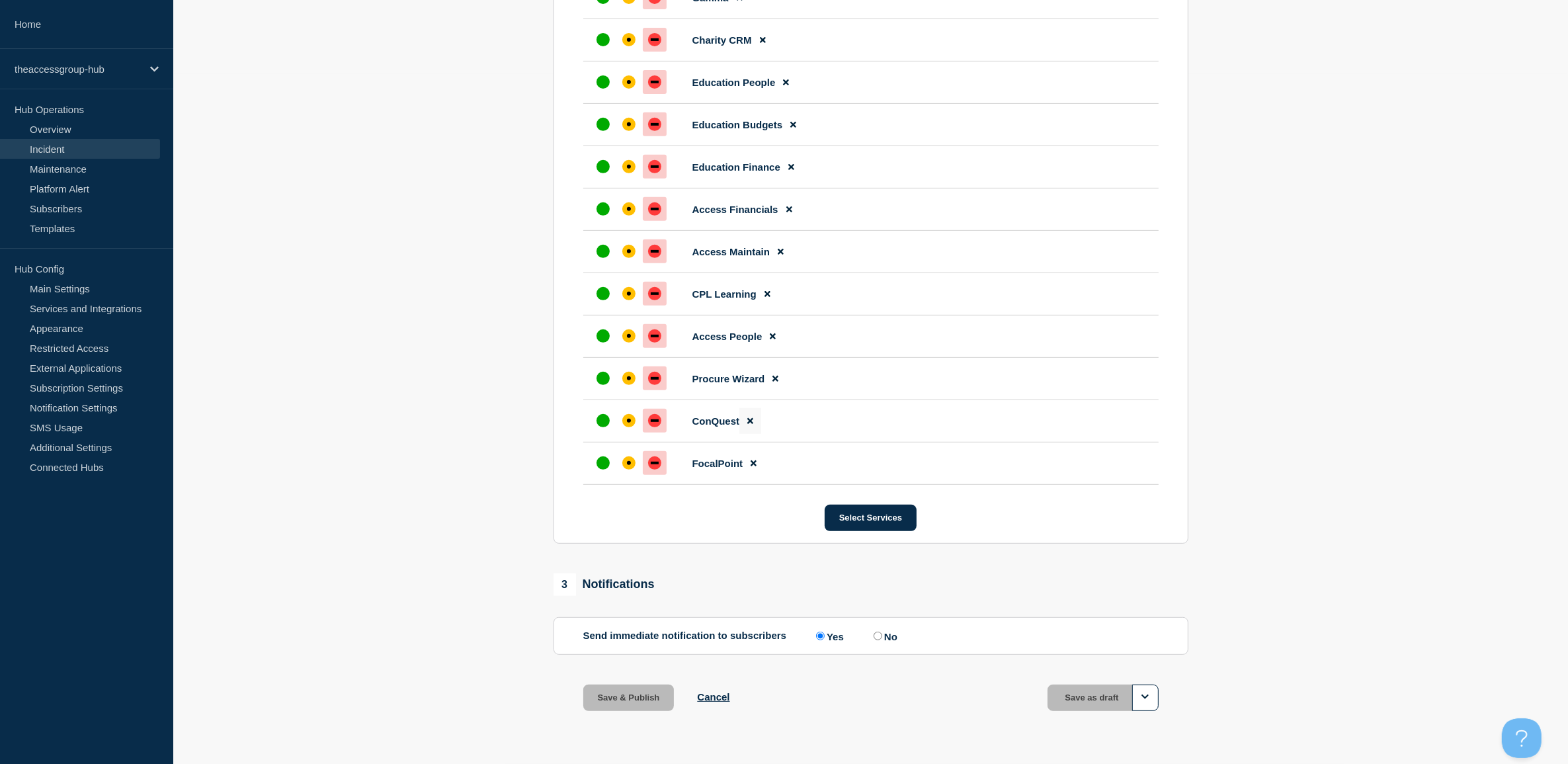
scroll to position [668, 0]
